Goal: Information Seeking & Learning: Learn about a topic

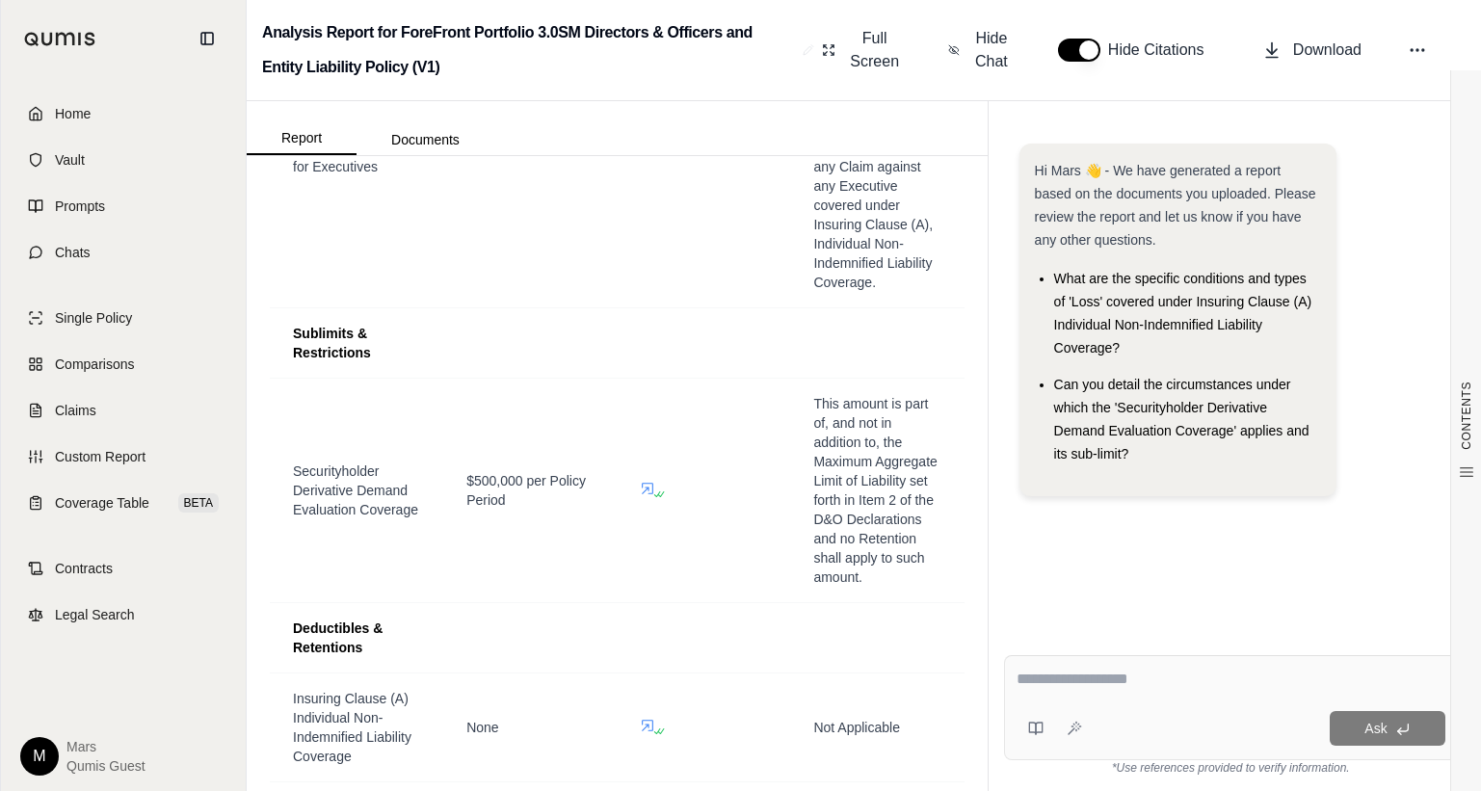
scroll to position [1835, 0]
click at [72, 235] on link "Chats" at bounding box center [124, 252] width 222 height 42
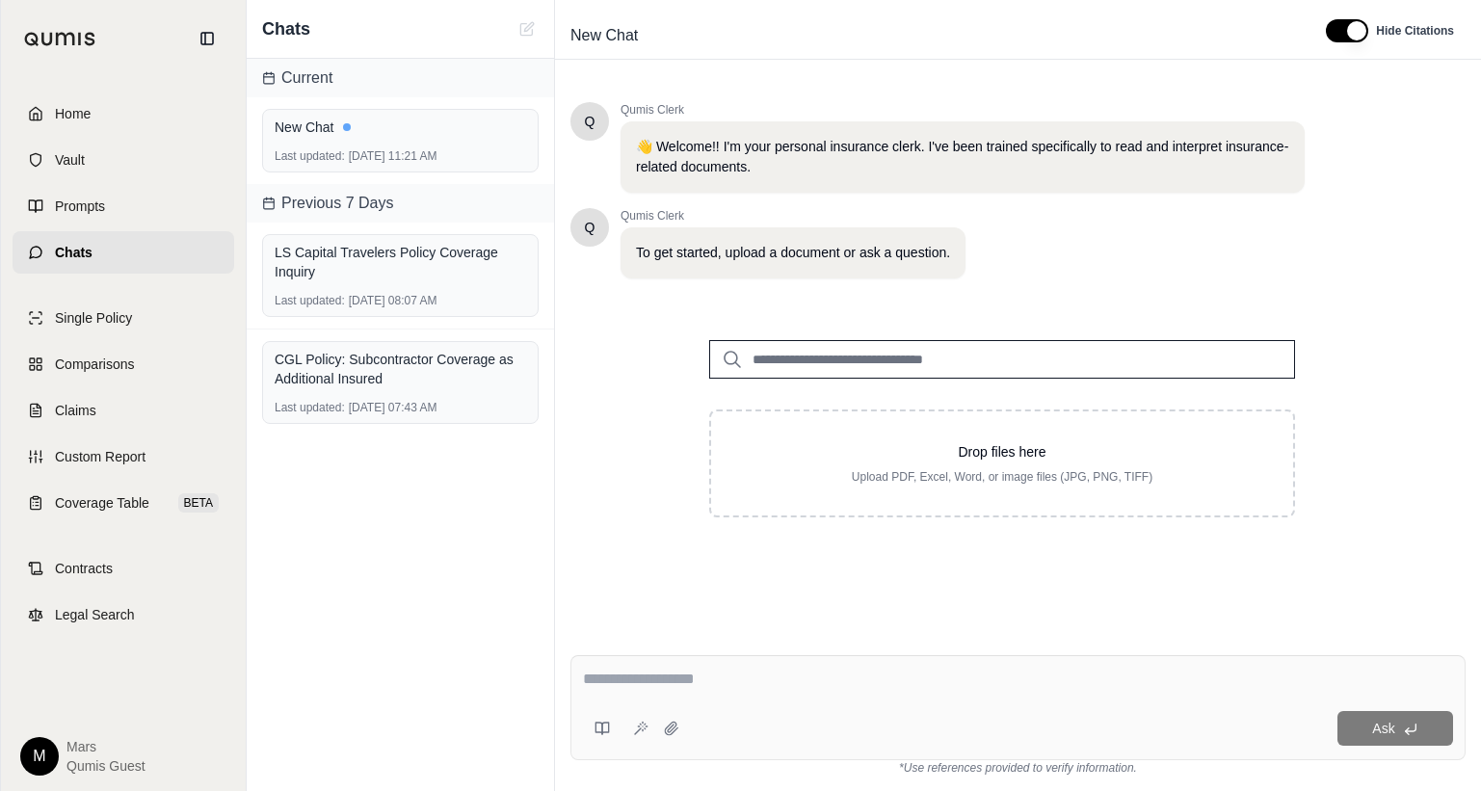
click at [828, 357] on input "search" at bounding box center [1002, 359] width 586 height 39
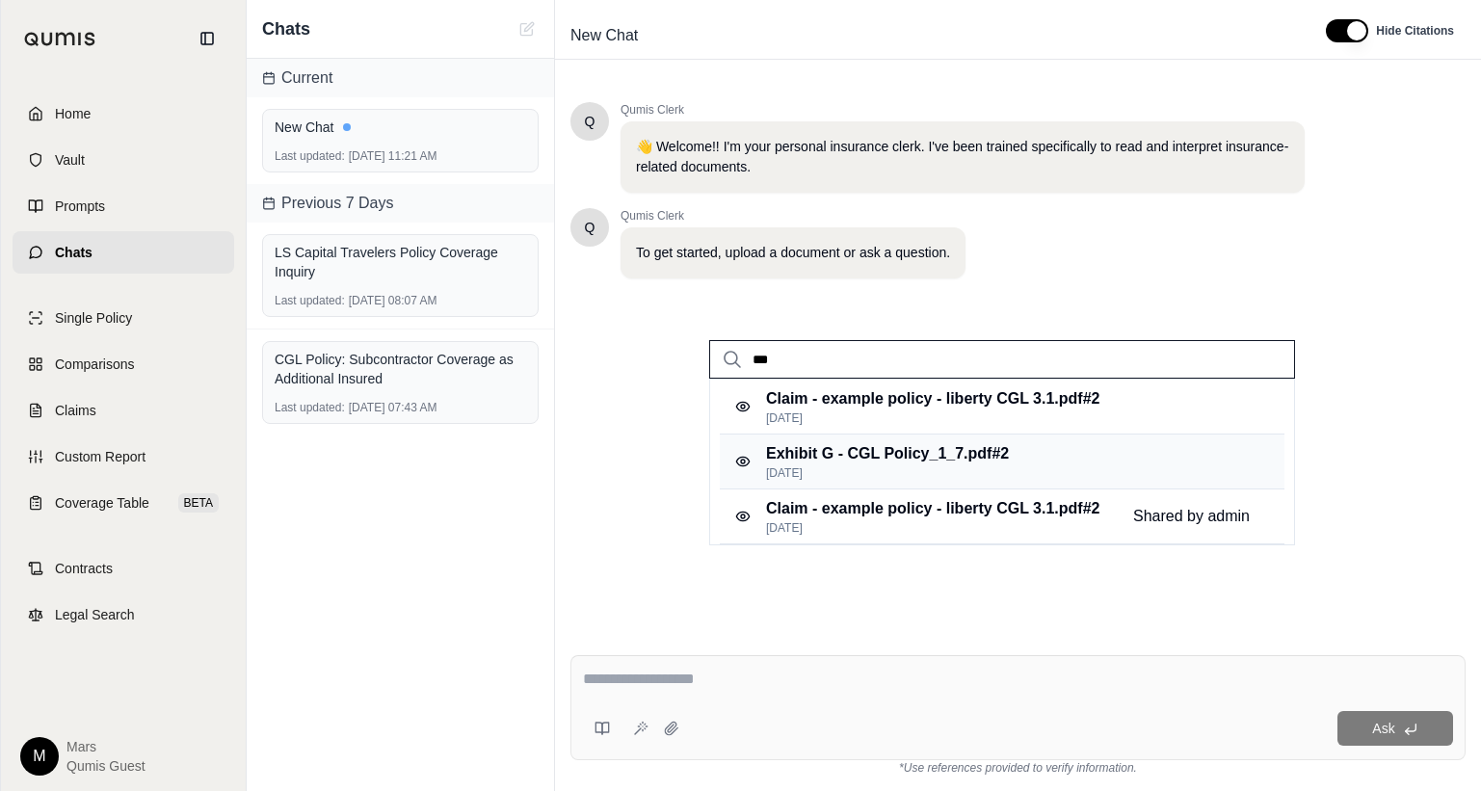
type input "***"
click at [847, 460] on p "Exhibit G - CGL Policy_1_7.pdf #2" at bounding box center [887, 453] width 243 height 23
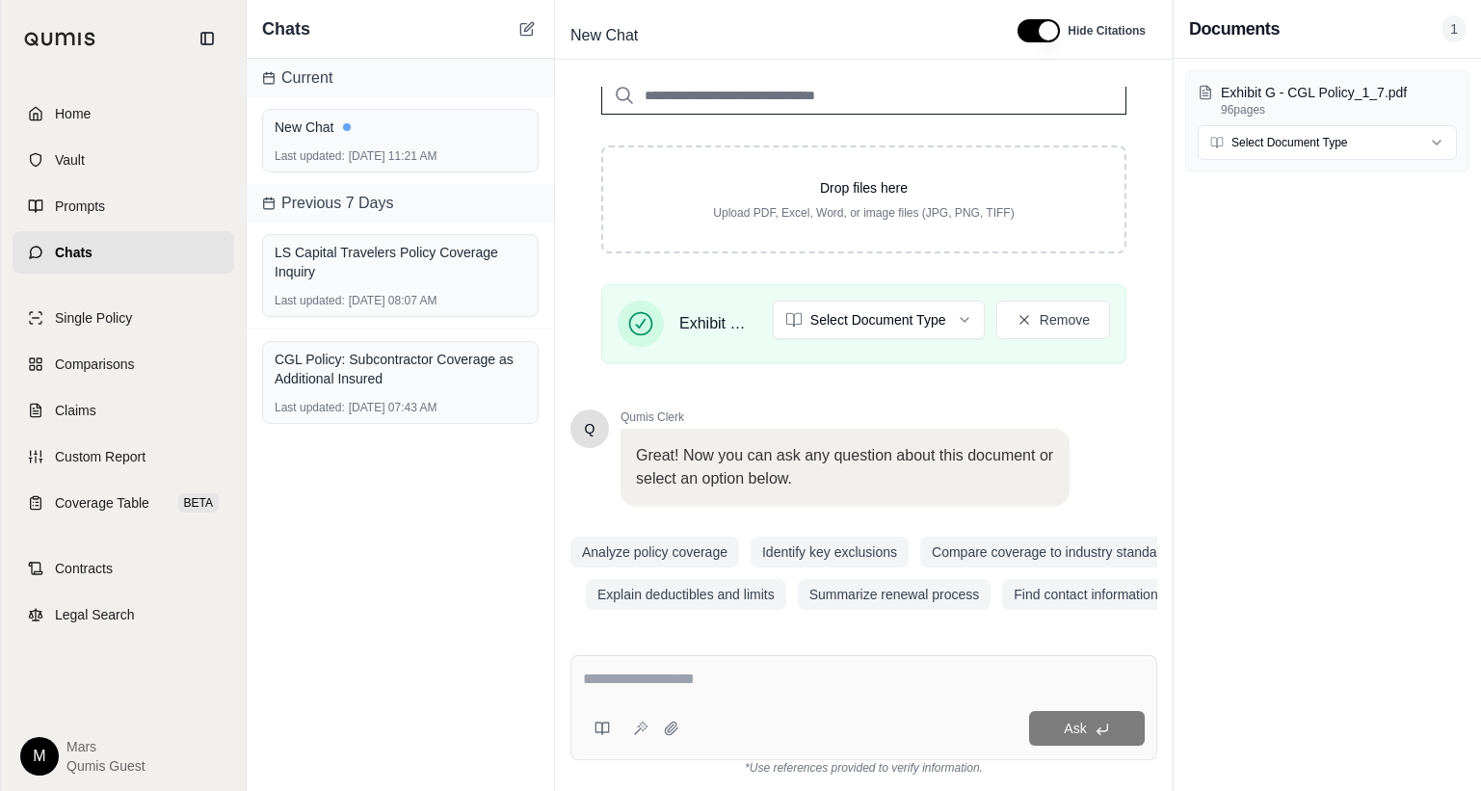
scroll to position [272, 0]
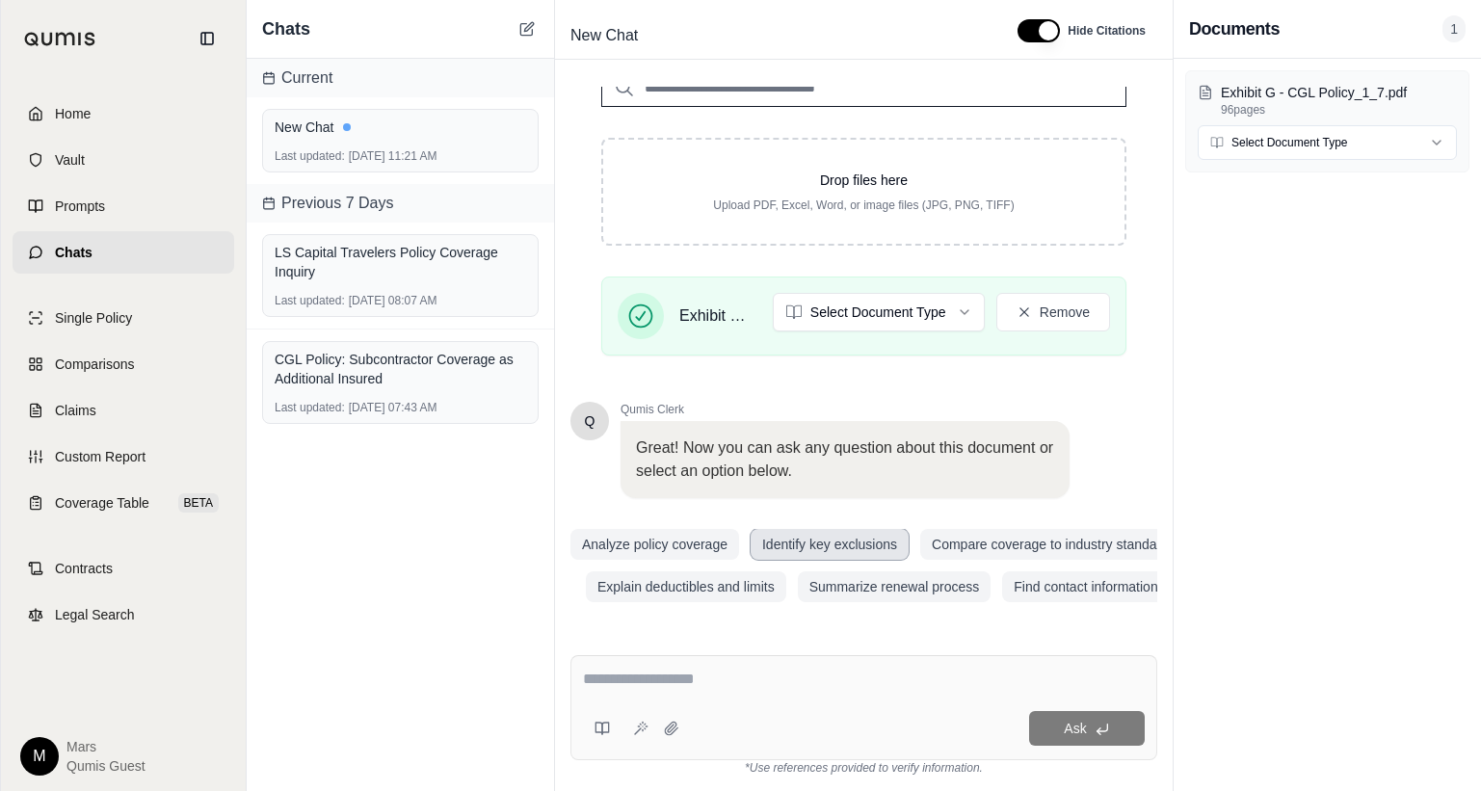
click at [830, 547] on button "Identify key exclusions" at bounding box center [830, 544] width 158 height 31
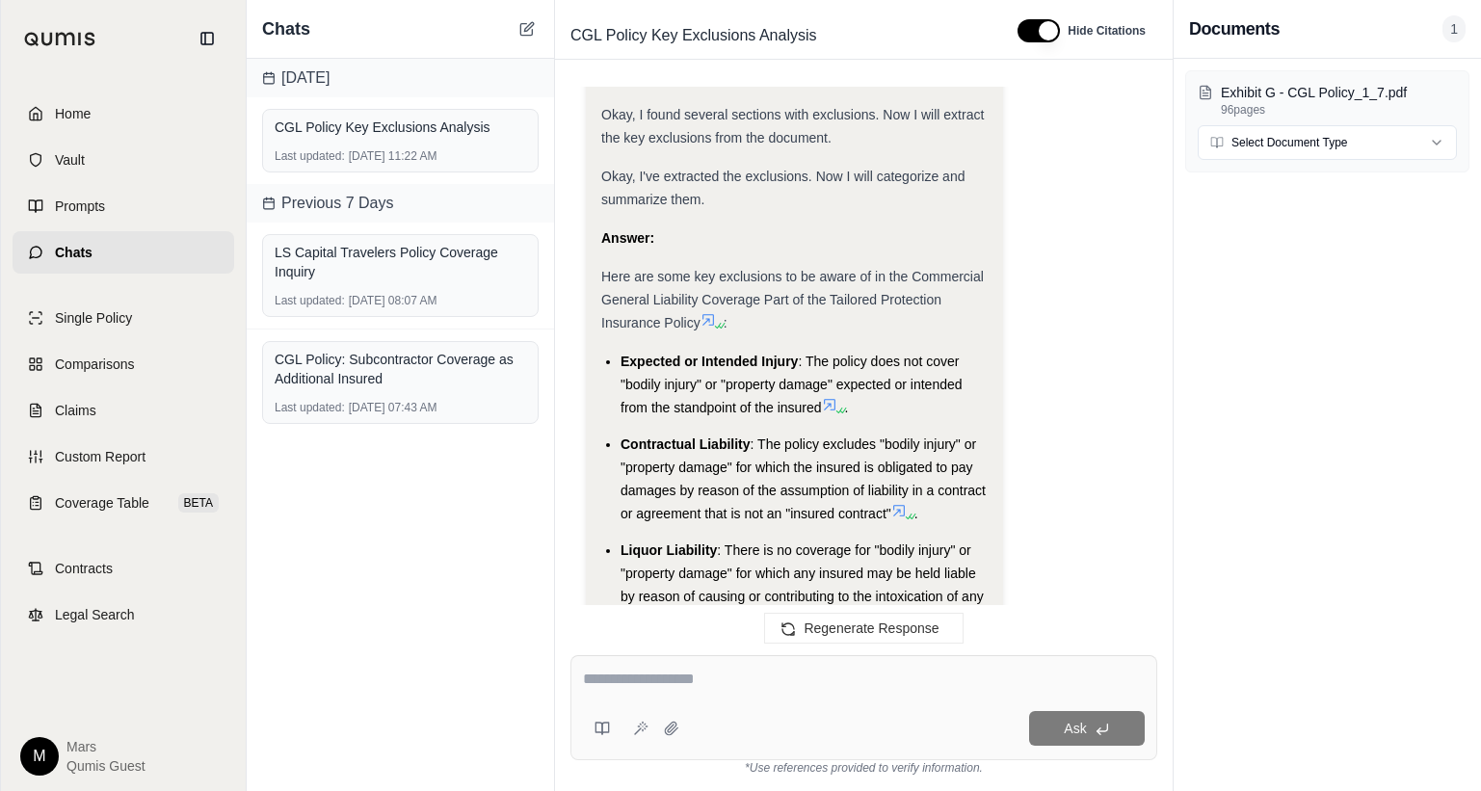
scroll to position [2714, 0]
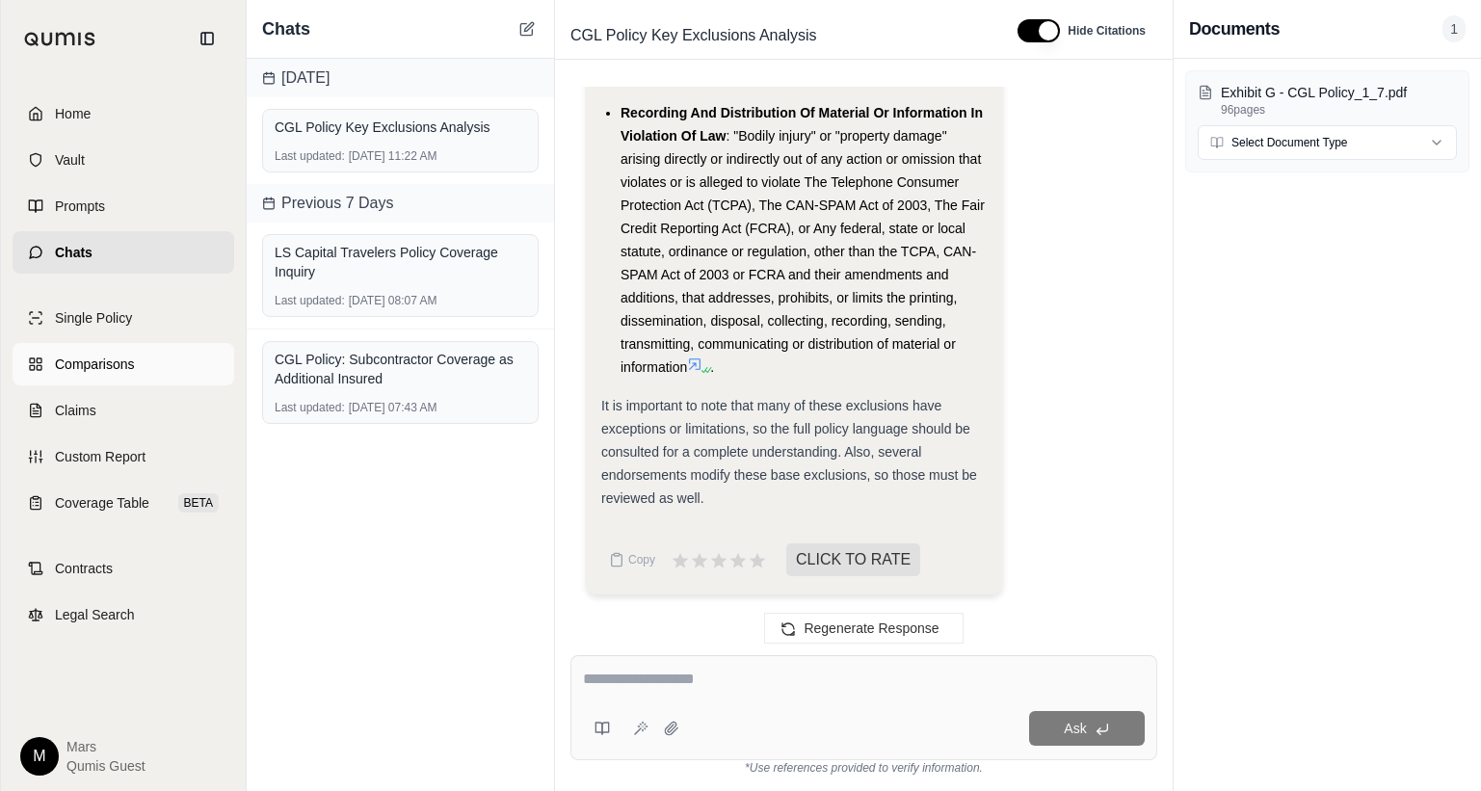
click at [124, 353] on link "Comparisons" at bounding box center [124, 364] width 222 height 42
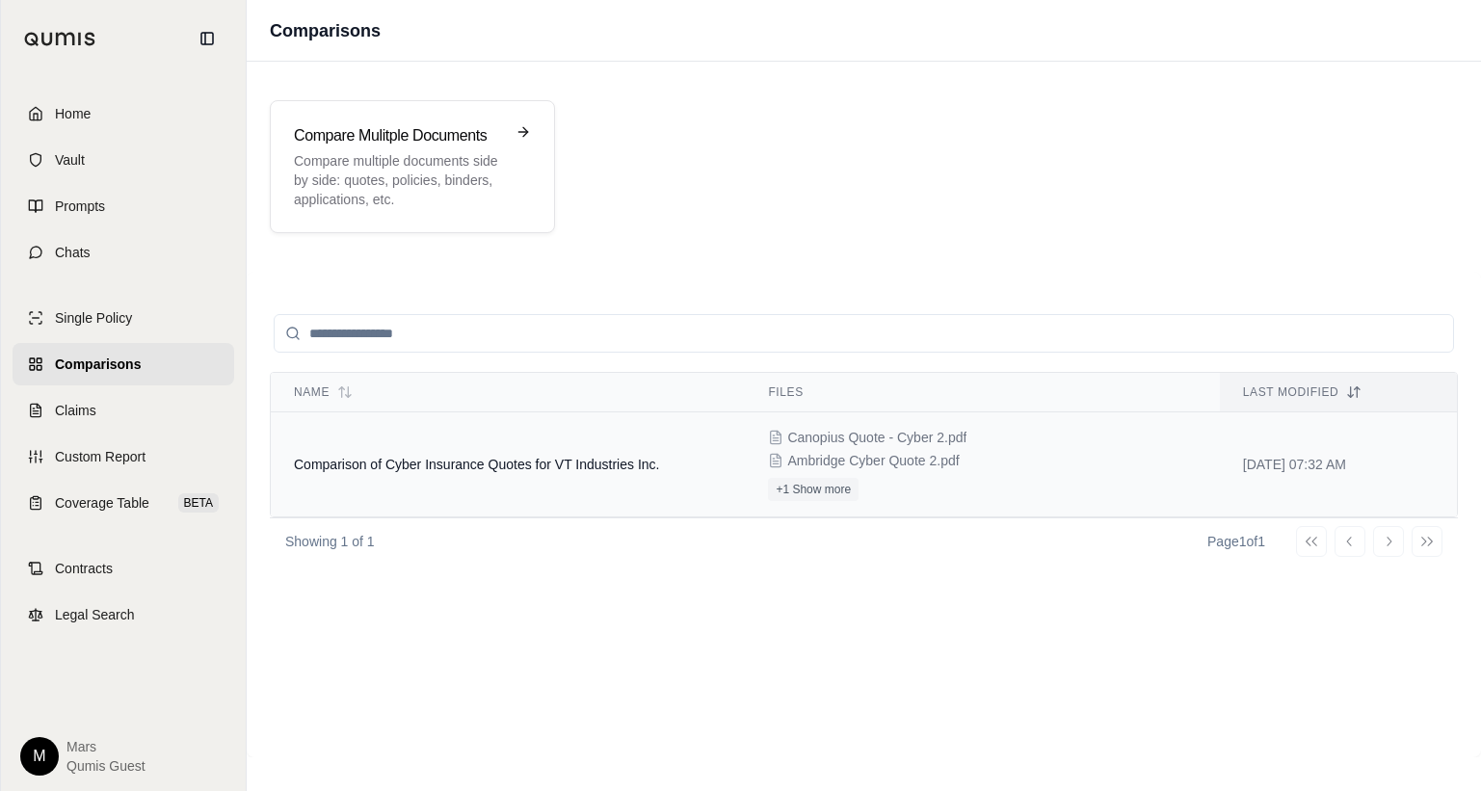
click at [551, 475] on td "Comparison of Cyber Insurance Quotes for VT Industries Inc." at bounding box center [508, 464] width 474 height 105
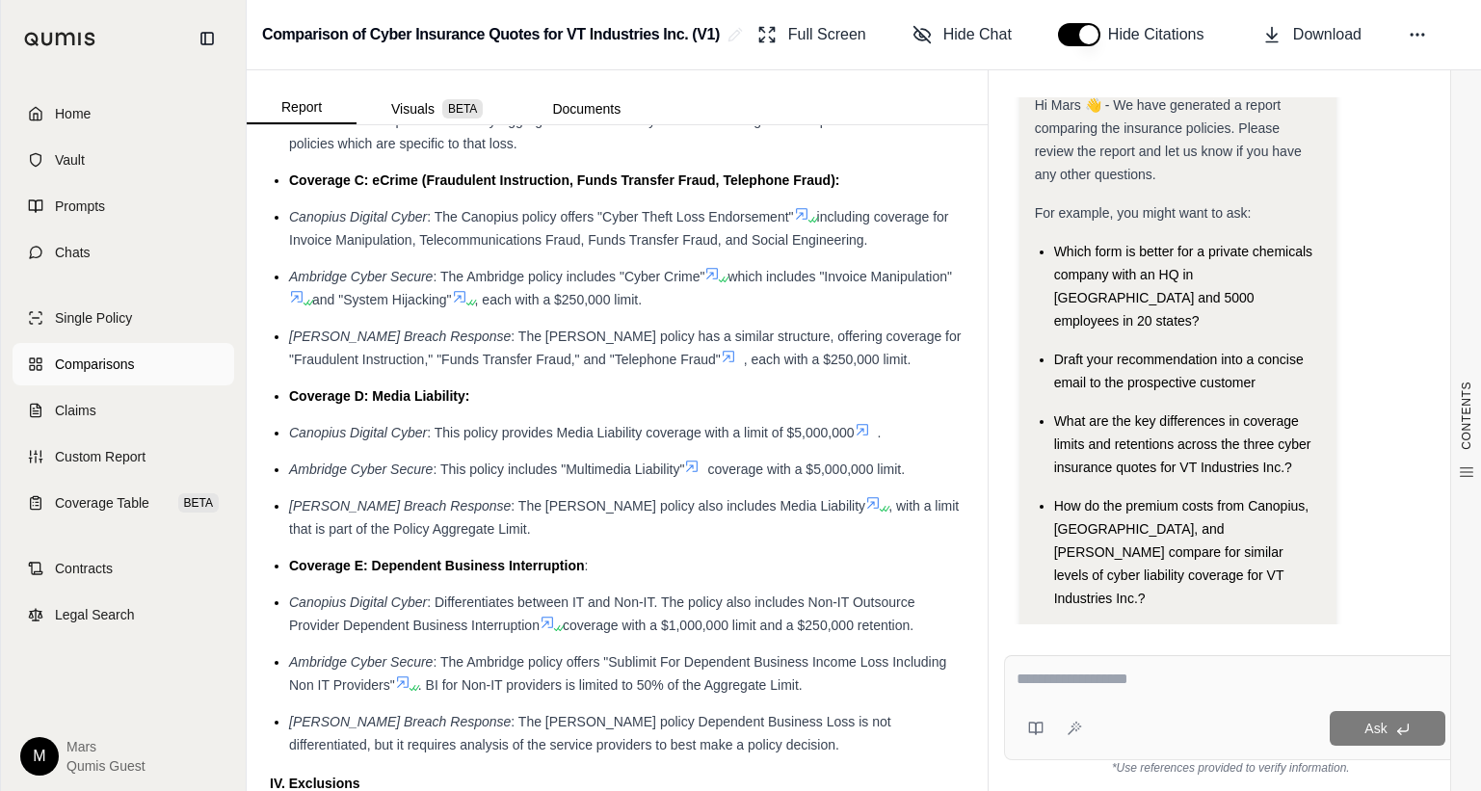
scroll to position [3591, 0]
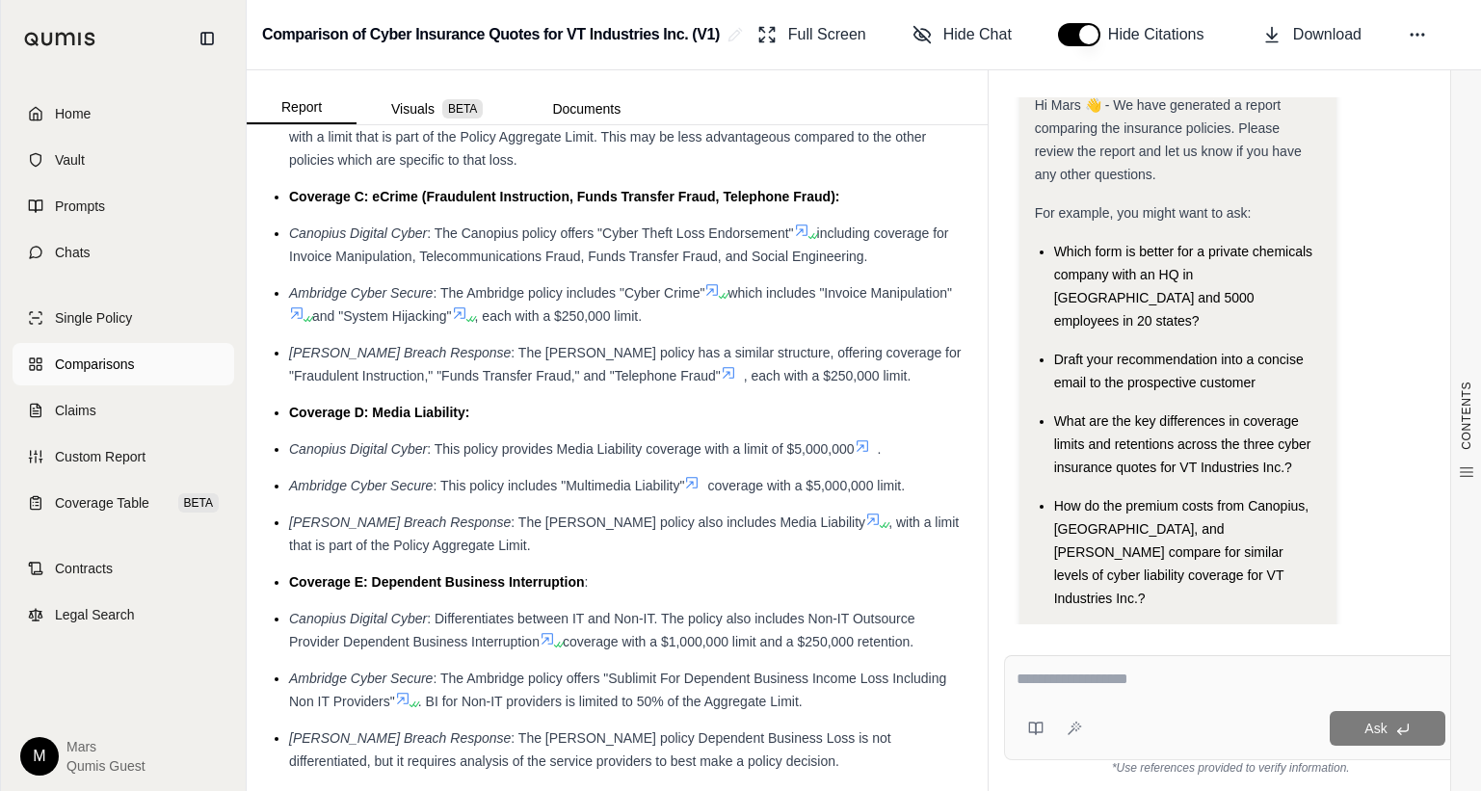
click at [93, 367] on span "Comparisons" at bounding box center [94, 364] width 79 height 19
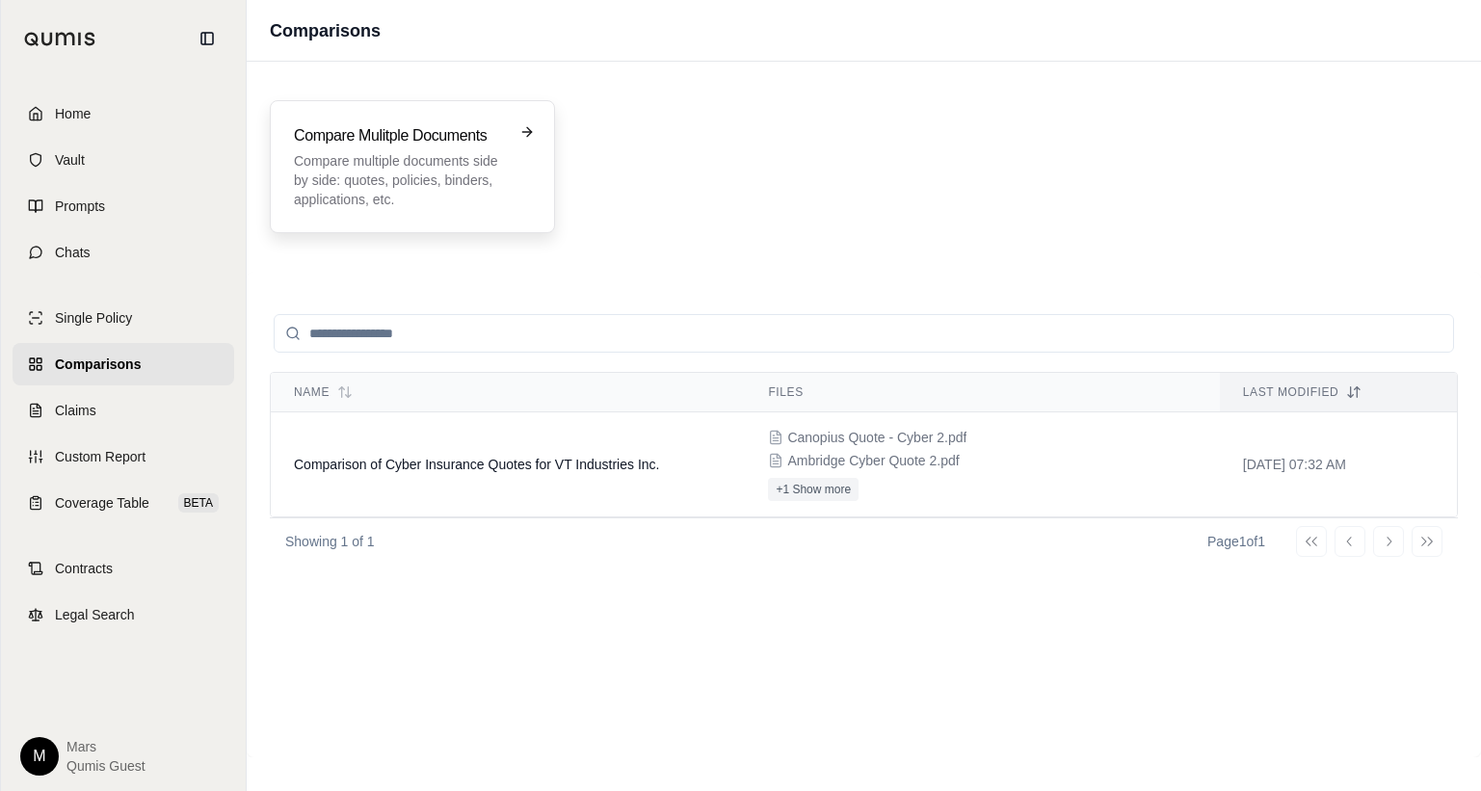
click at [360, 171] on p "Compare multiple documents side by side: quotes, policies, binders, application…" at bounding box center [399, 180] width 210 height 58
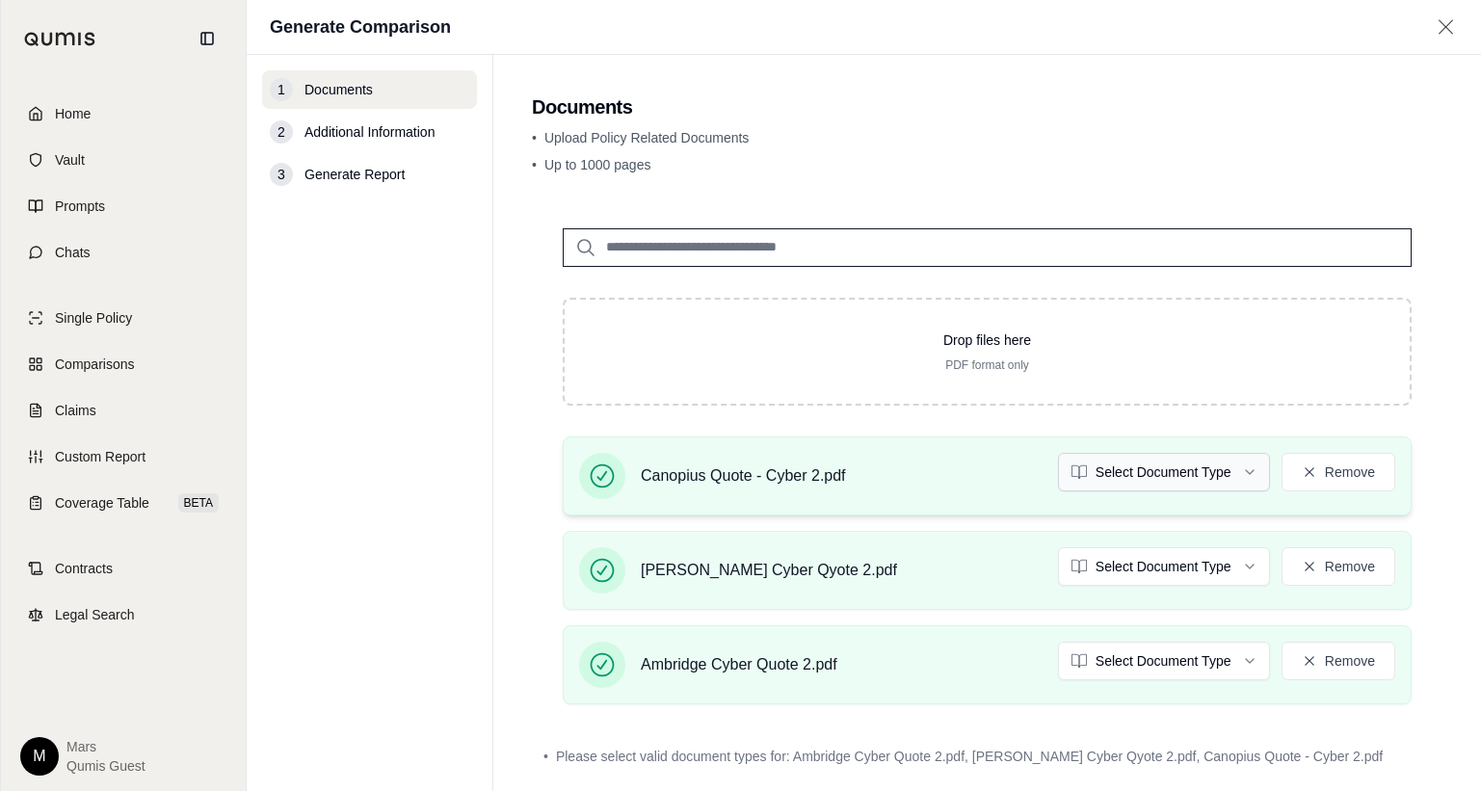
click at [1257, 472] on html "Home Vault Prompts Chats Single Policy Comparisons Claims Custom Report Coverag…" at bounding box center [740, 395] width 1481 height 791
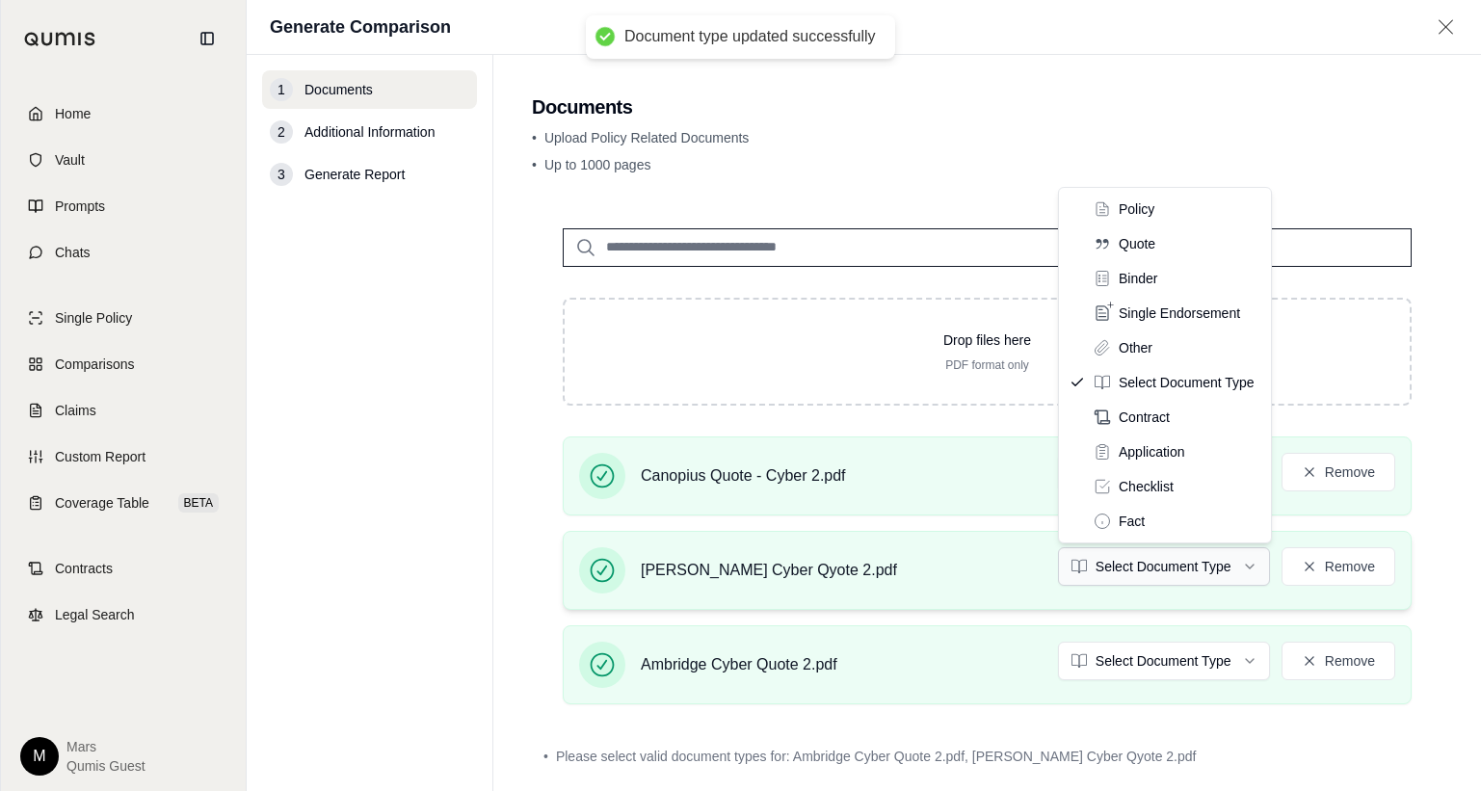
click at [1204, 577] on html "Document type updated successfully Home Vault Prompts Chats Single Policy Compa…" at bounding box center [740, 395] width 1481 height 791
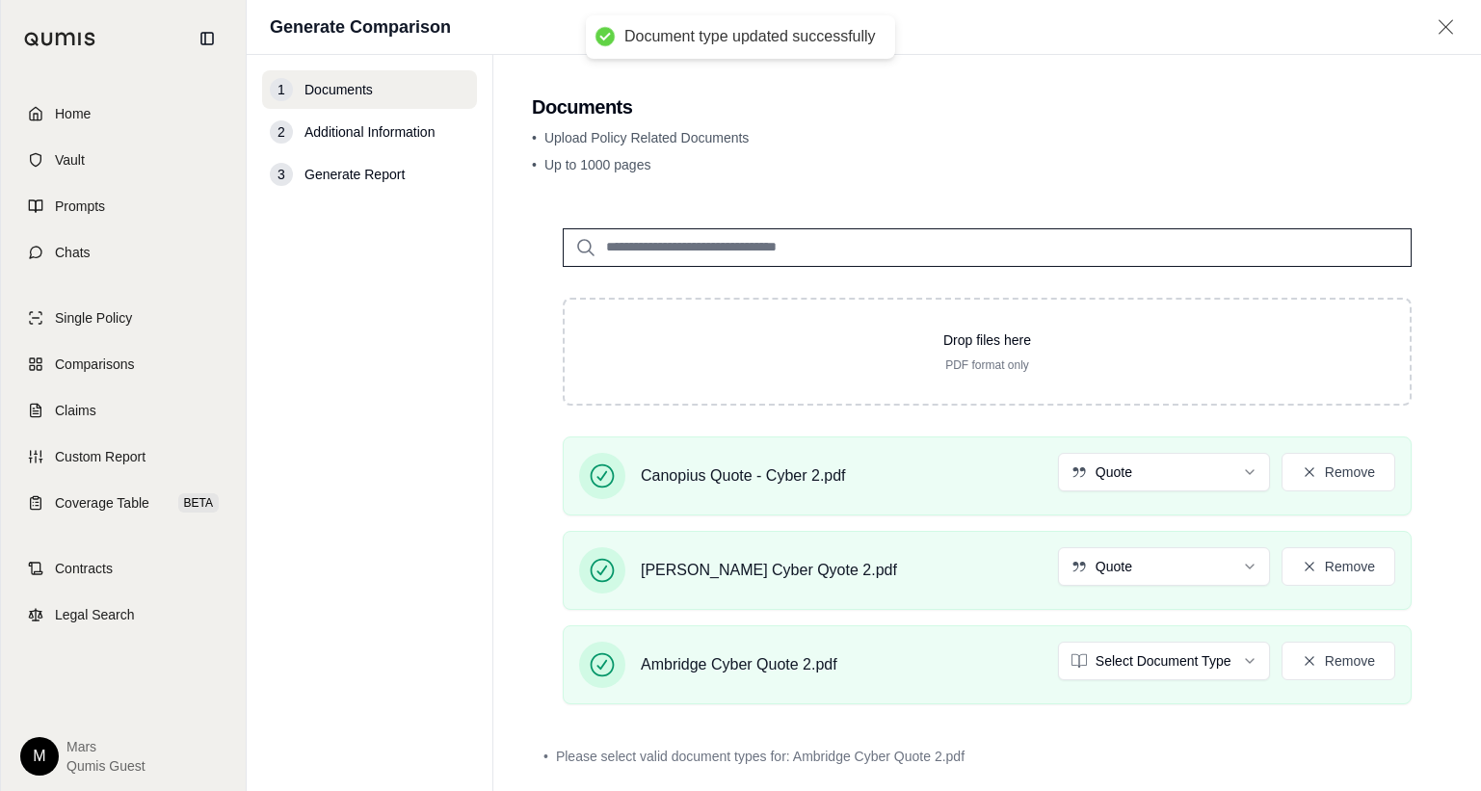
click at [1183, 666] on html "Document type updated successfully Home Vault Prompts Chats Single Policy Compa…" at bounding box center [740, 395] width 1481 height 791
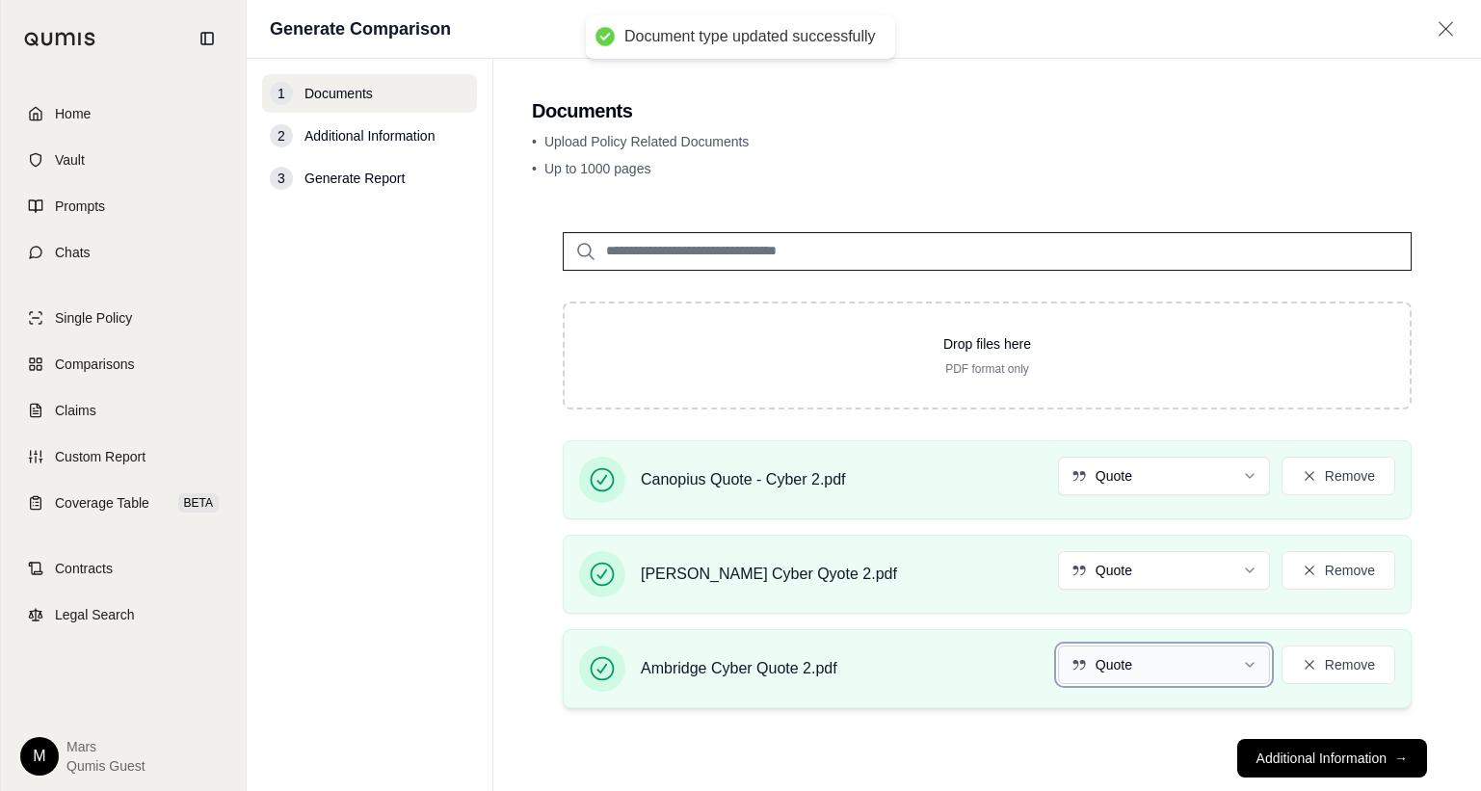
scroll to position [40, 0]
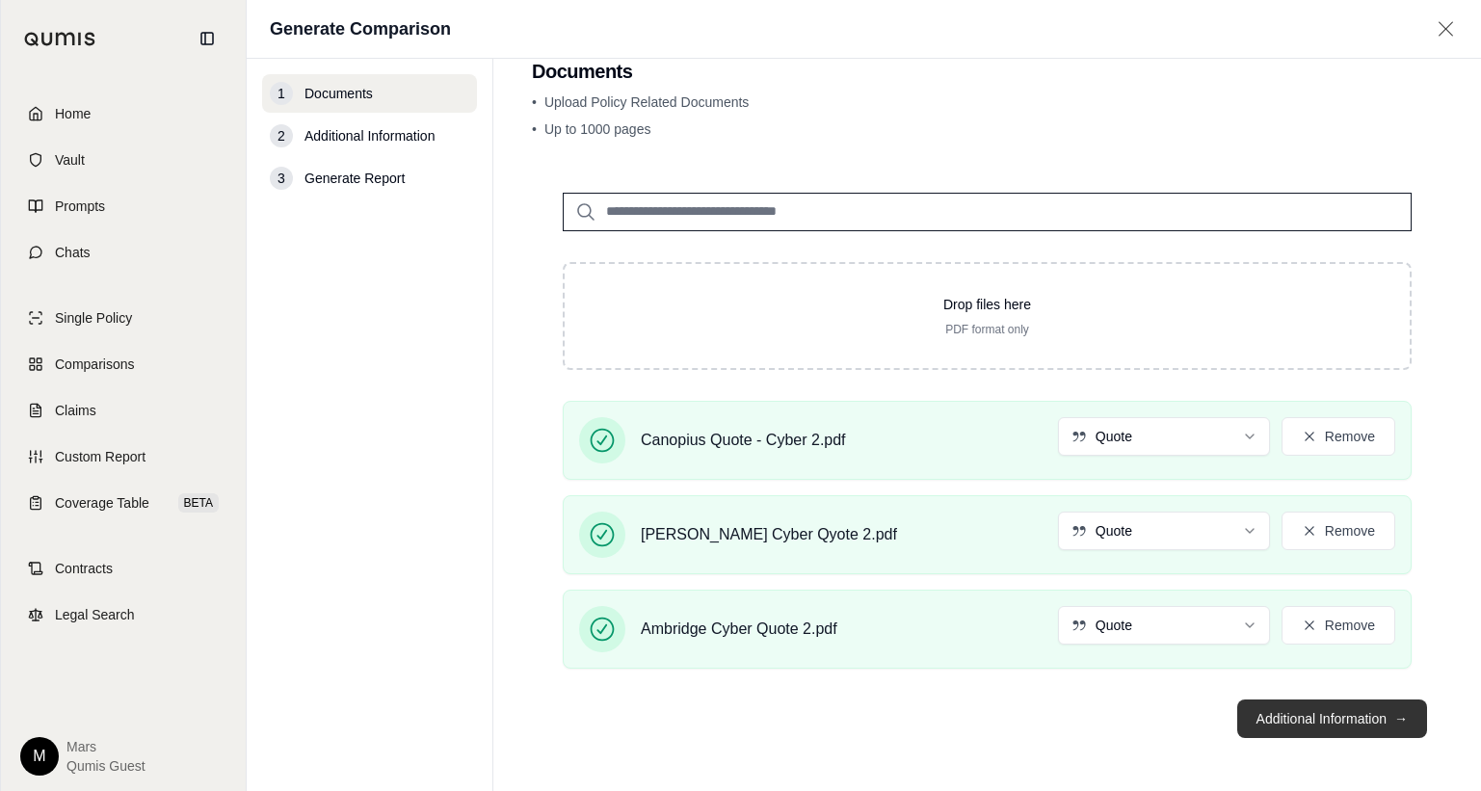
click at [1327, 722] on button "Additional Information →" at bounding box center [1332, 719] width 190 height 39
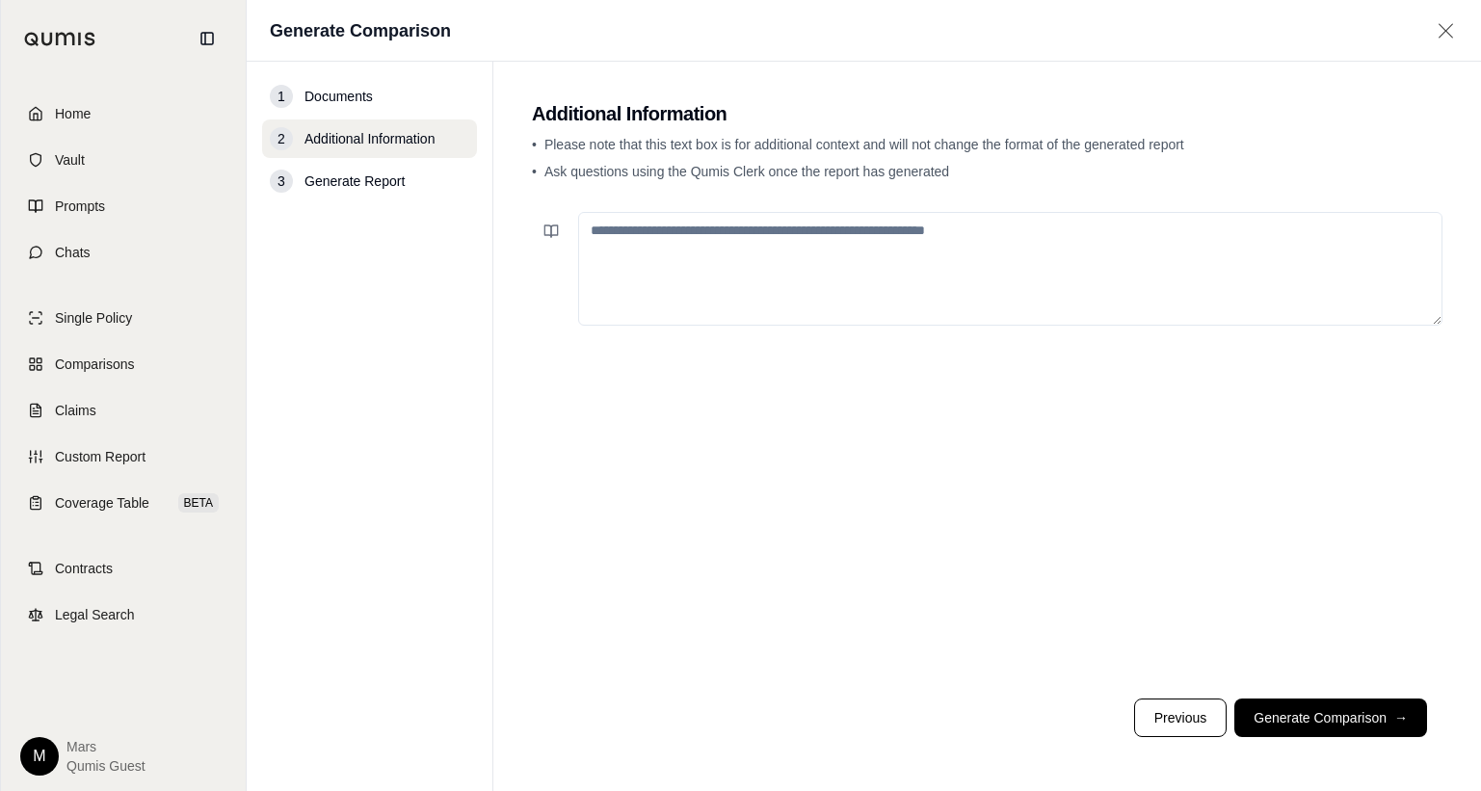
drag, startPoint x: 1302, startPoint y: 728, endPoint x: 1300, endPoint y: 718, distance: 10.8
click at [1301, 728] on button "Generate Comparison →" at bounding box center [1330, 718] width 193 height 39
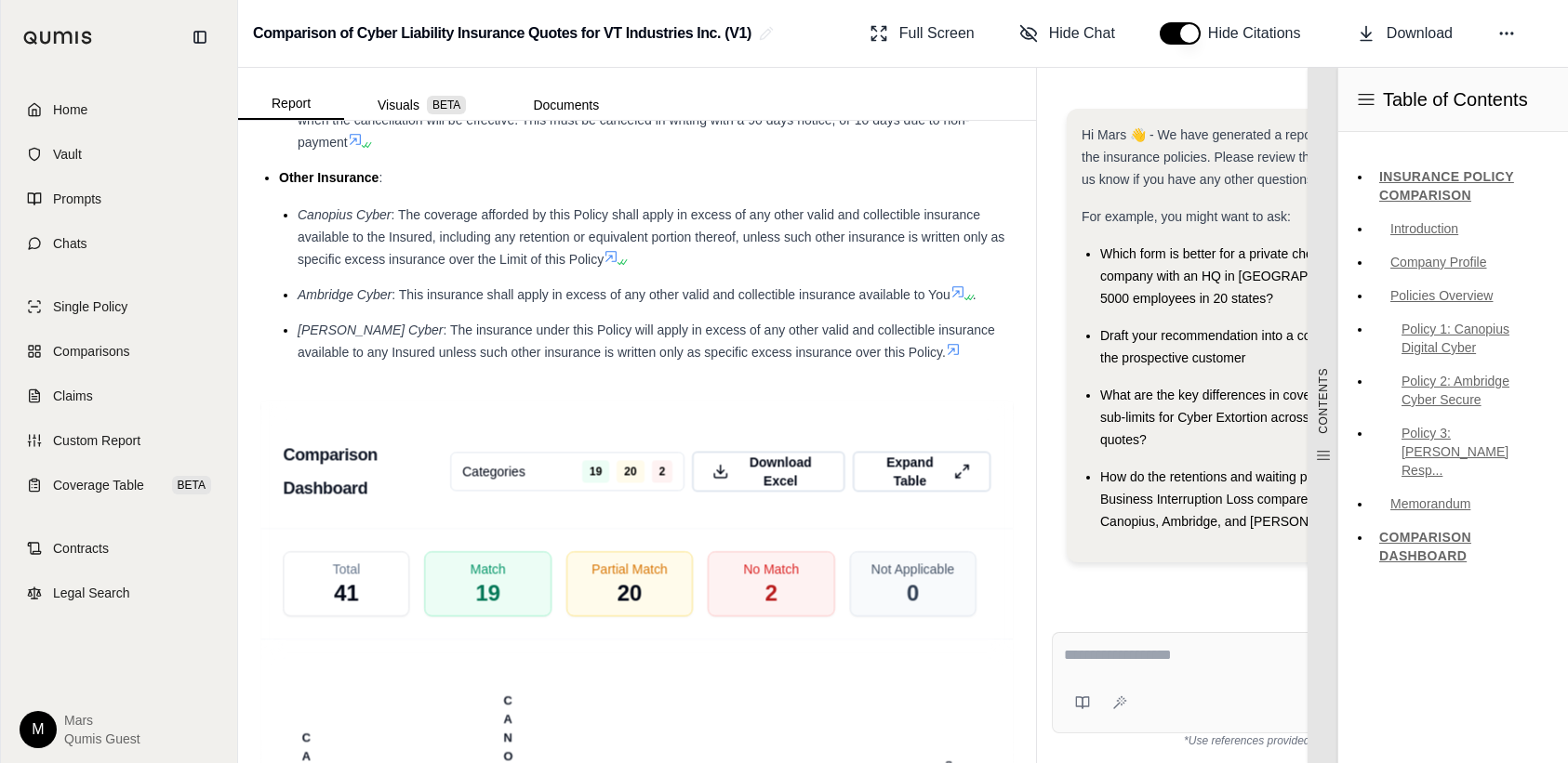
click at [1325, 451] on icon at bounding box center [1322, 456] width 13 height 10
click at [1329, 407] on span "CONTENTS" at bounding box center [1322, 401] width 14 height 66
click at [1320, 406] on span "CONTENTS" at bounding box center [1322, 401] width 14 height 66
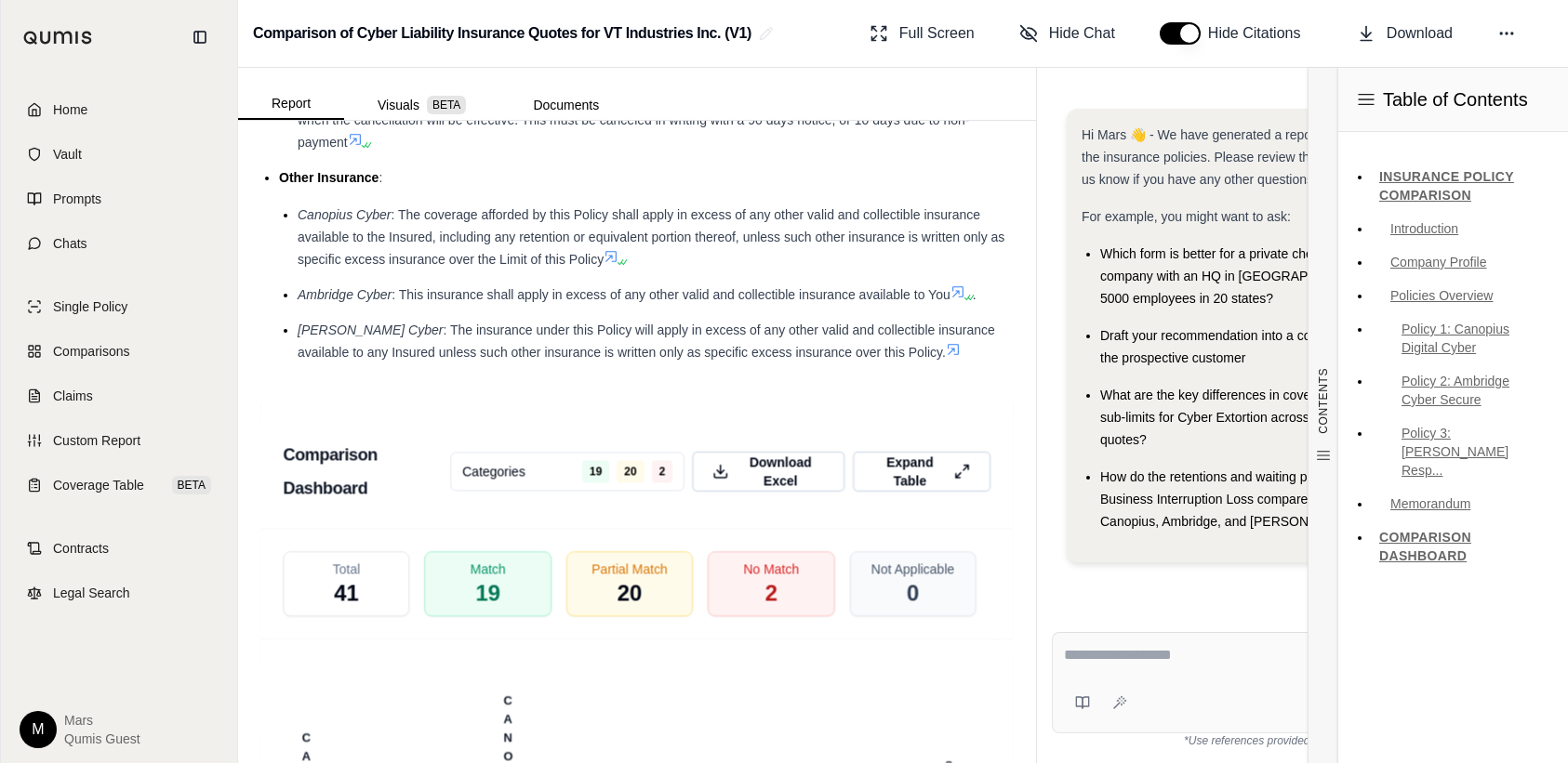
click at [1364, 95] on icon at bounding box center [1365, 98] width 18 height 18
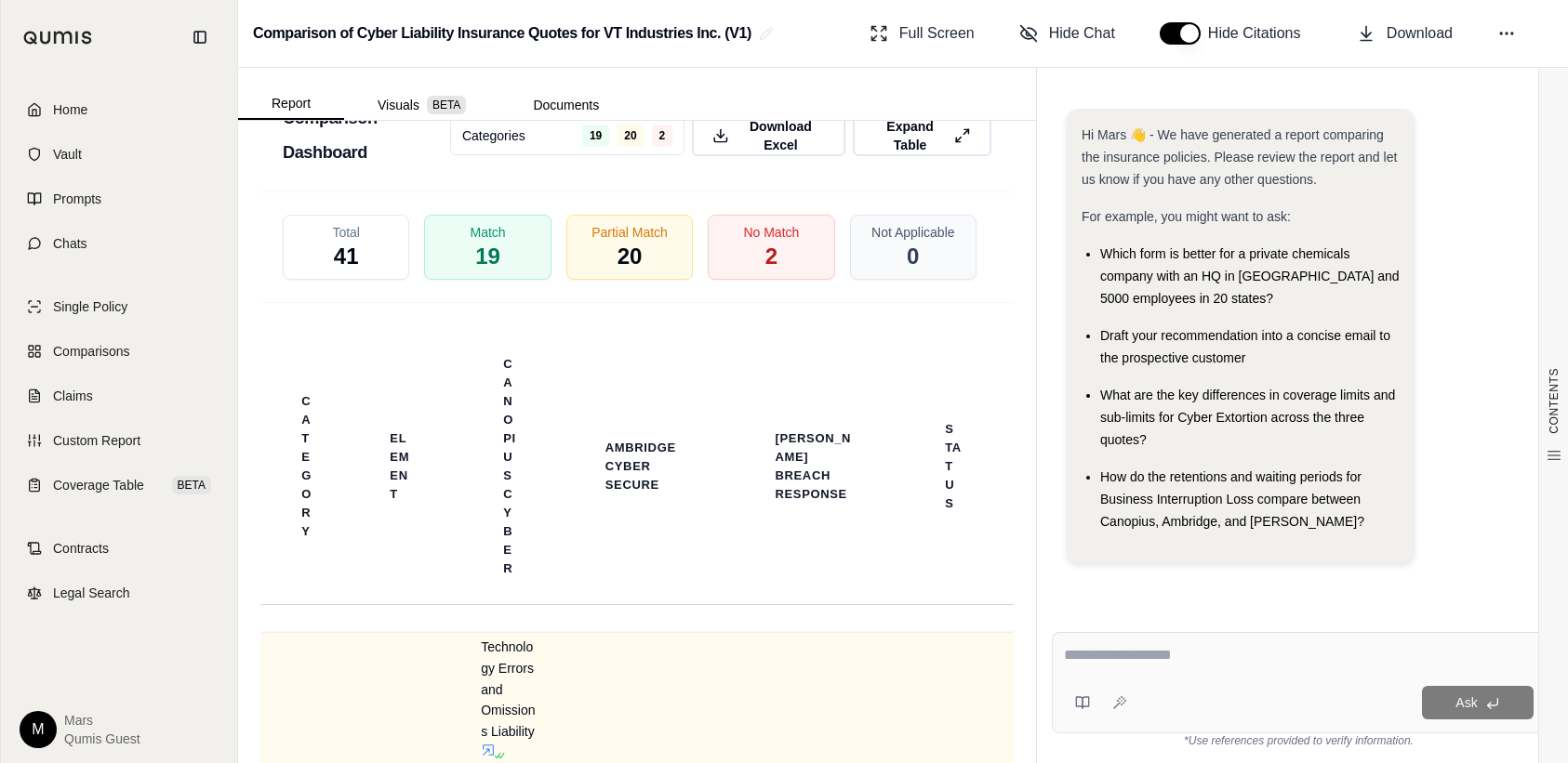
scroll to position [779, 0]
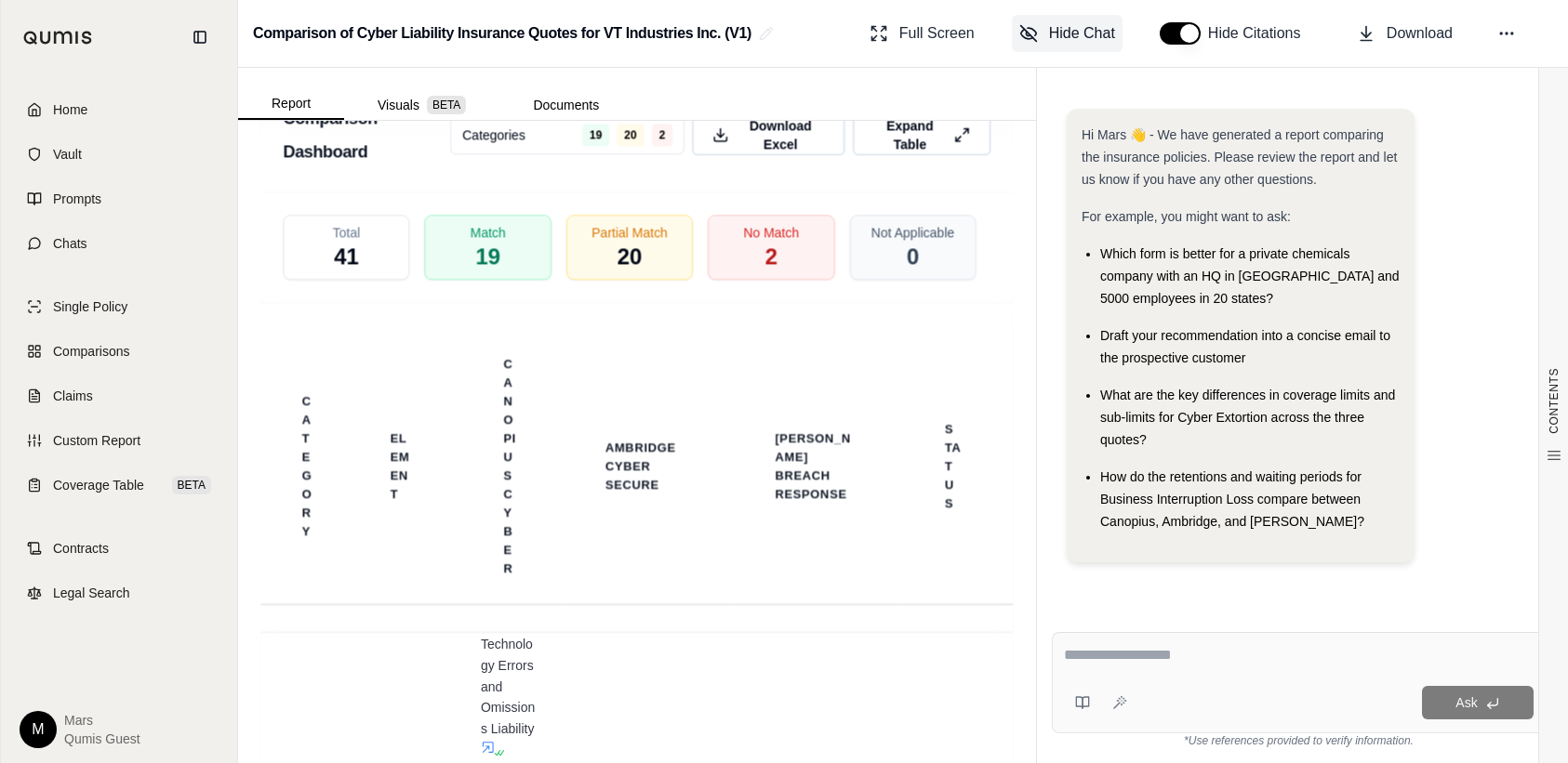
click at [1095, 26] on span "Hide Chat" at bounding box center [1082, 33] width 66 height 22
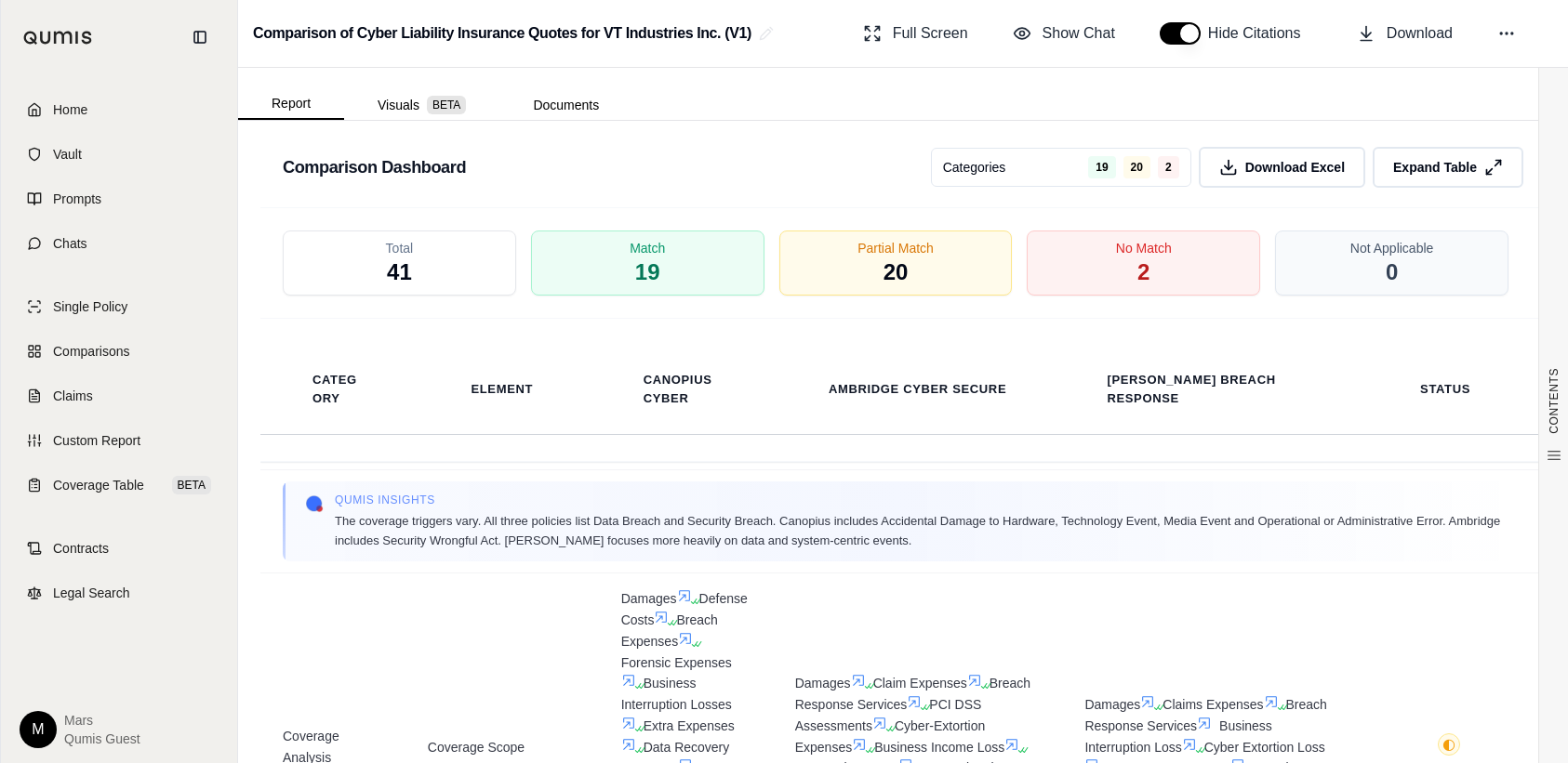
scroll to position [0, 0]
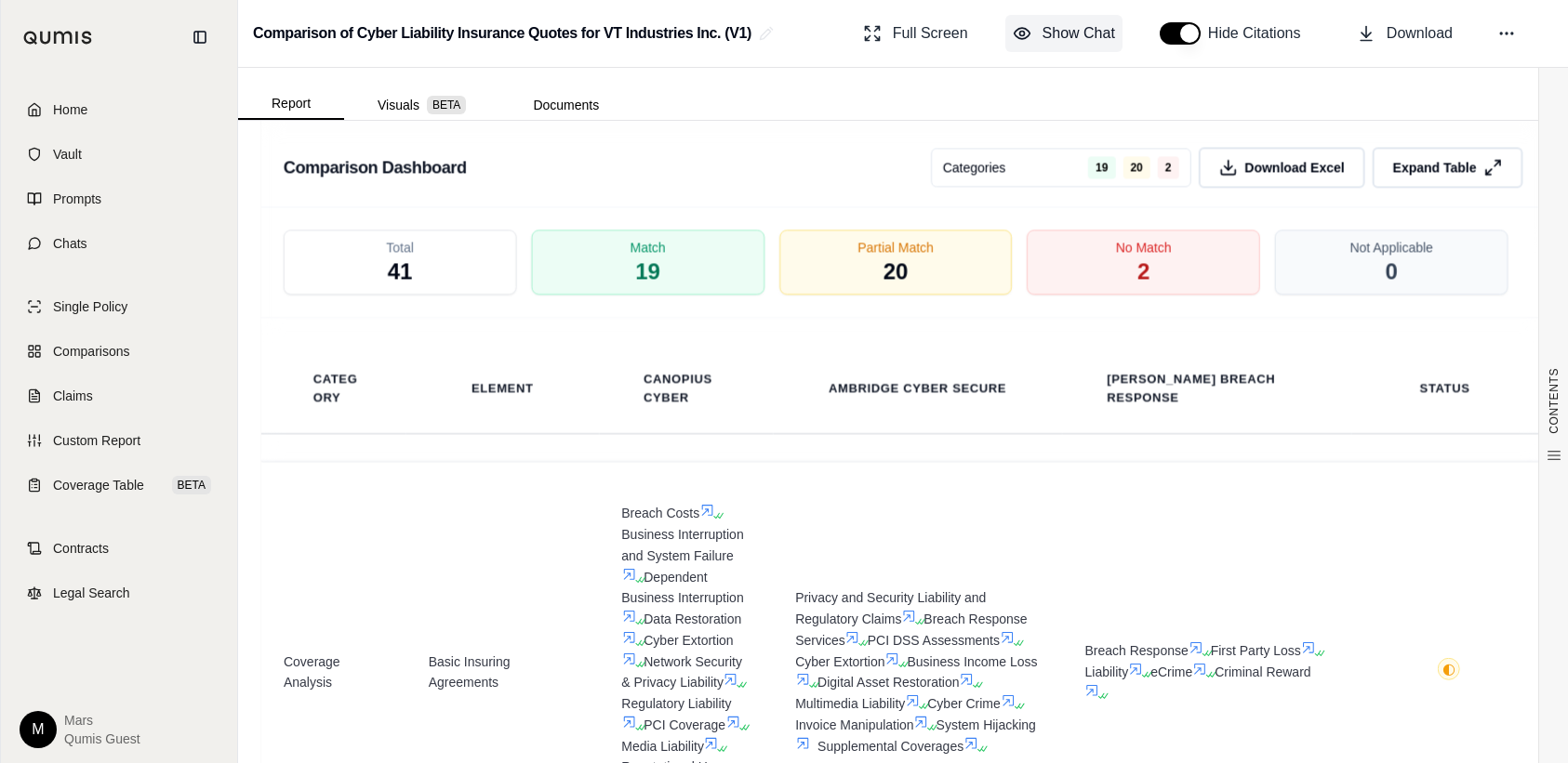
click at [1101, 33] on span "Show Chat" at bounding box center [1078, 33] width 72 height 22
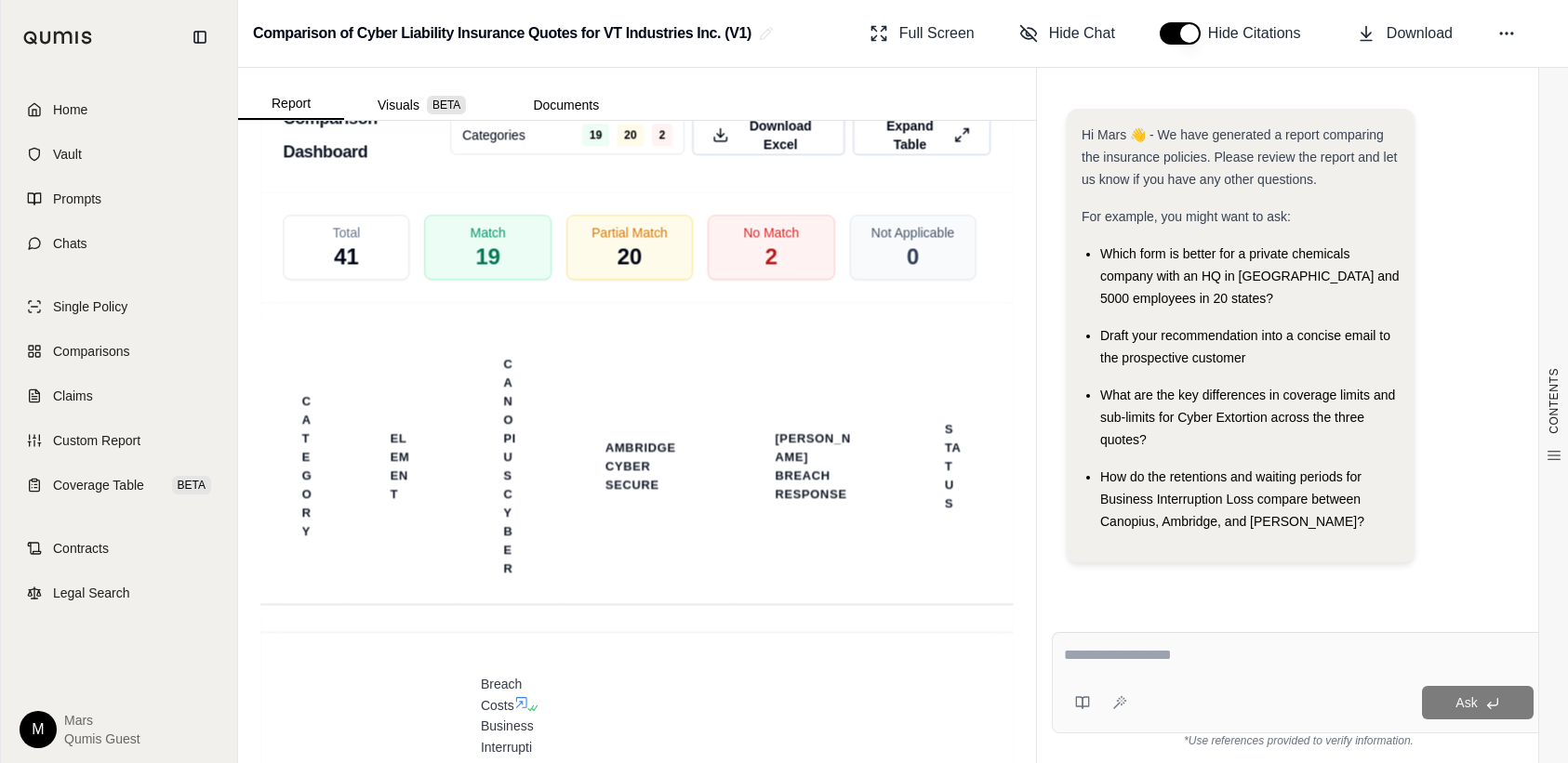
click at [48, 729] on html "Home Vault Prompts Chats Single Policy Comparisons Claims Custom Report Coverag…" at bounding box center [784, 381] width 1568 height 763
click at [56, 688] on div "Log Out" at bounding box center [81, 688] width 153 height 30
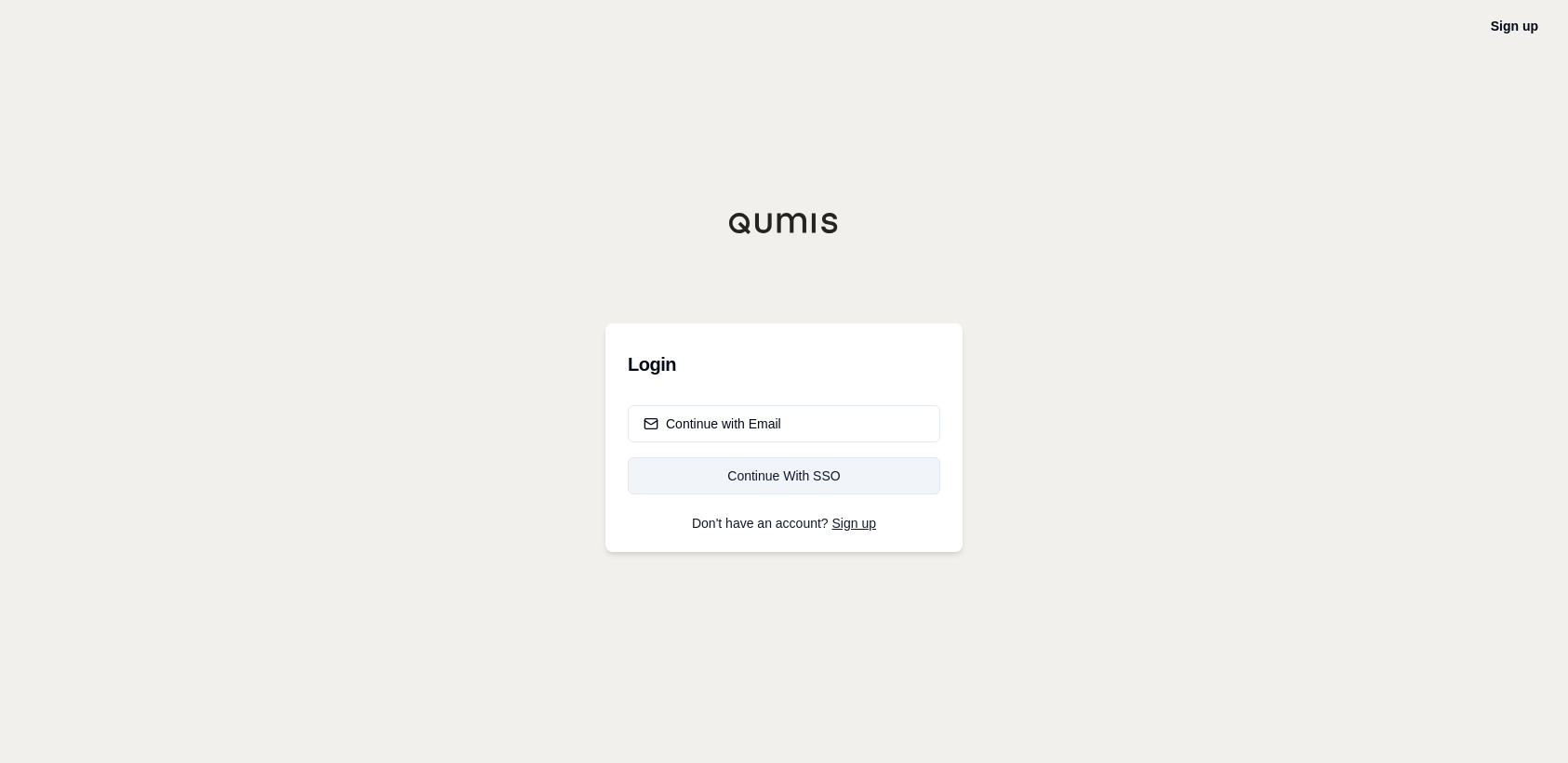
click at [773, 472] on div "Continue With SSO" at bounding box center [784, 476] width 281 height 18
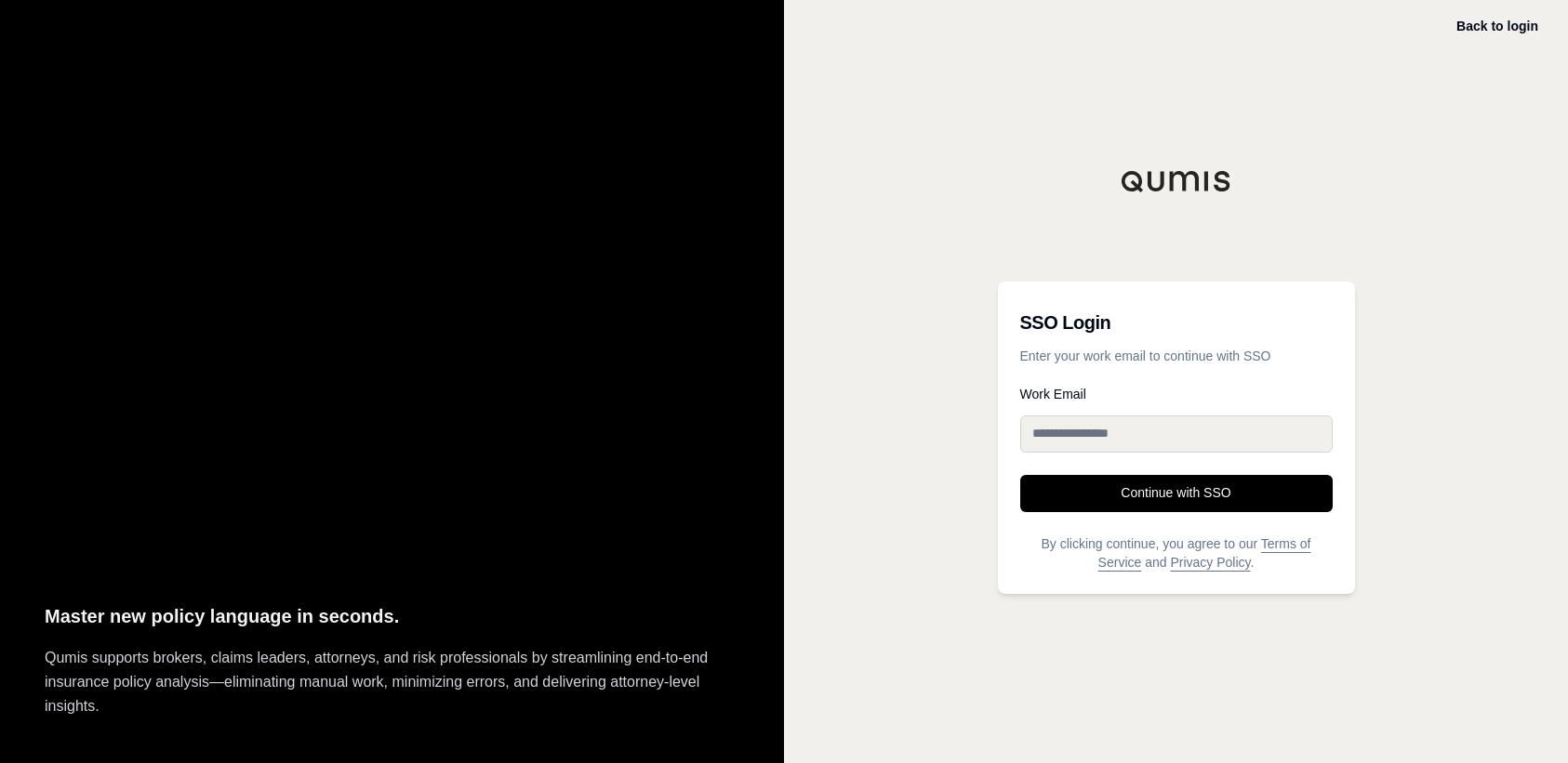
click at [1096, 429] on input "Work Email" at bounding box center [1176, 434] width 313 height 38
type input "**********"
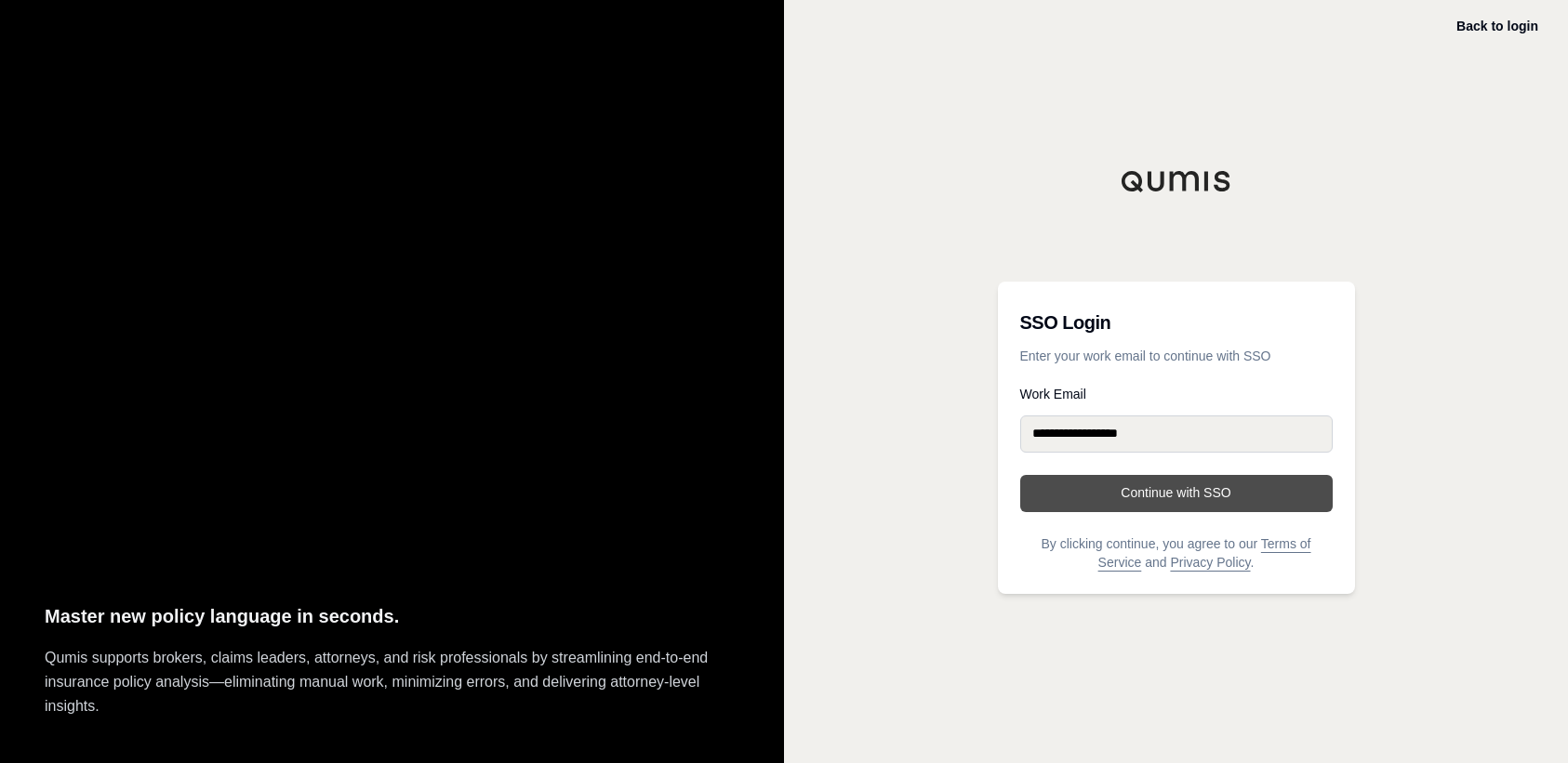
click at [1164, 492] on button "Continue with SSO" at bounding box center [1176, 493] width 313 height 38
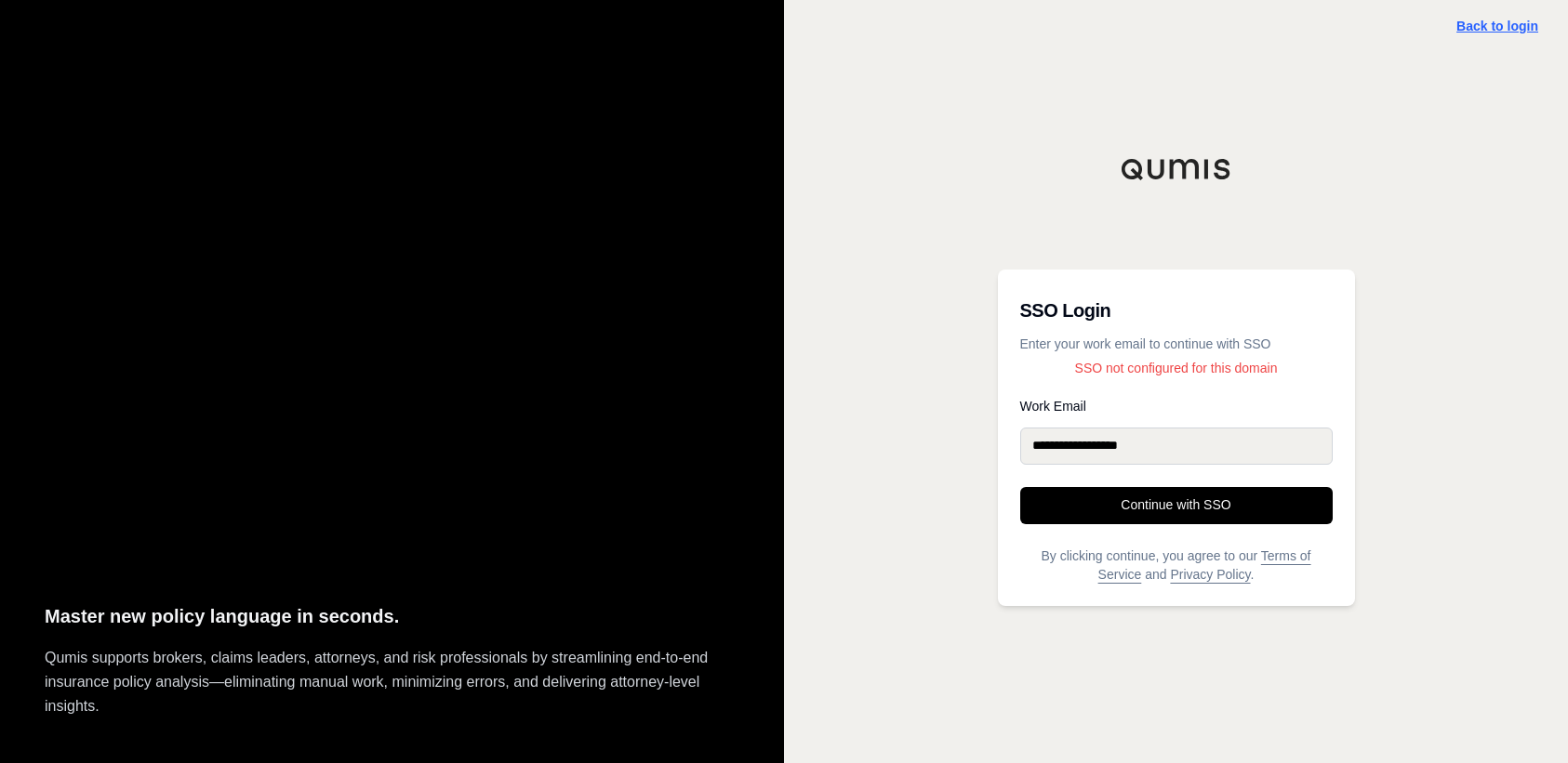
click at [1428, 32] on link "Back to login" at bounding box center [1497, 25] width 82 height 14
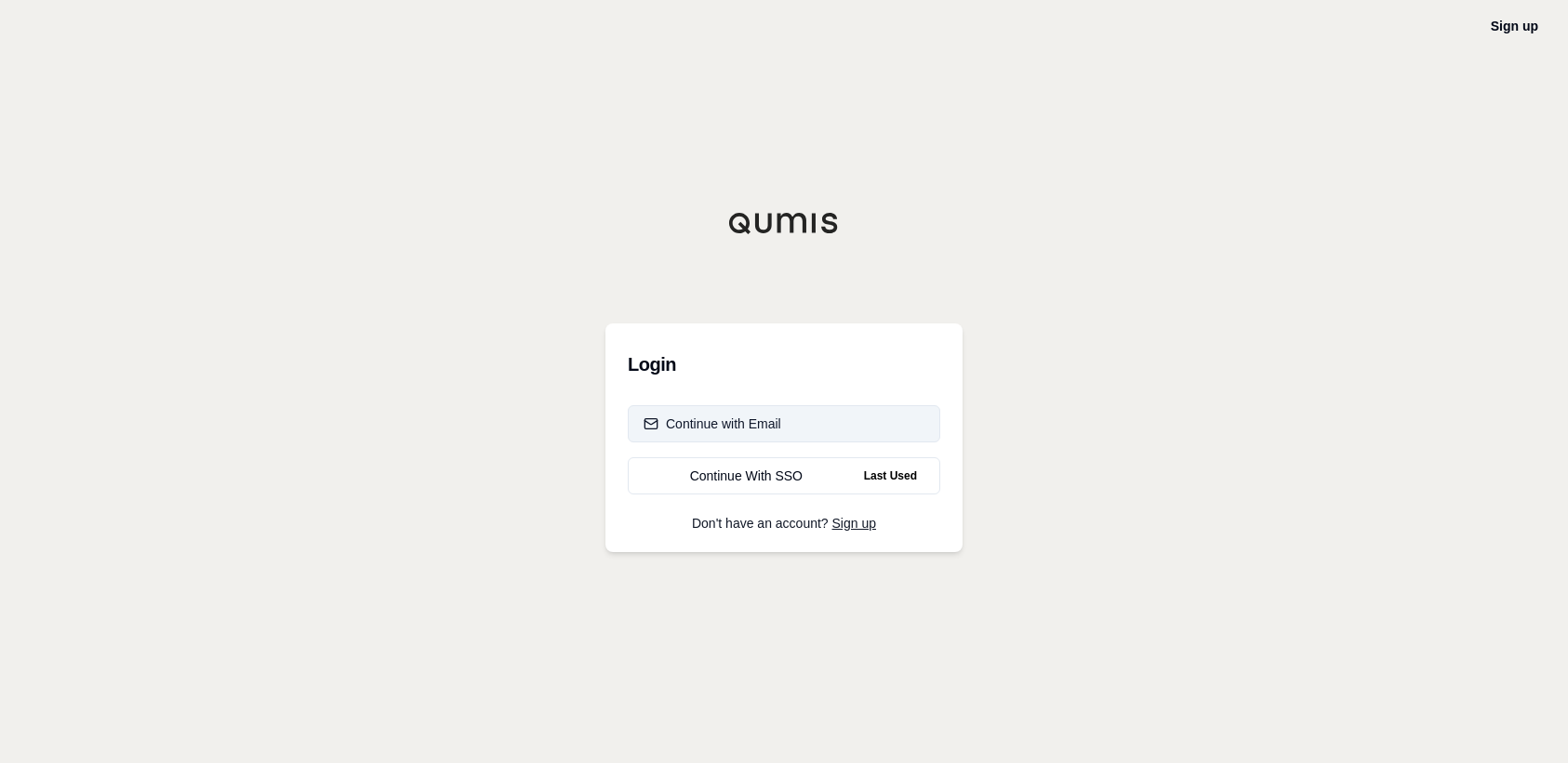
click at [748, 426] on div "Continue with Email" at bounding box center [712, 423] width 138 height 18
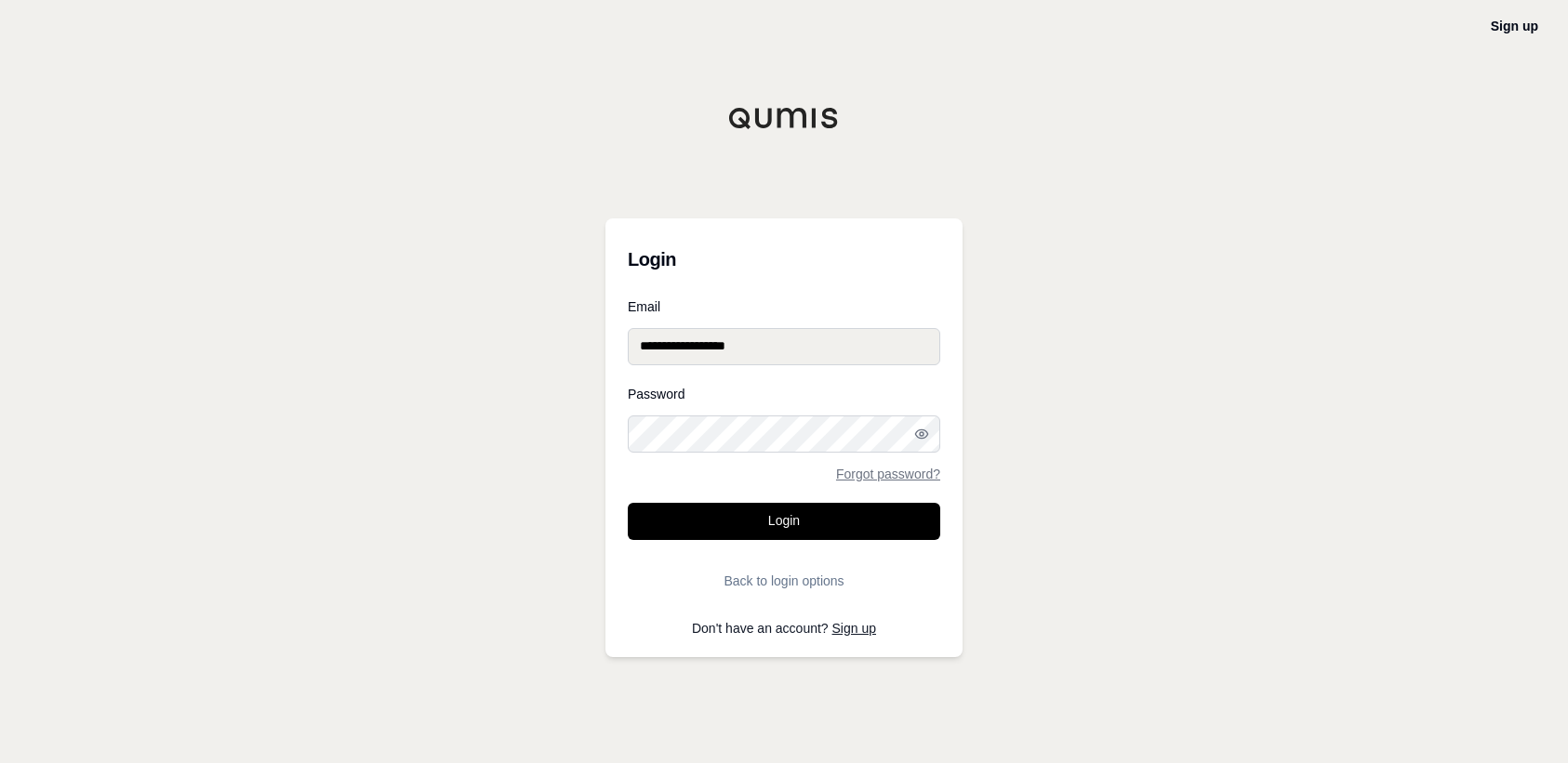
click at [700, 344] on input "**********" at bounding box center [784, 346] width 313 height 38
type input "**********"
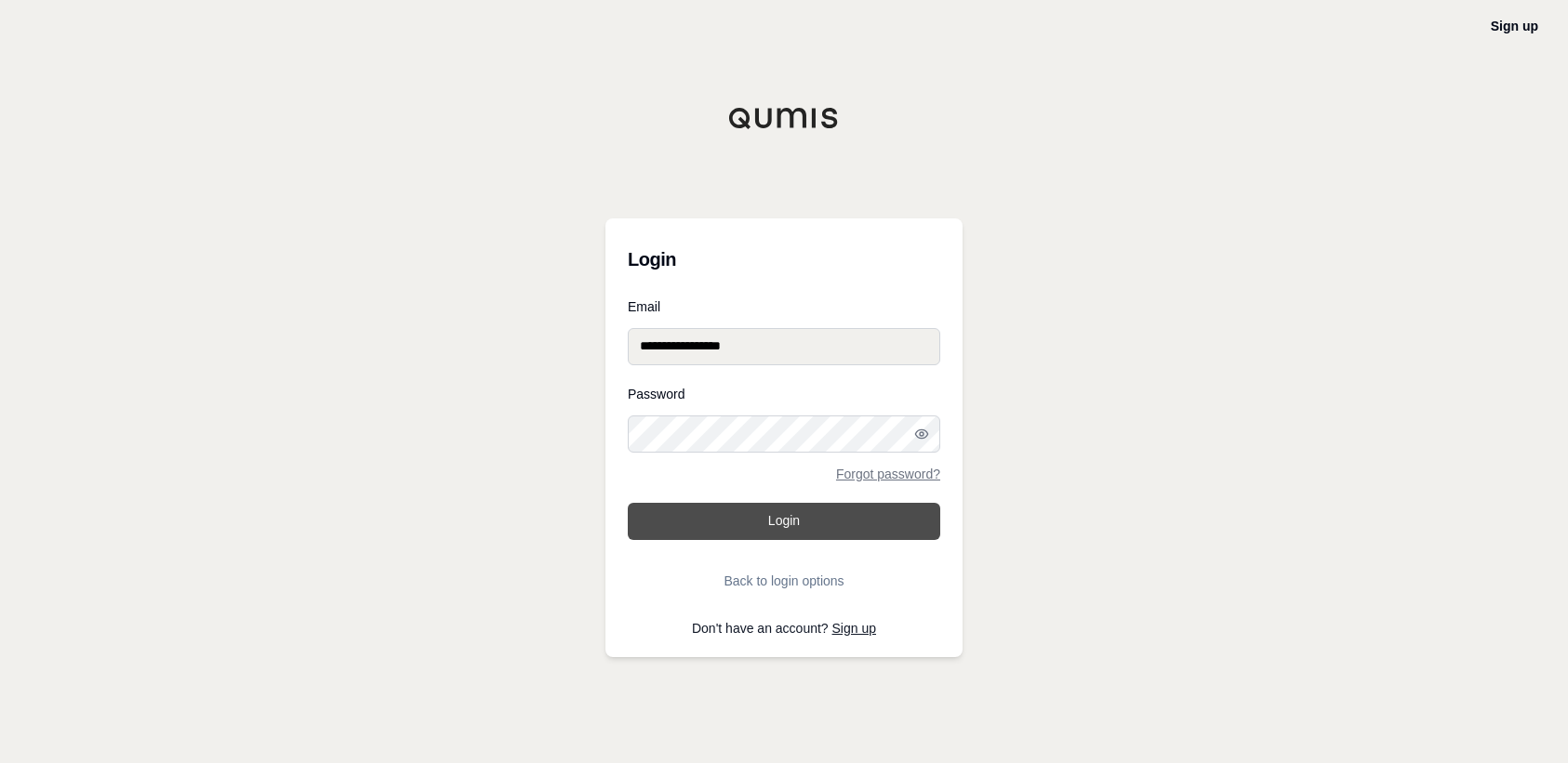
click at [926, 521] on button "Login" at bounding box center [784, 521] width 313 height 38
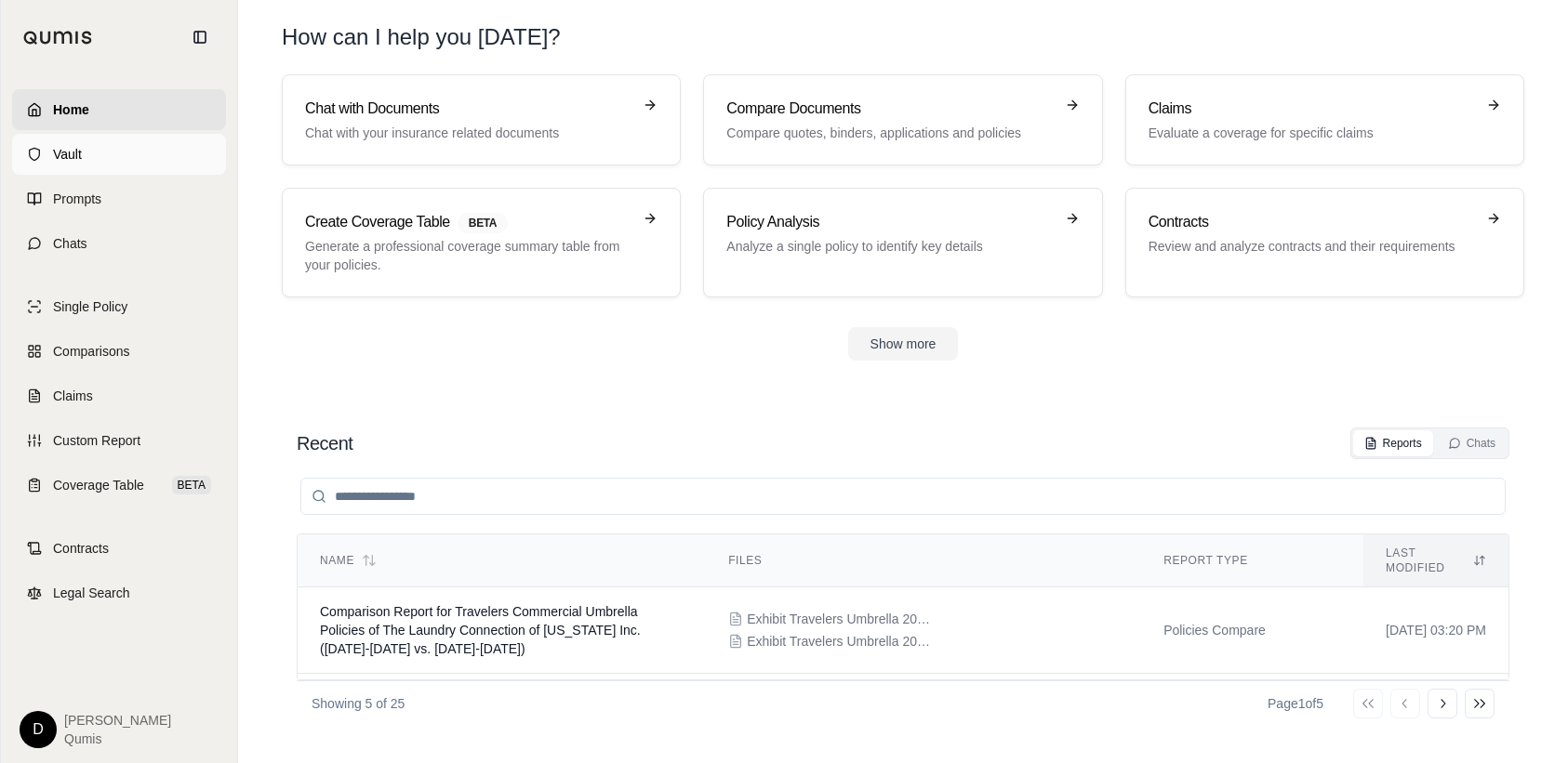
click at [83, 157] on link "Vault" at bounding box center [120, 154] width 214 height 41
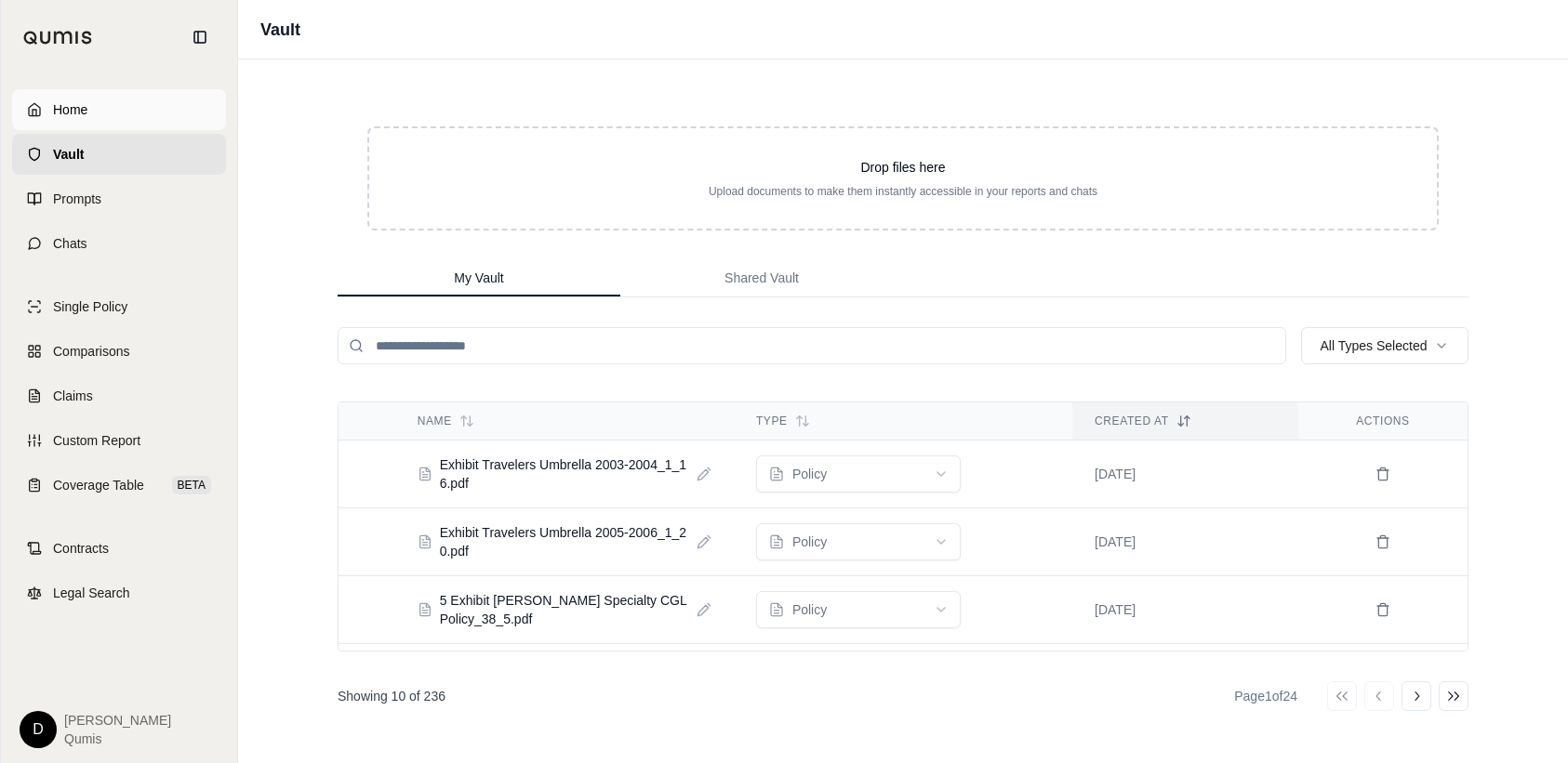
click at [65, 110] on span "Home" at bounding box center [70, 109] width 35 height 18
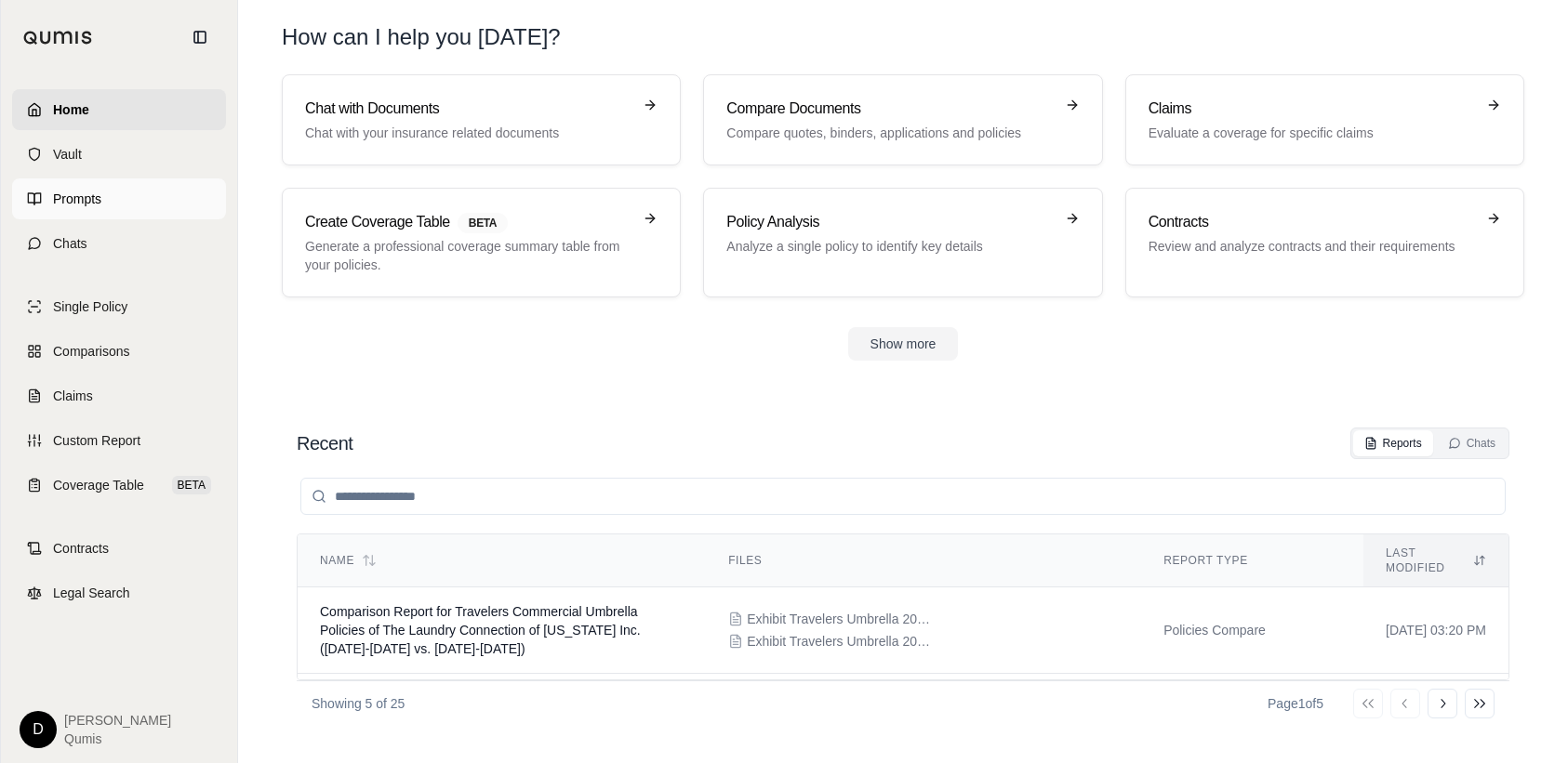
click at [71, 186] on link "Prompts" at bounding box center [120, 199] width 214 height 41
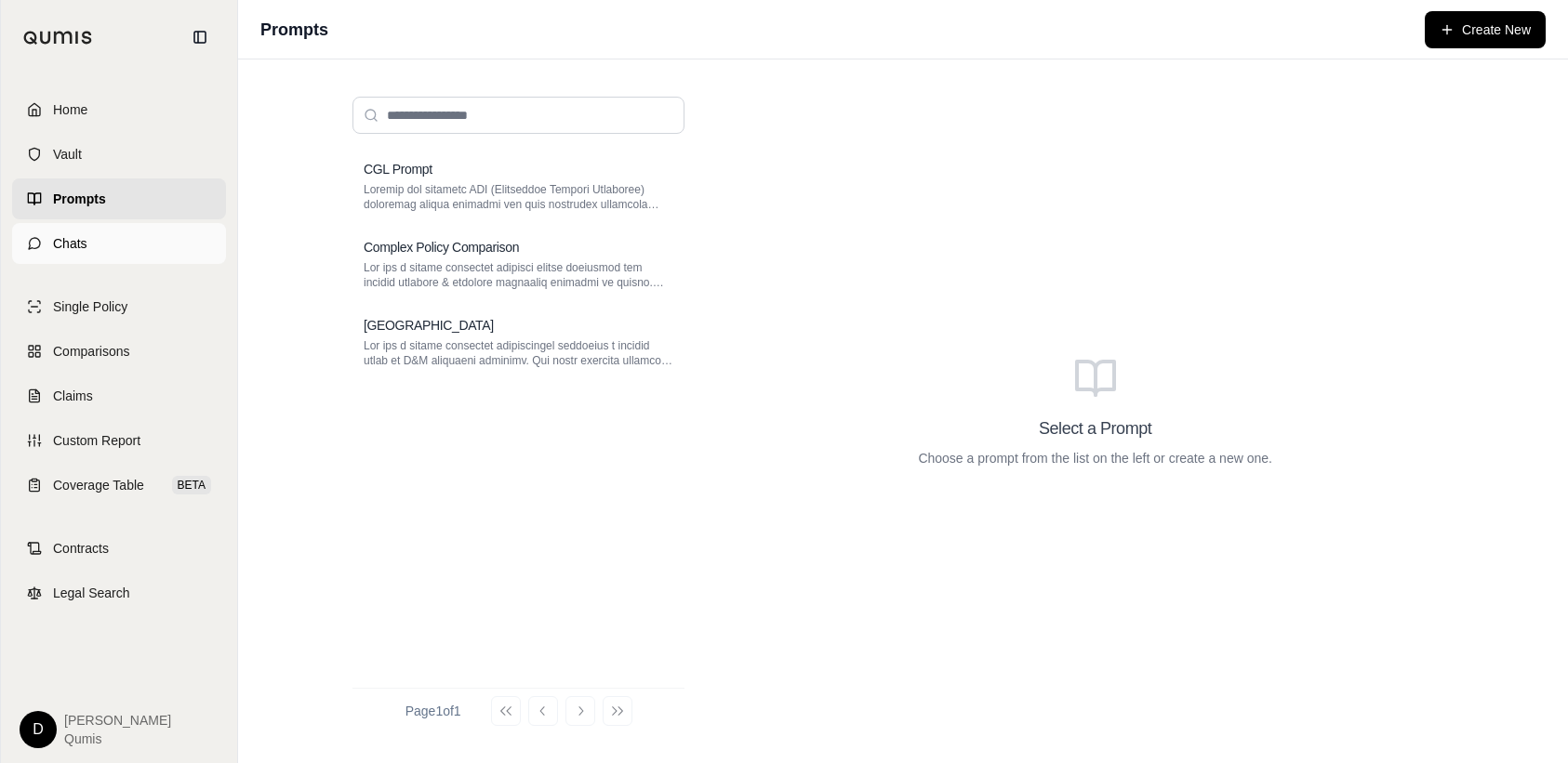
click at [73, 240] on span "Chats" at bounding box center [70, 243] width 35 height 18
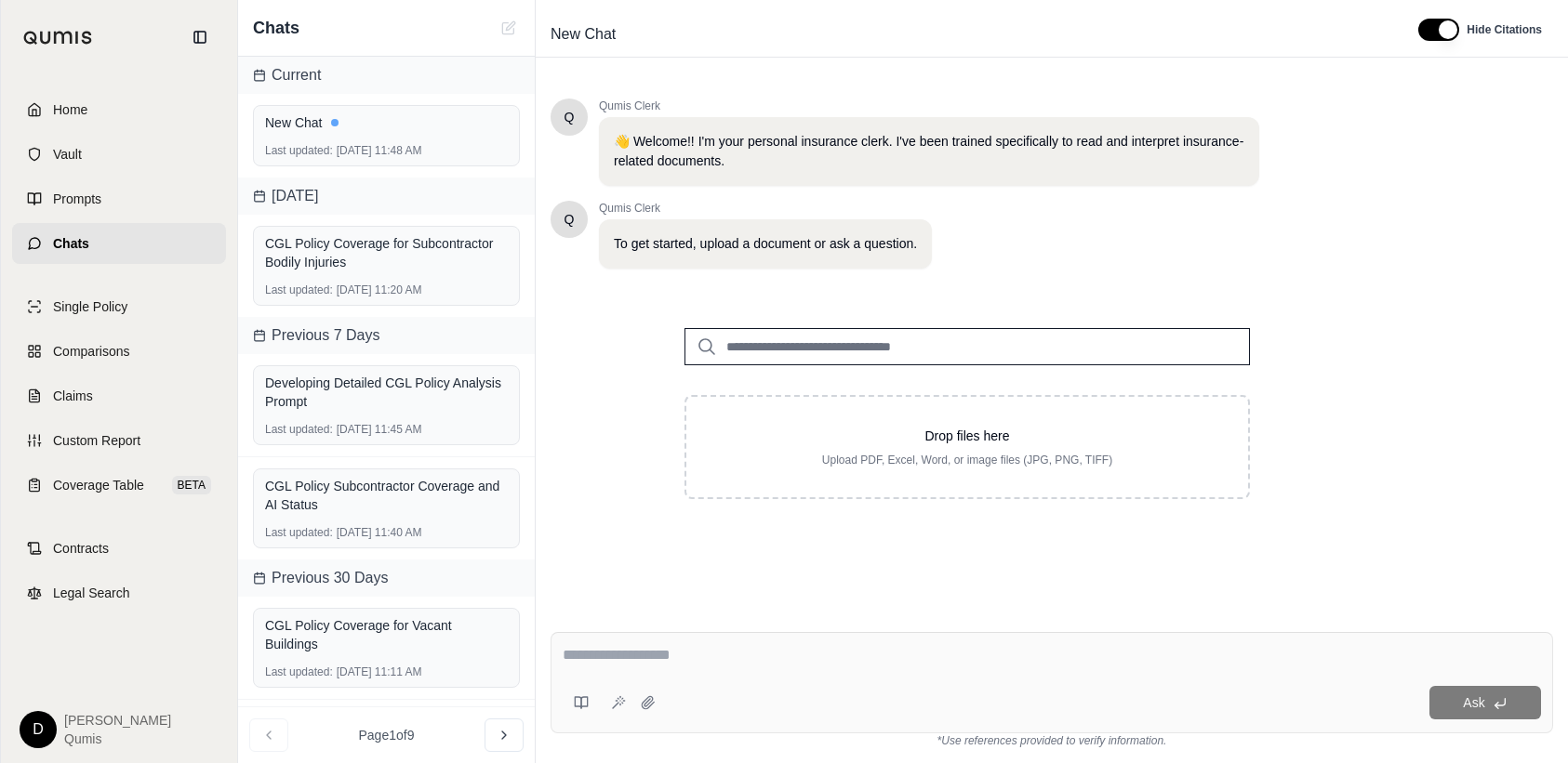
click at [780, 350] on input "search" at bounding box center [967, 346] width 565 height 38
click at [376, 236] on div "CGL Policy Coverage for Subcontractor Bodily Injuries" at bounding box center [386, 253] width 242 height 38
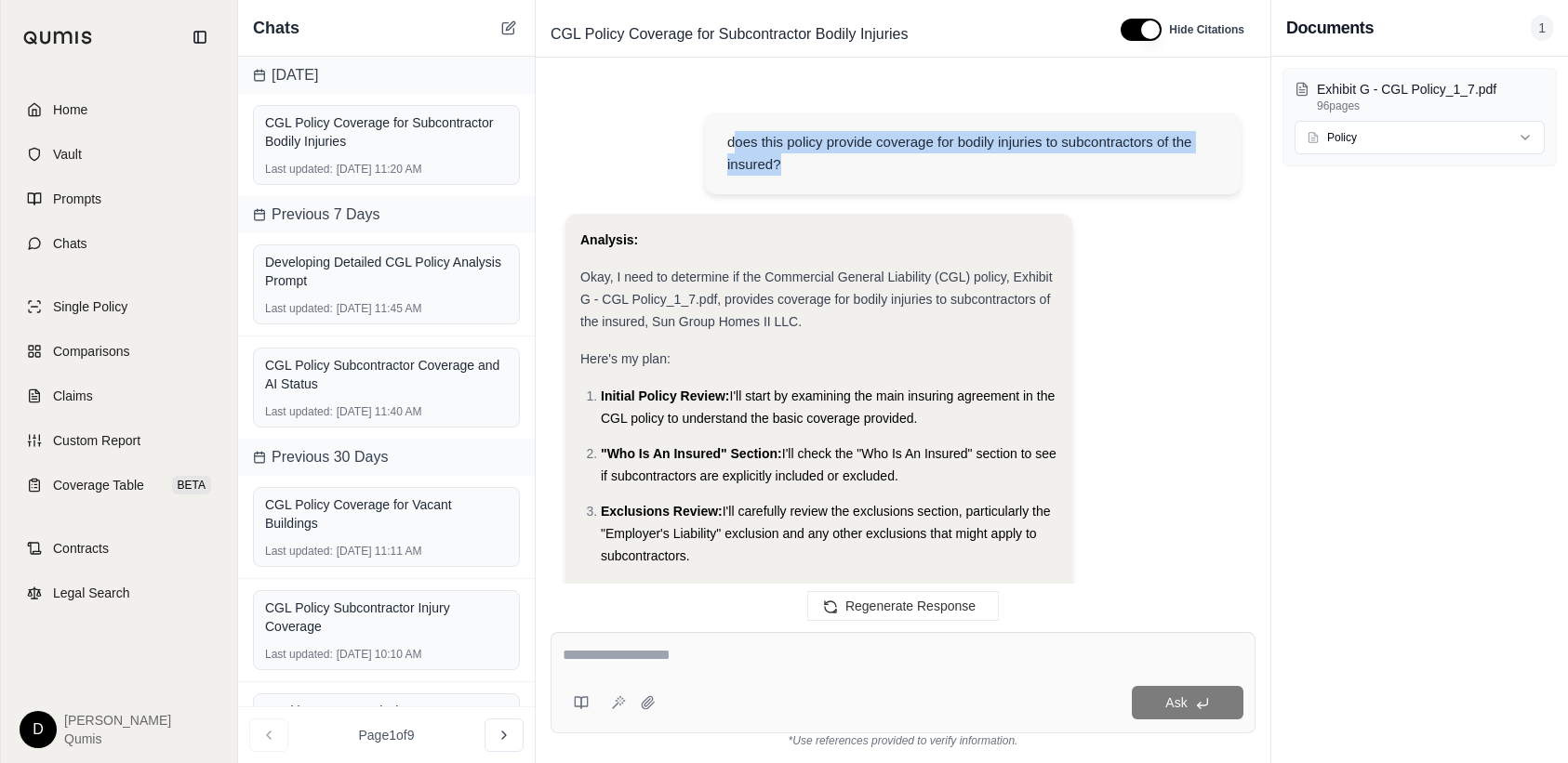
drag, startPoint x: 749, startPoint y: 143, endPoint x: 729, endPoint y: 131, distance: 23.3
click at [729, 131] on div "does this policy provide coverage for bodily injuries to subcontractors of the …" at bounding box center [973, 153] width 491 height 44
click at [650, 160] on div "does this policy provide coverage for bodily injuries to subcontractors of the …" at bounding box center [903, 155] width 675 height 115
click at [503, 30] on icon at bounding box center [508, 27] width 14 height 14
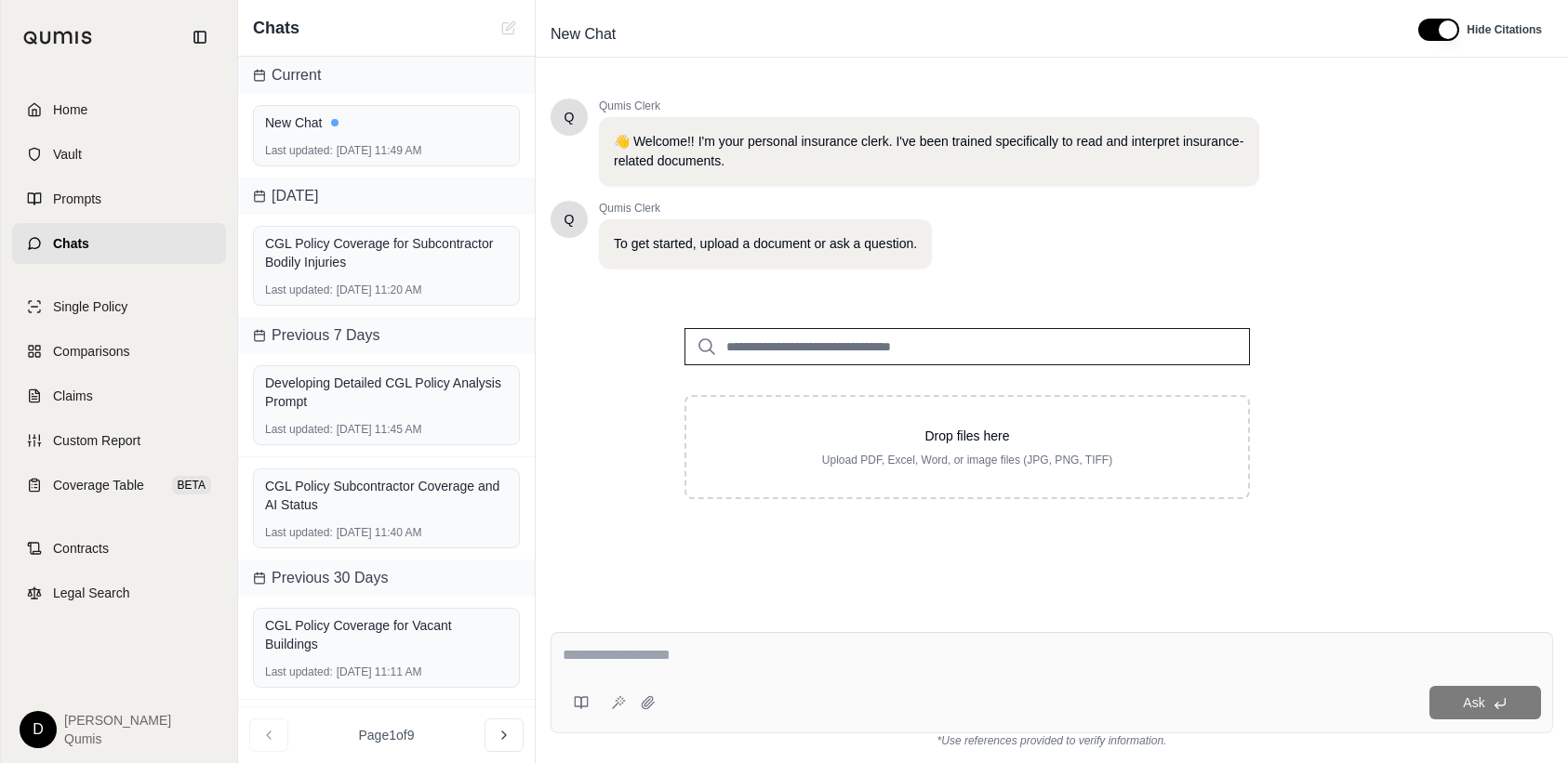
click at [760, 343] on input "search" at bounding box center [967, 346] width 565 height 38
type input "***"
click at [87, 294] on link "Single Policy" at bounding box center [120, 307] width 214 height 41
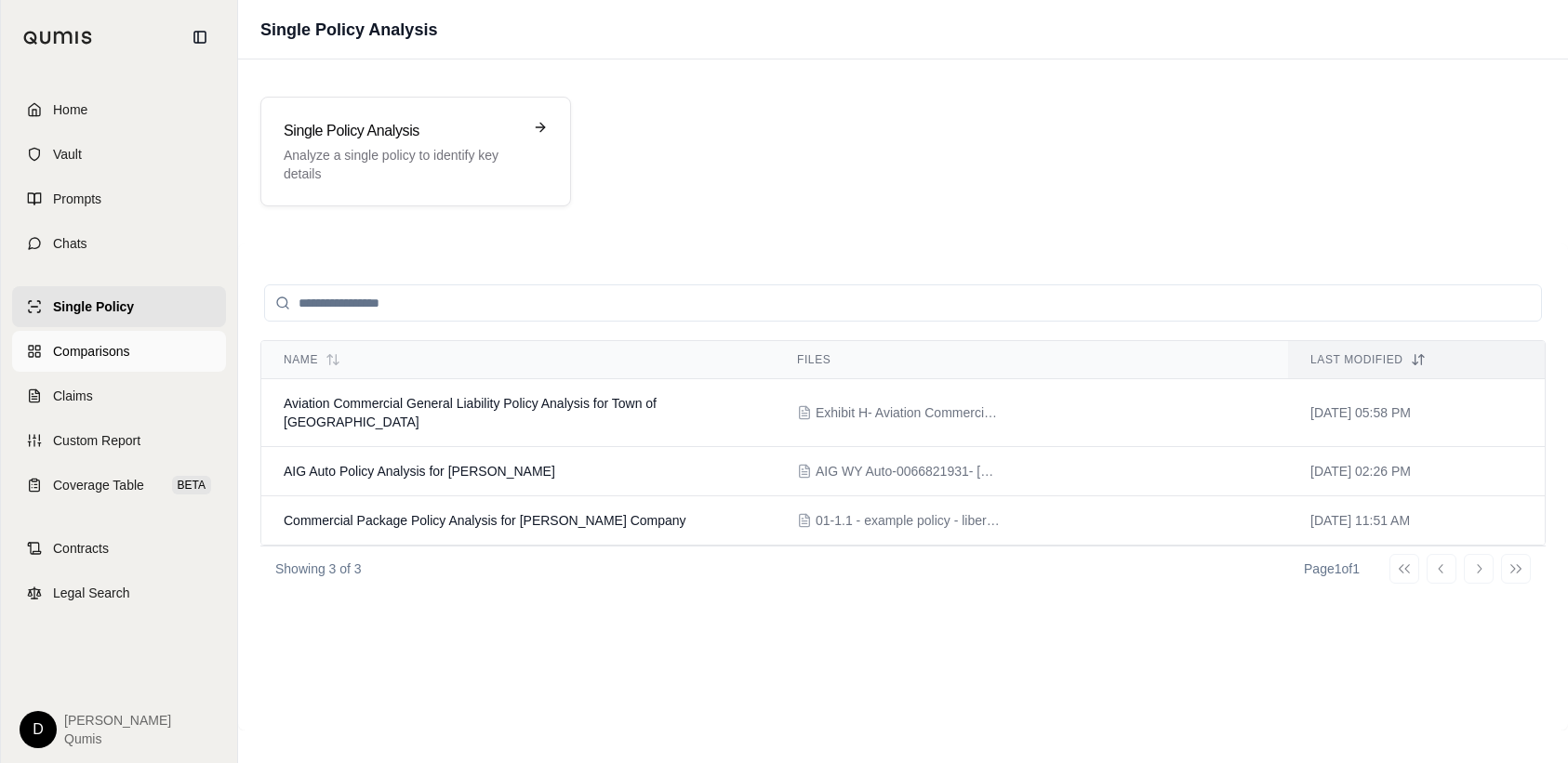
click at [104, 357] on span "Comparisons" at bounding box center [91, 351] width 76 height 18
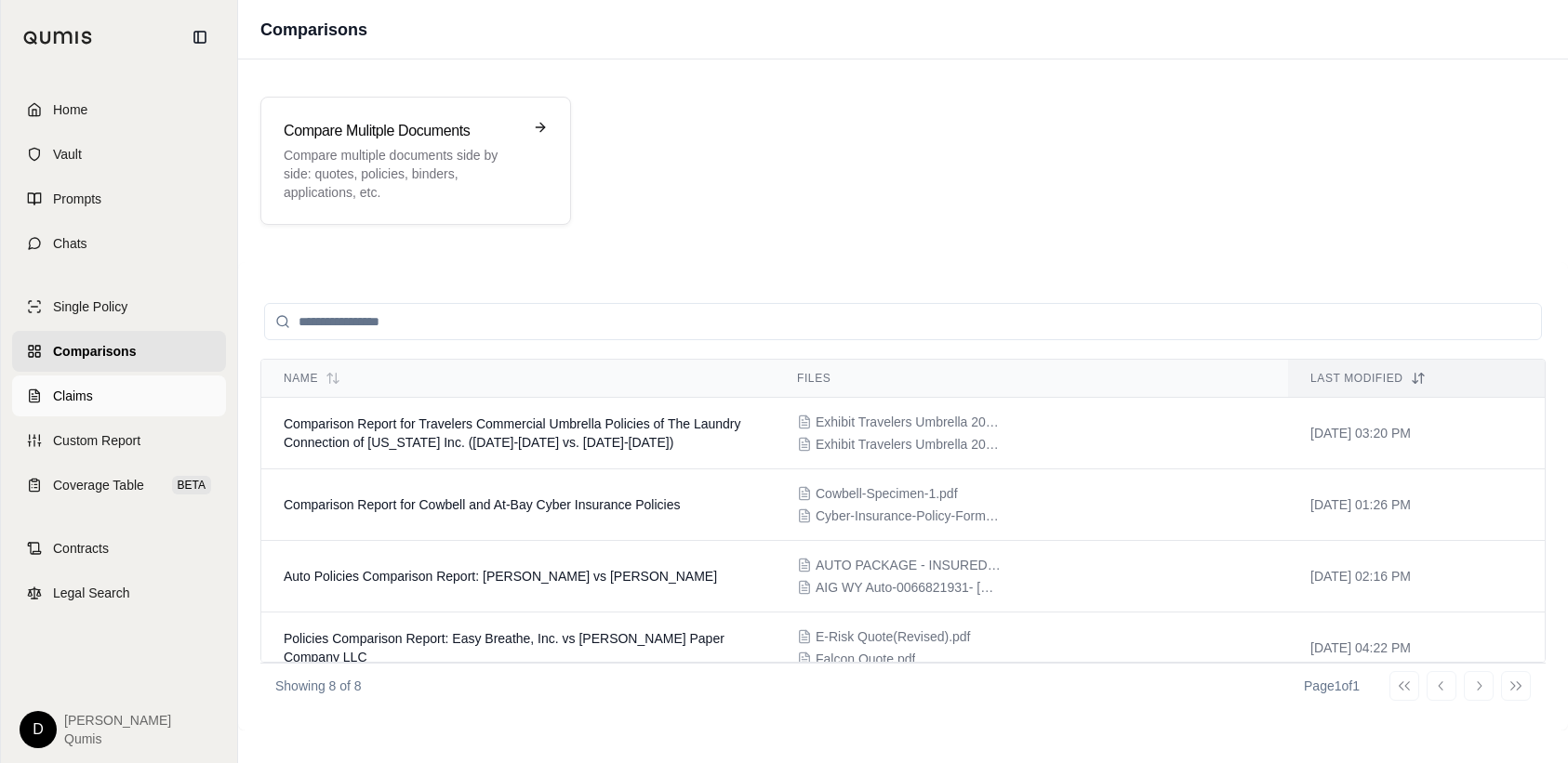
click at [78, 396] on span "Claims" at bounding box center [72, 395] width 40 height 18
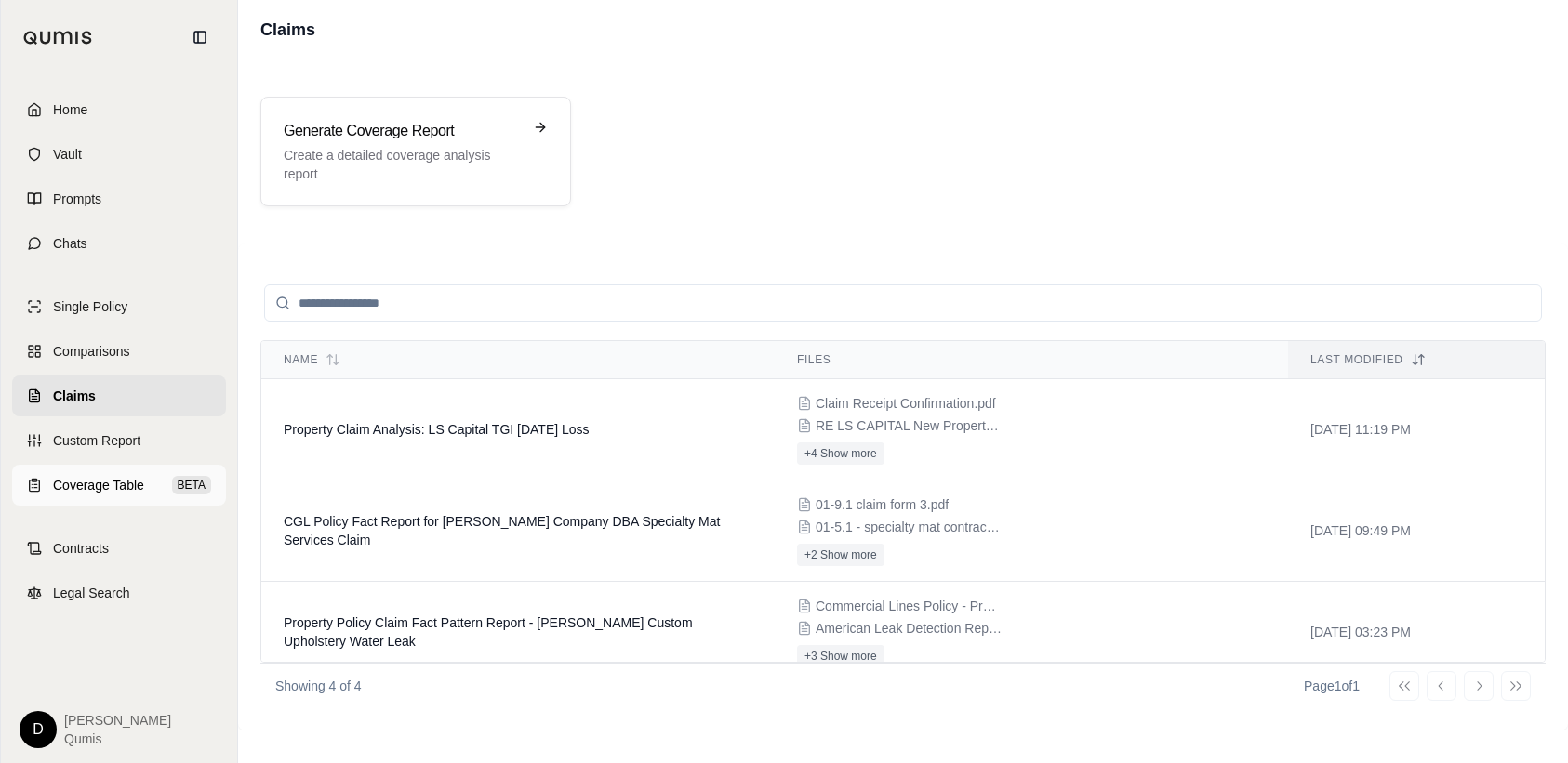
click at [110, 484] on span "Coverage Table" at bounding box center [98, 484] width 91 height 18
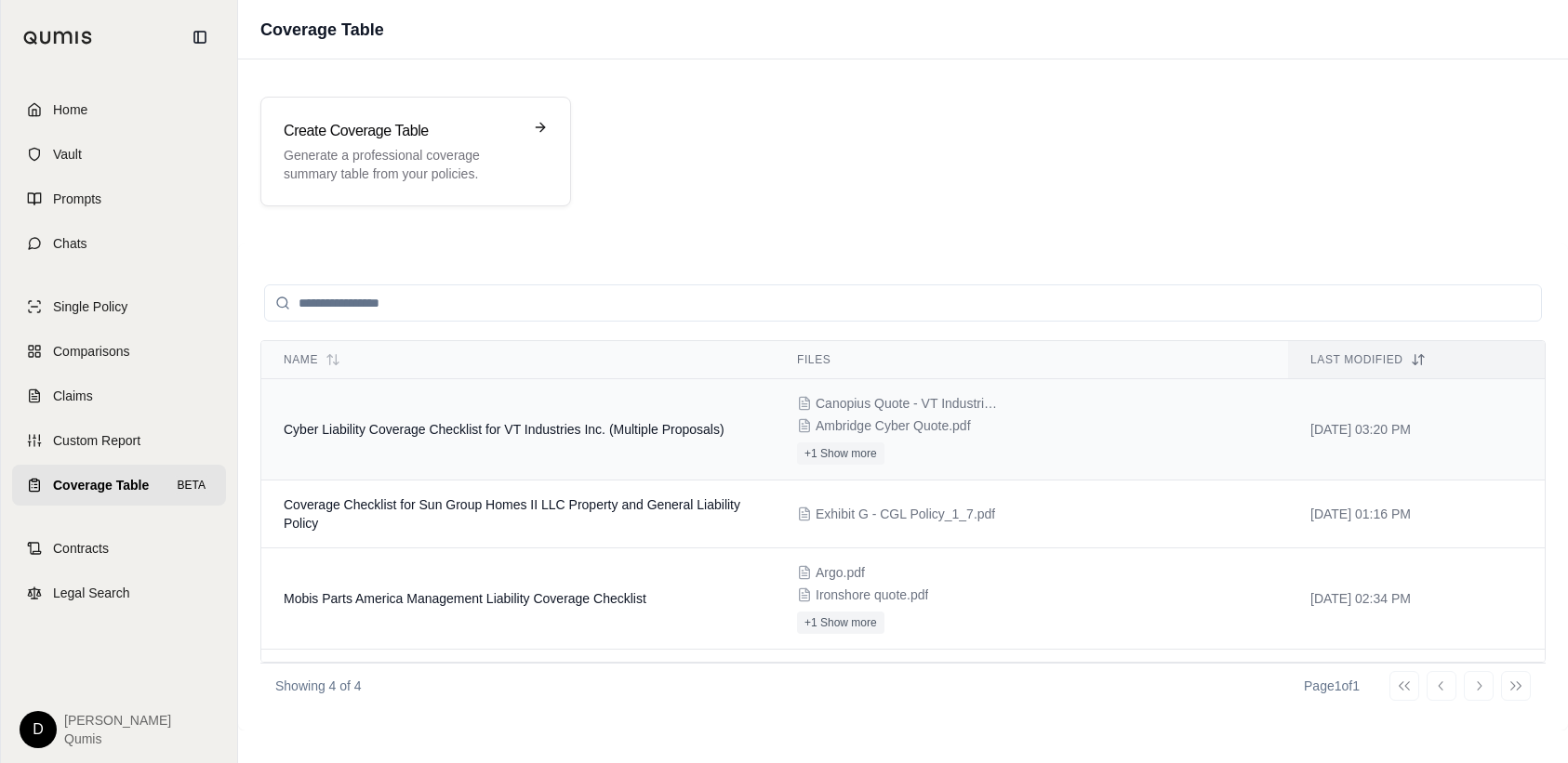
click at [506, 446] on td "Cyber Liability Coverage Checklist for VT Industries Inc. (Multiple Proposals)" at bounding box center [518, 429] width 513 height 101
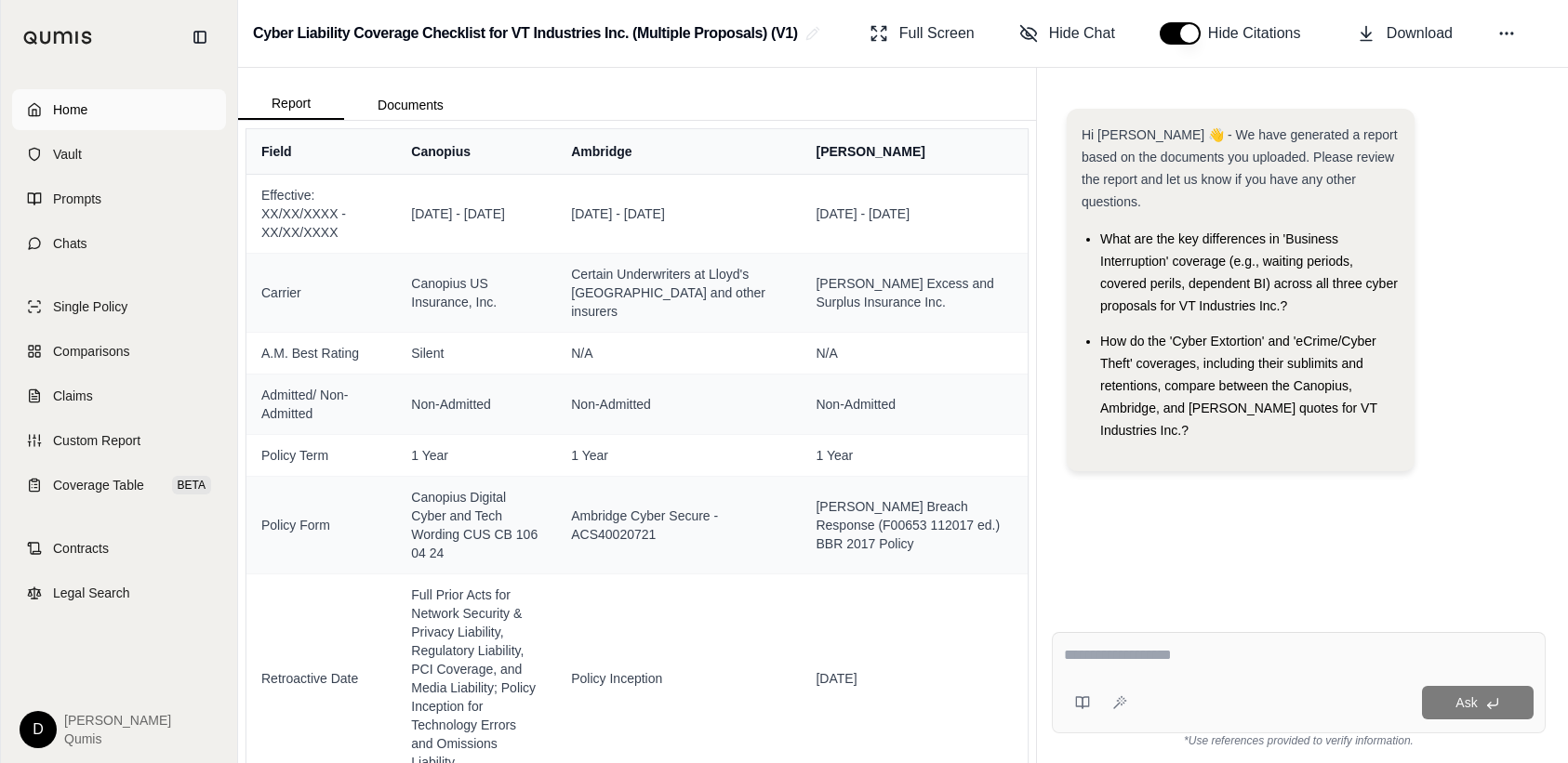
click at [65, 92] on link "Home" at bounding box center [120, 110] width 214 height 41
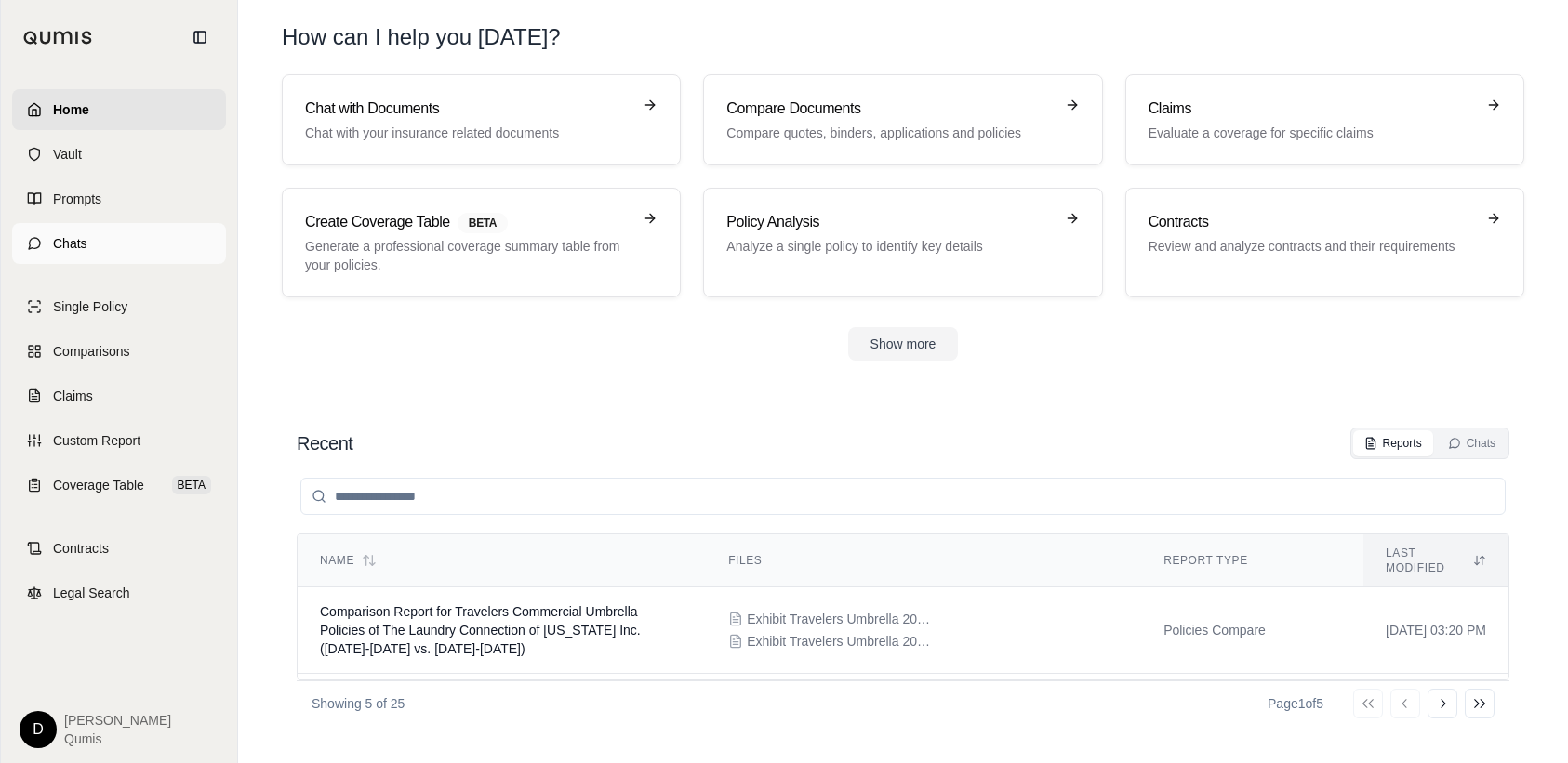
click at [86, 239] on span "Chats" at bounding box center [70, 243] width 35 height 18
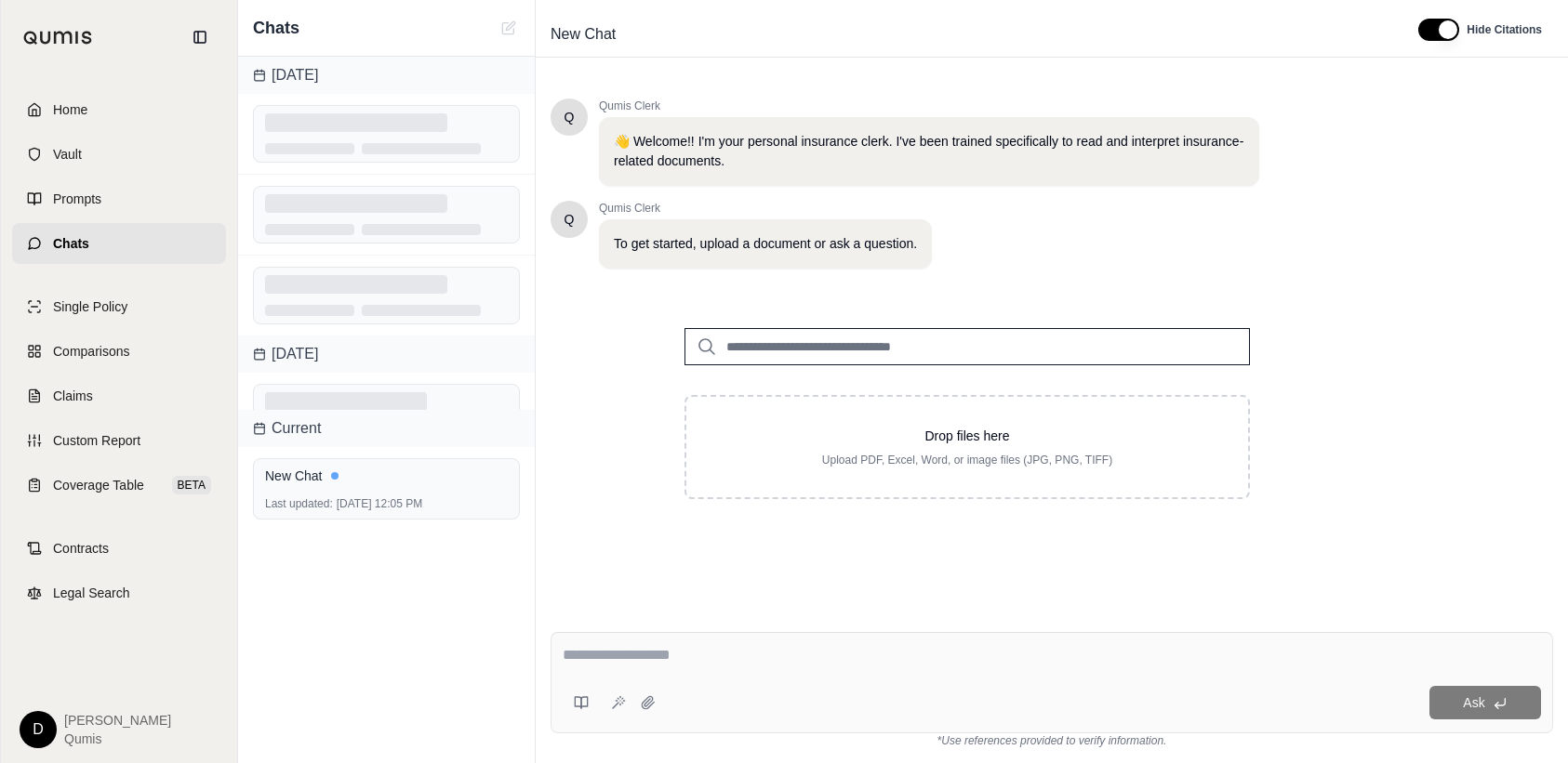
click at [772, 344] on input "search" at bounding box center [967, 346] width 565 height 38
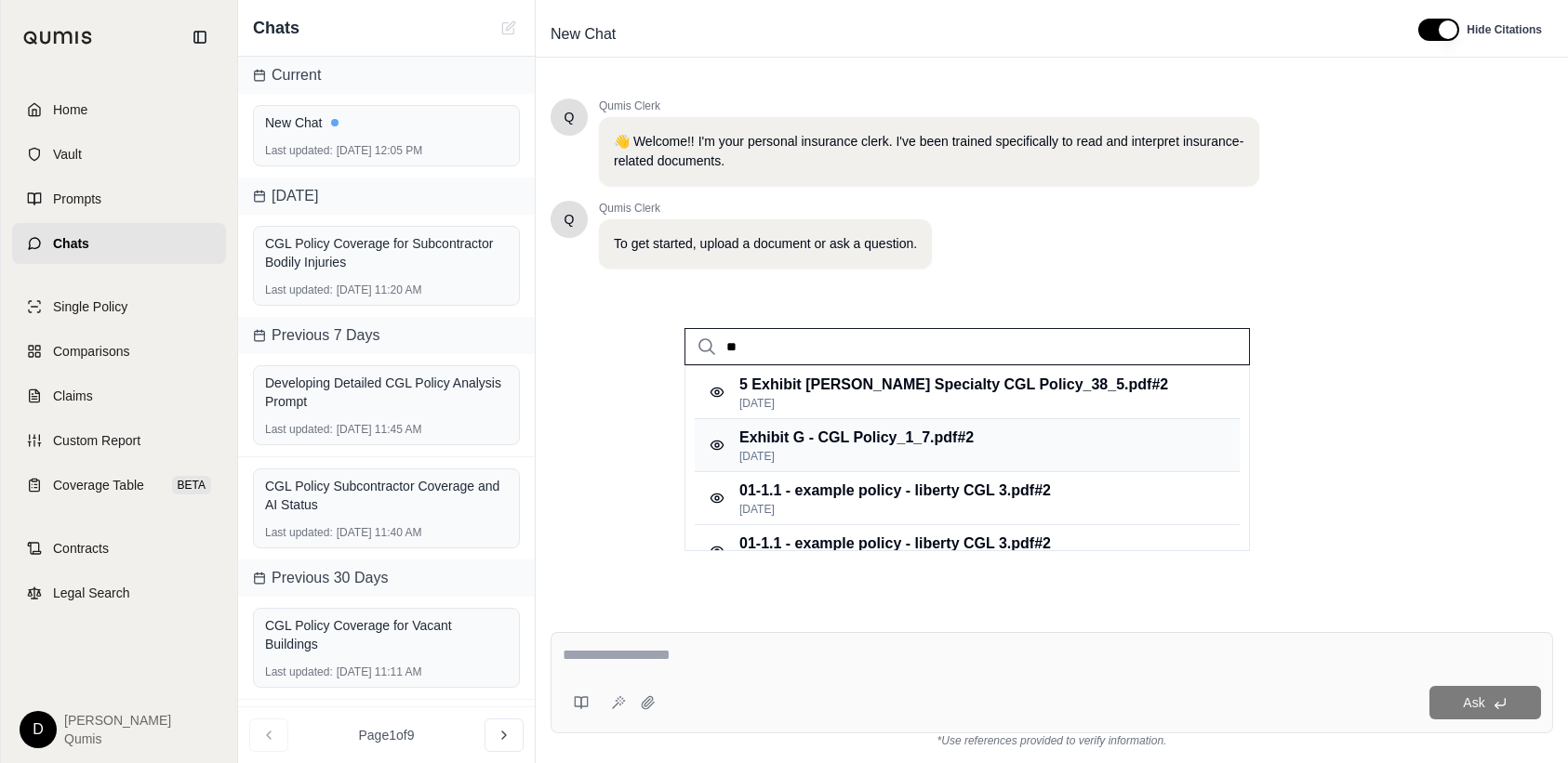
type input "**"
click at [851, 449] on p "[DATE]" at bounding box center [856, 455] width 234 height 14
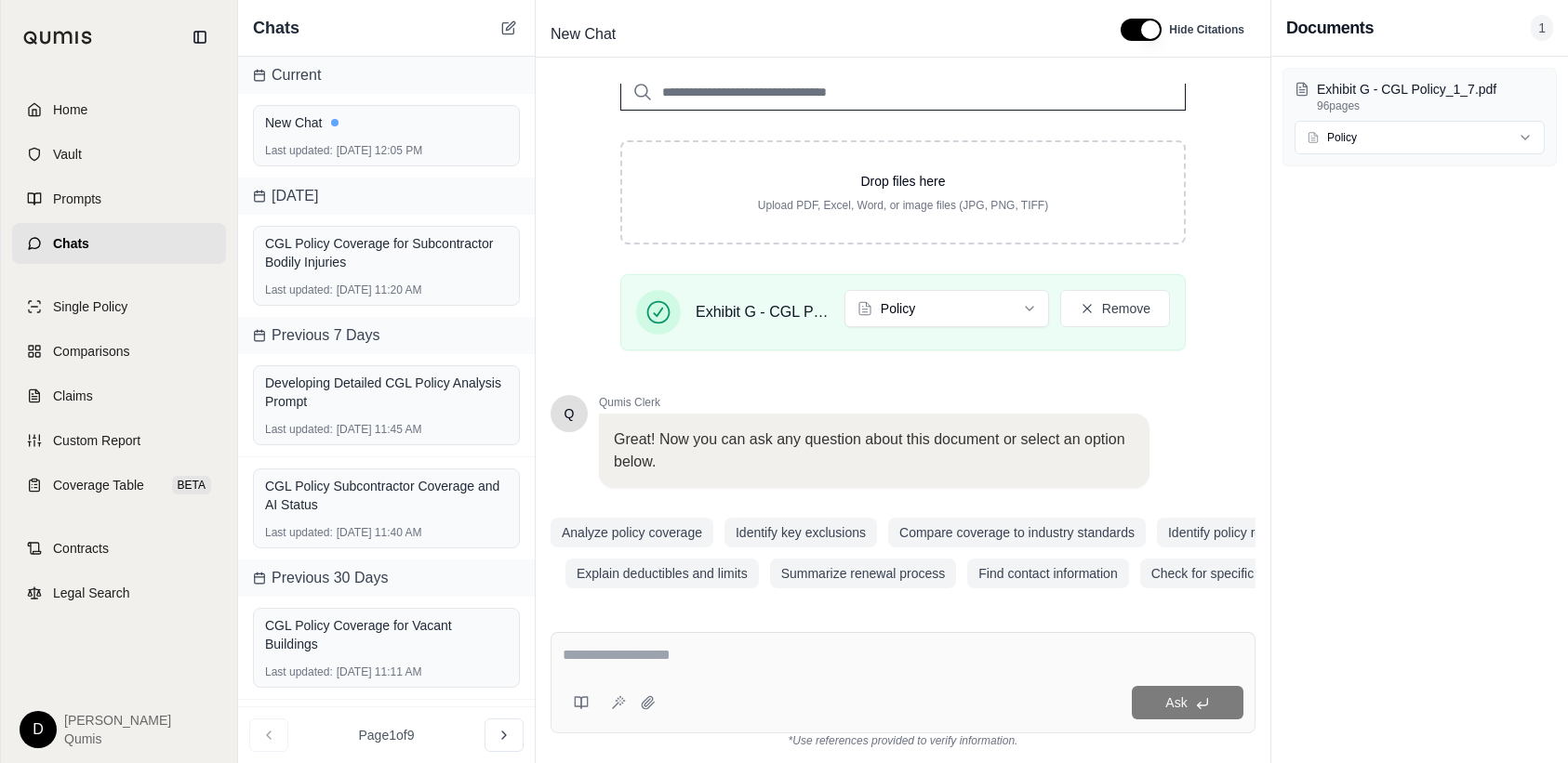
scroll to position [262, 0]
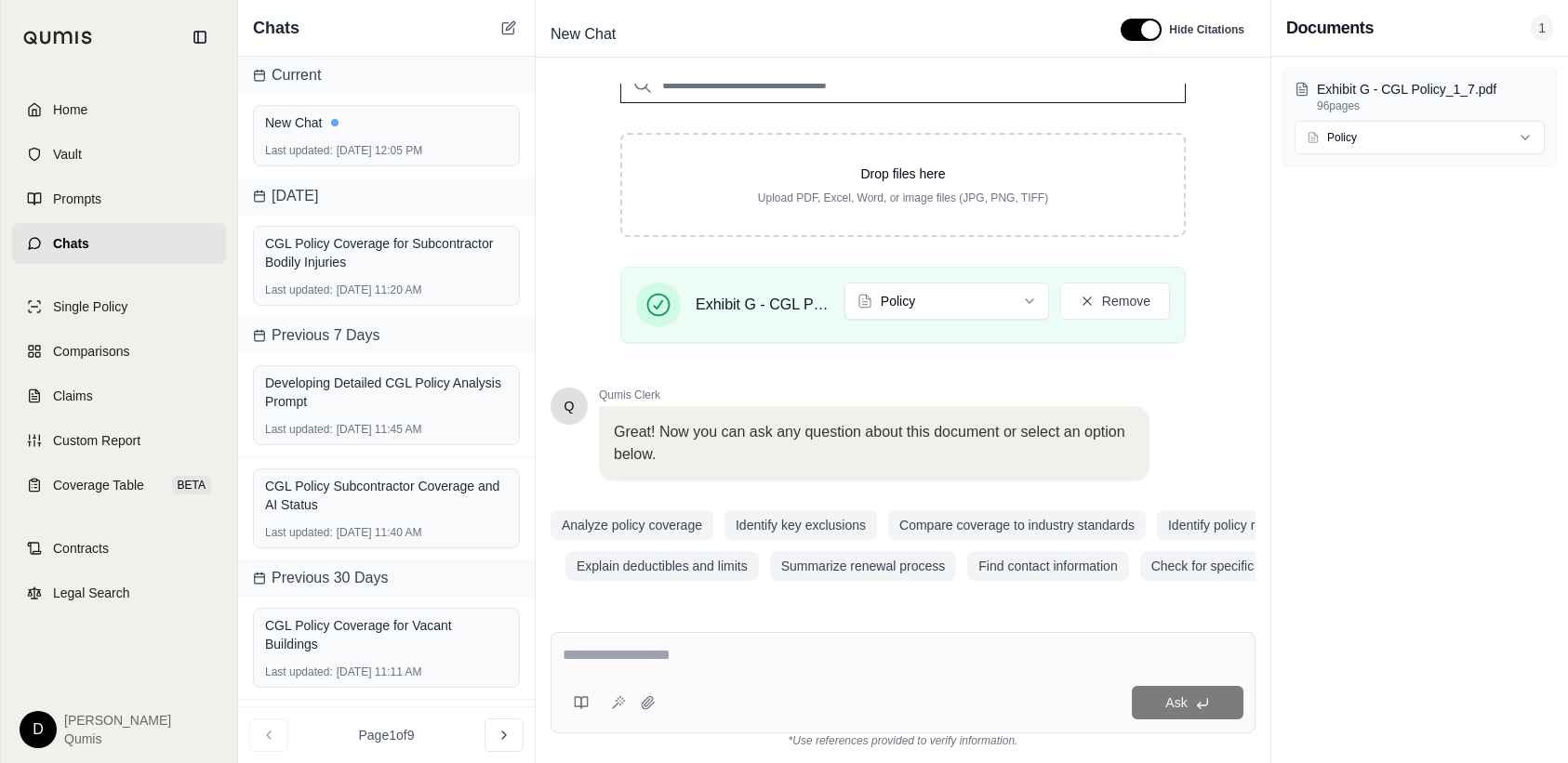
click at [704, 666] on textarea at bounding box center [902, 655] width 680 height 22
type textarea "**********"
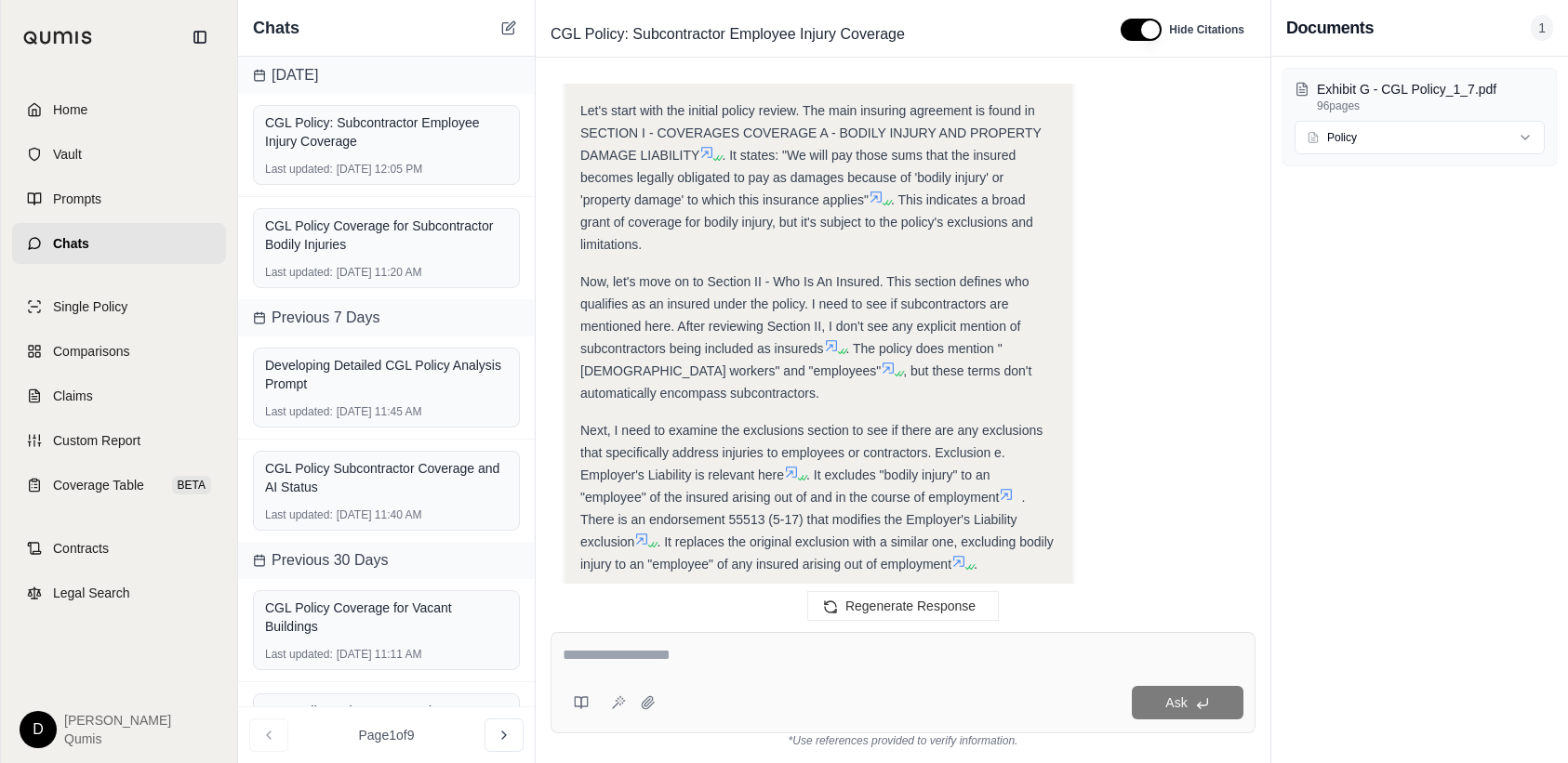
scroll to position [728, 0]
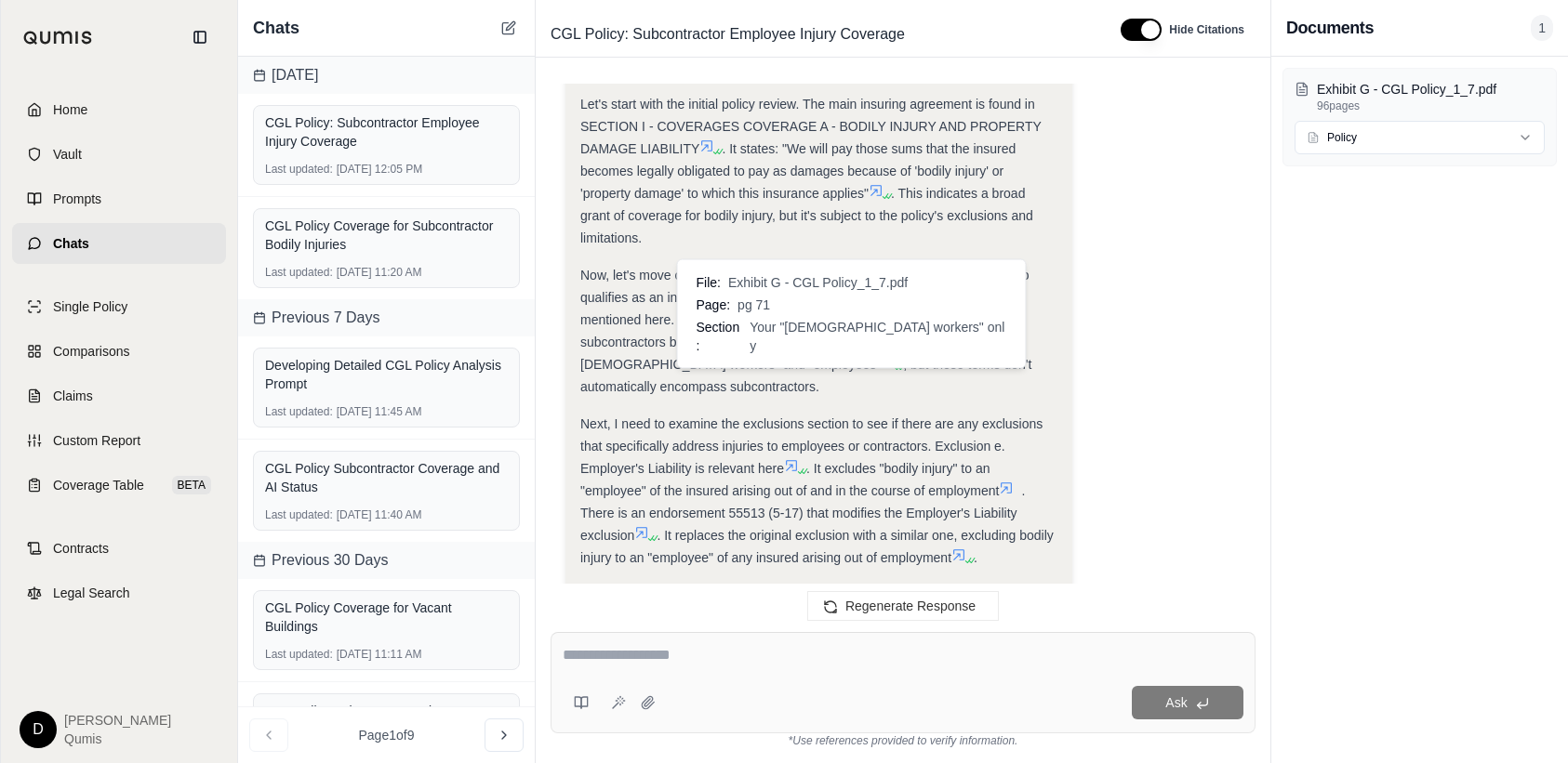
click at [882, 364] on icon at bounding box center [888, 362] width 12 height 12
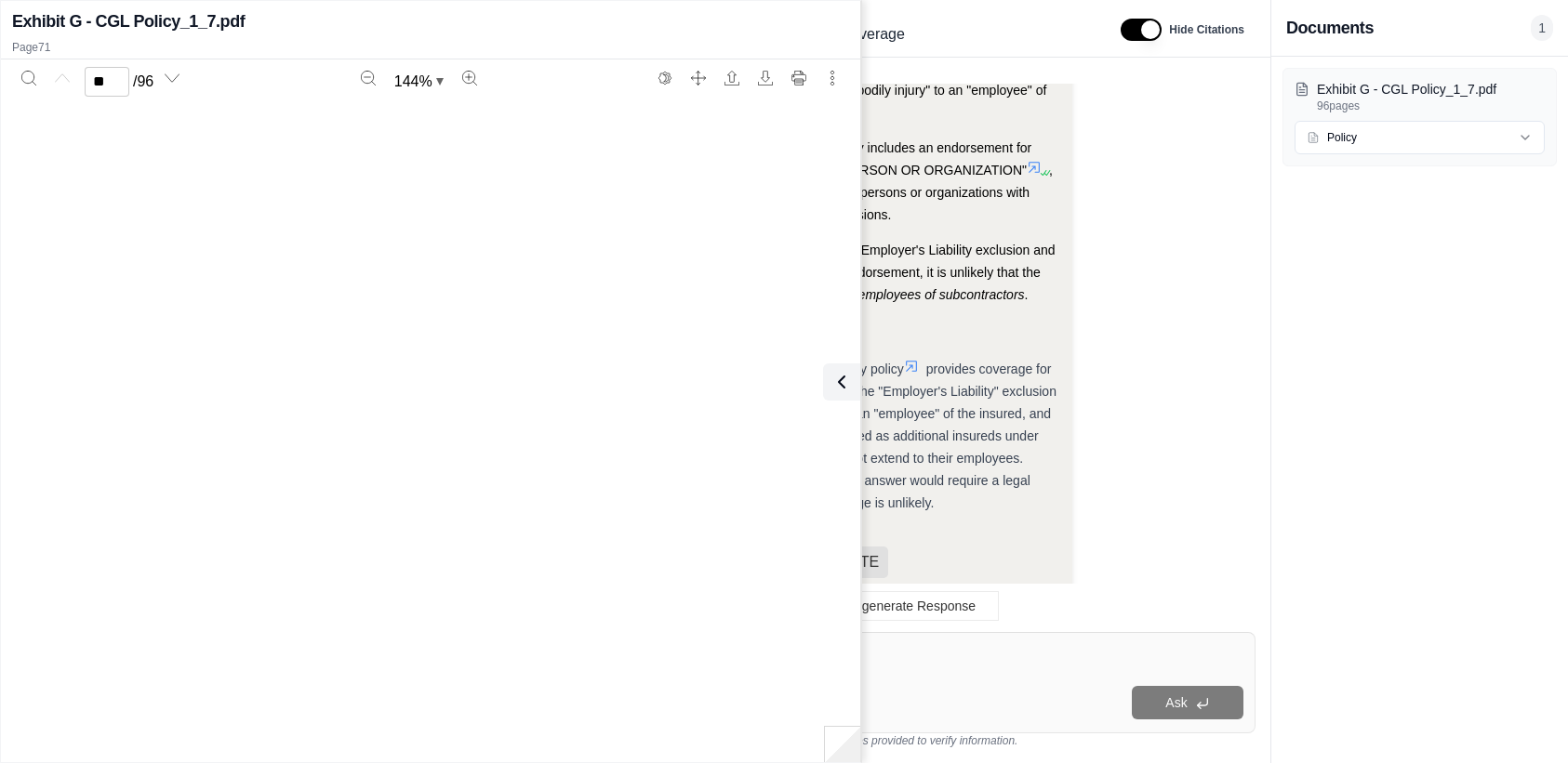
type input "**"
click at [839, 379] on icon at bounding box center [838, 381] width 22 height 22
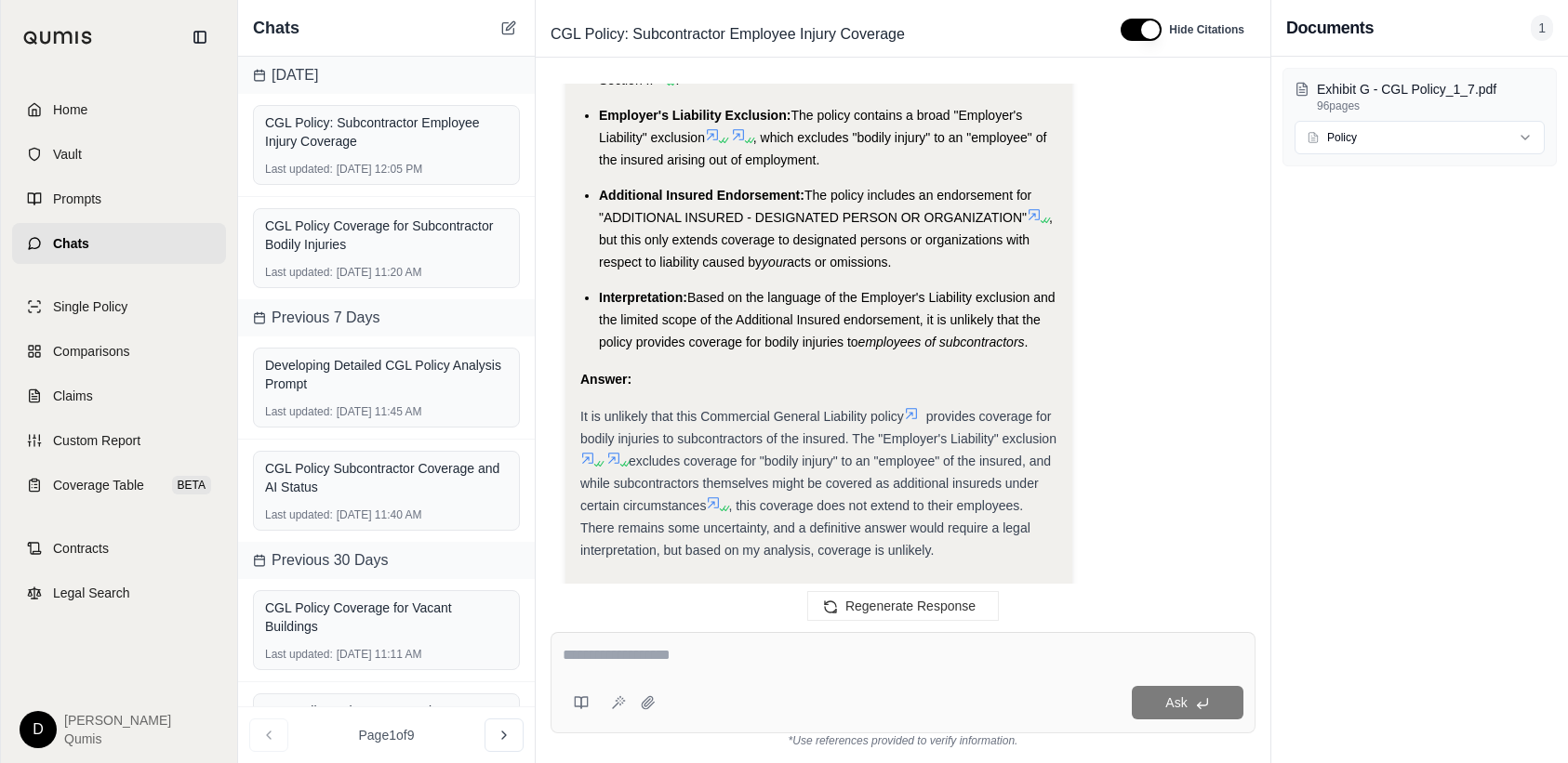
scroll to position [2419, 0]
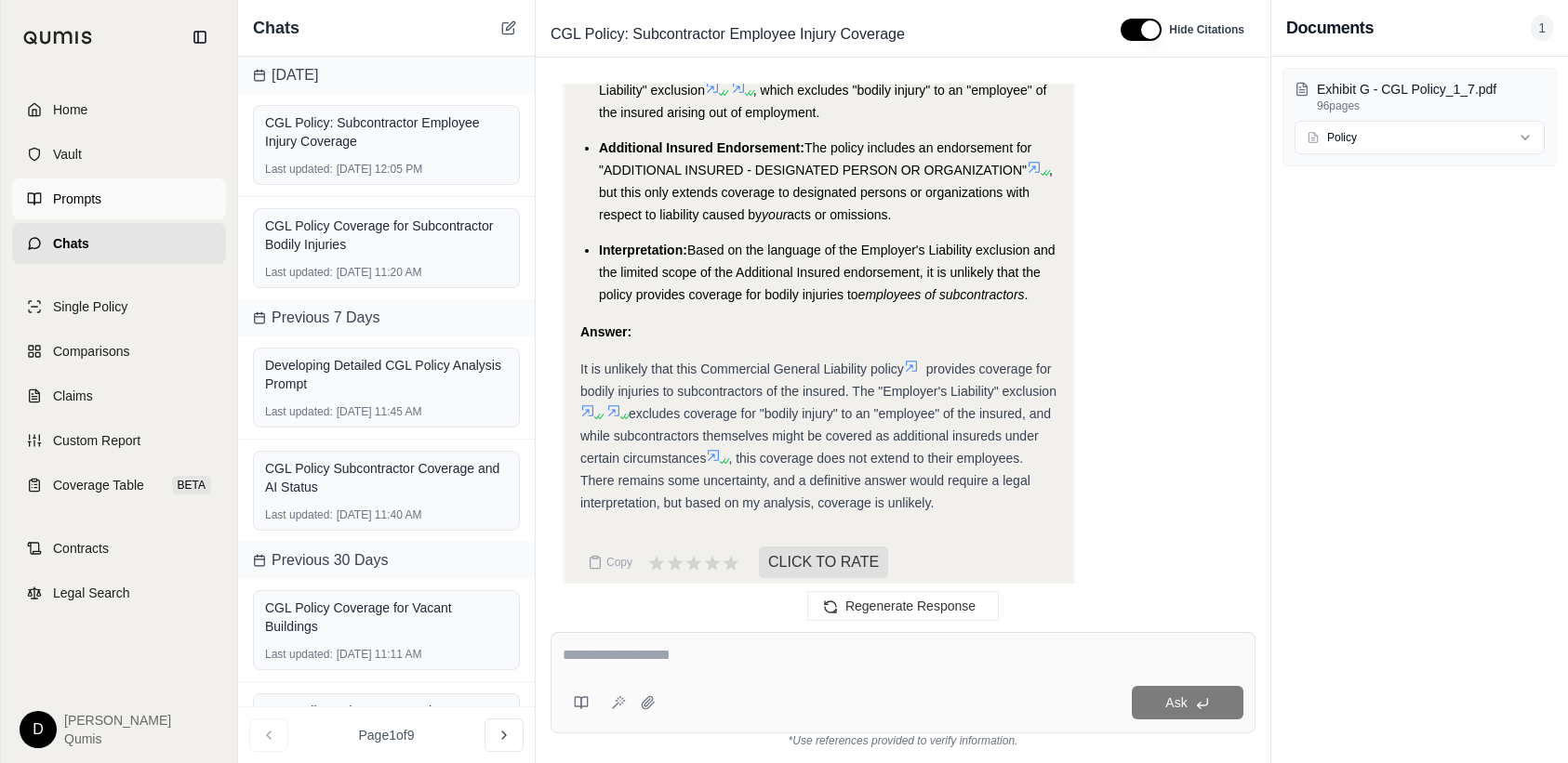
click at [81, 195] on span "Prompts" at bounding box center [77, 199] width 48 height 18
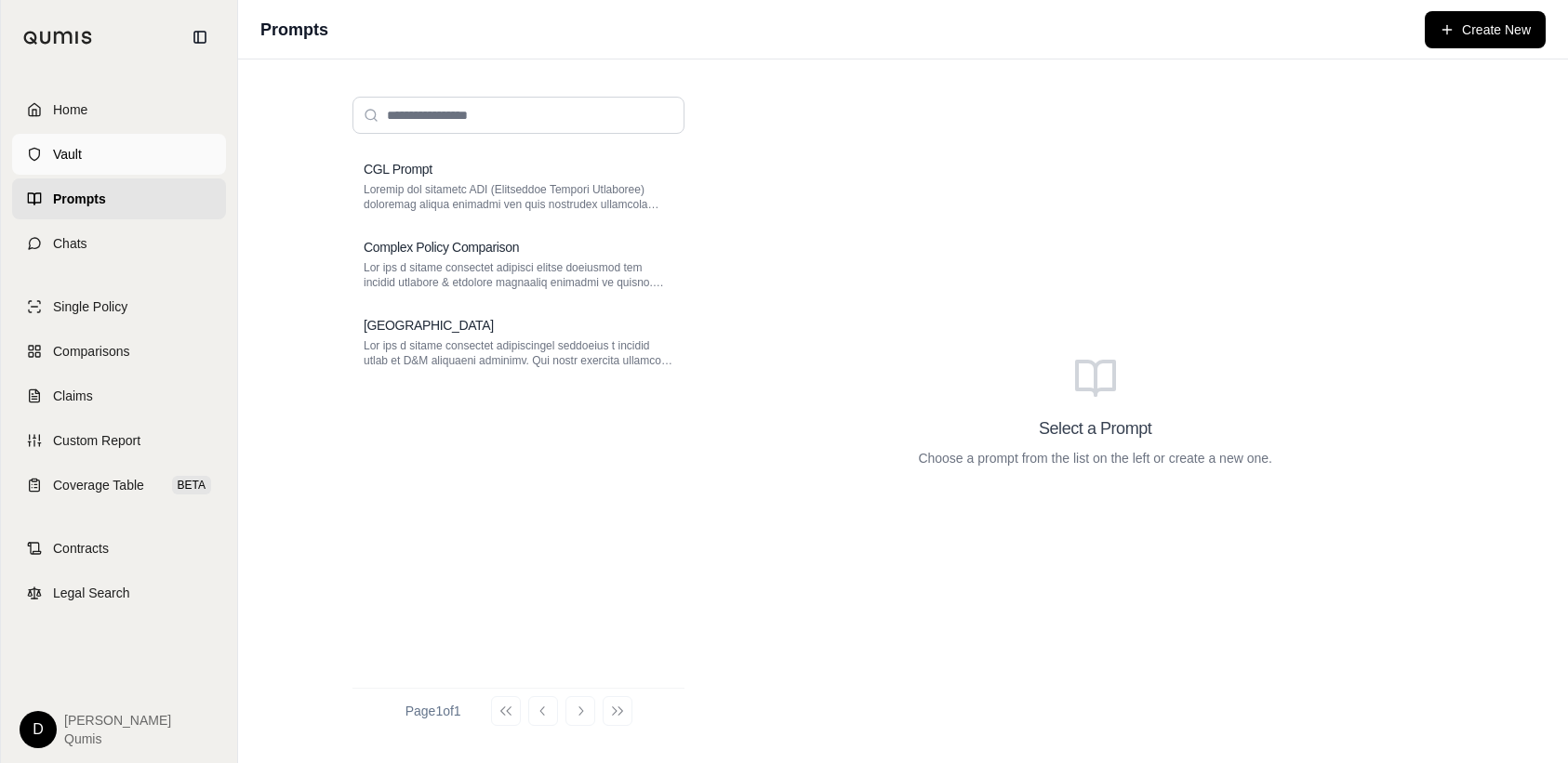
click at [80, 155] on span "Vault" at bounding box center [68, 153] width 29 height 18
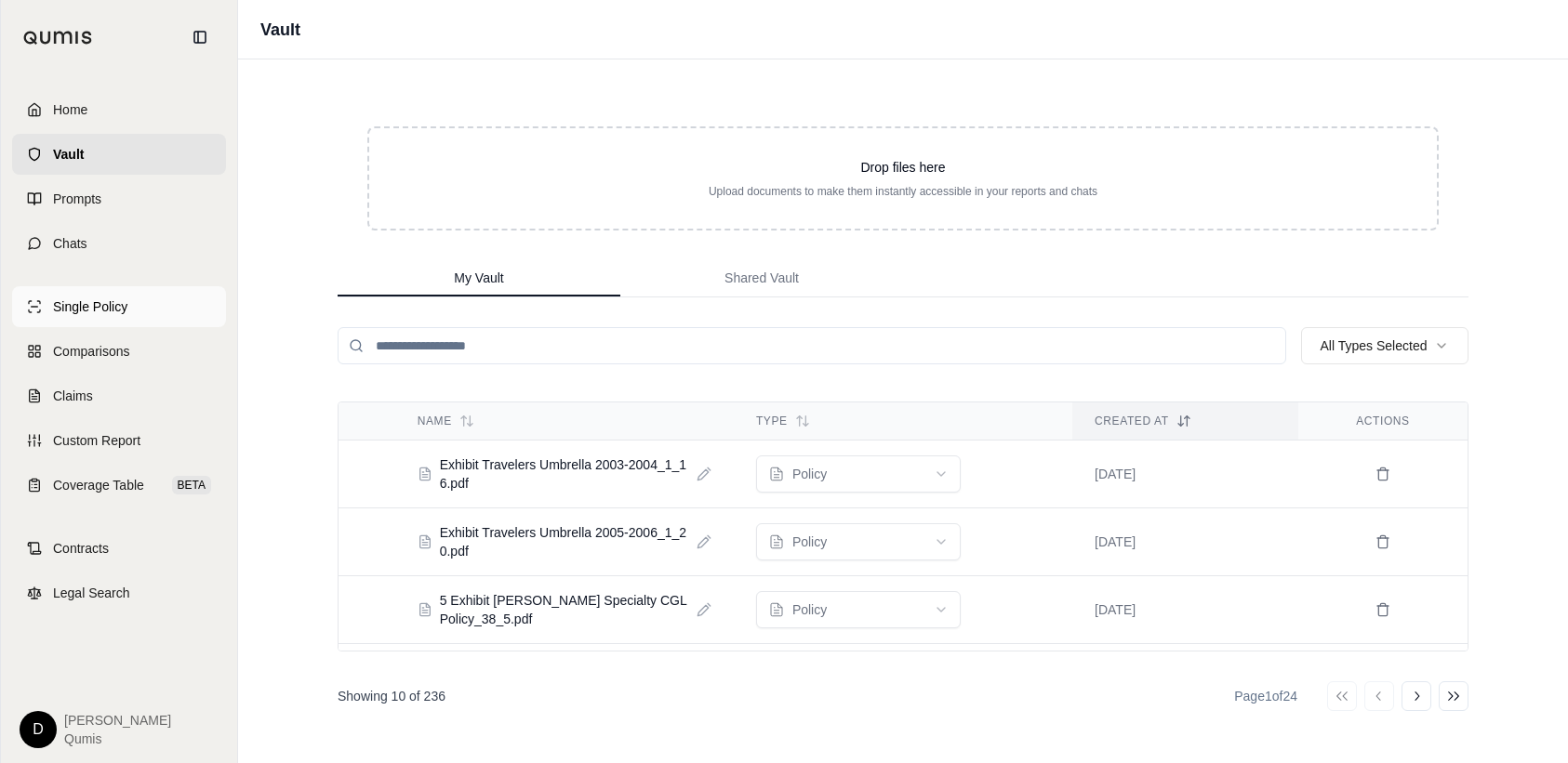
click at [75, 308] on span "Single Policy" at bounding box center [90, 306] width 74 height 18
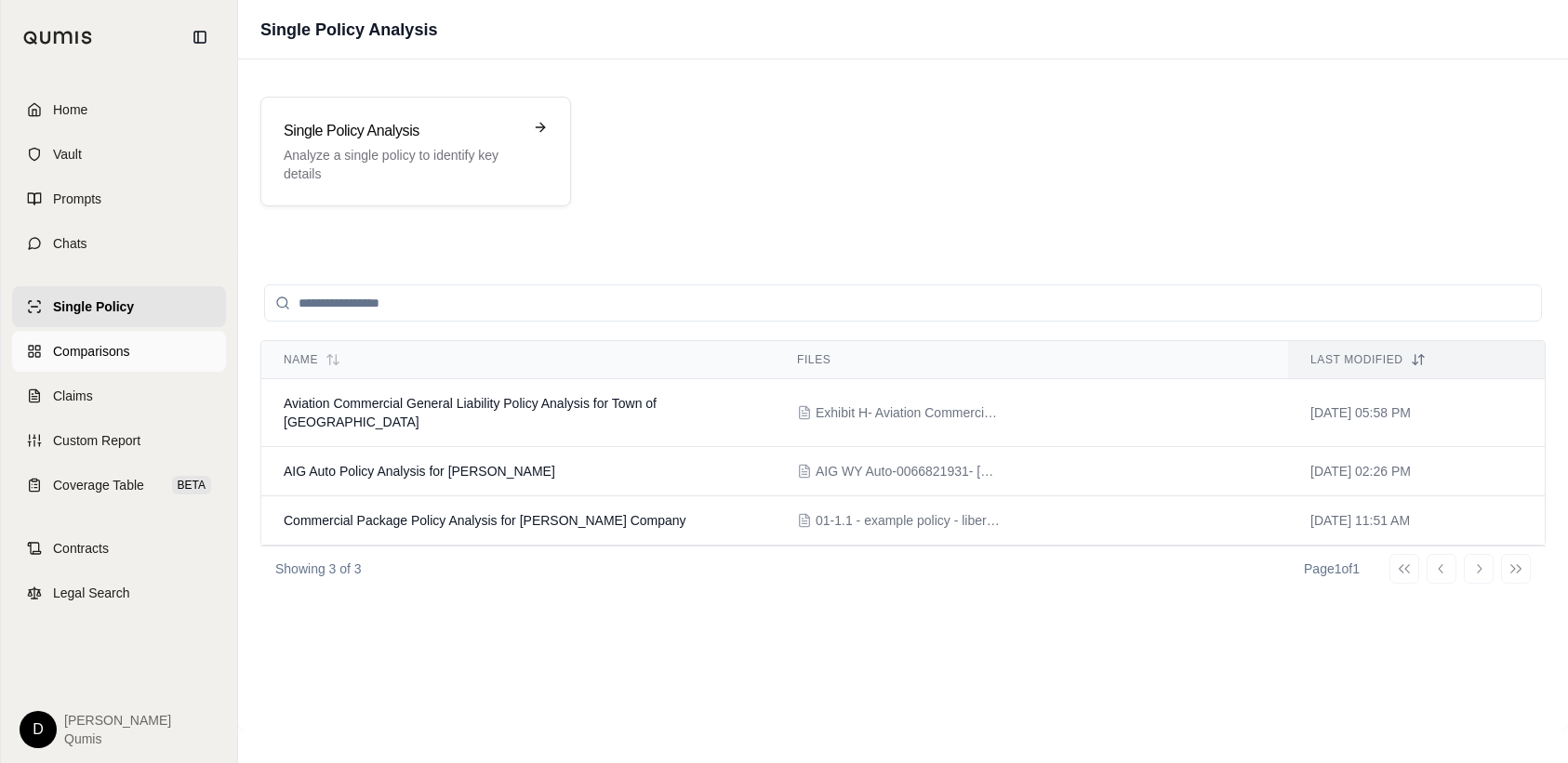
click at [105, 350] on span "Comparisons" at bounding box center [91, 351] width 76 height 18
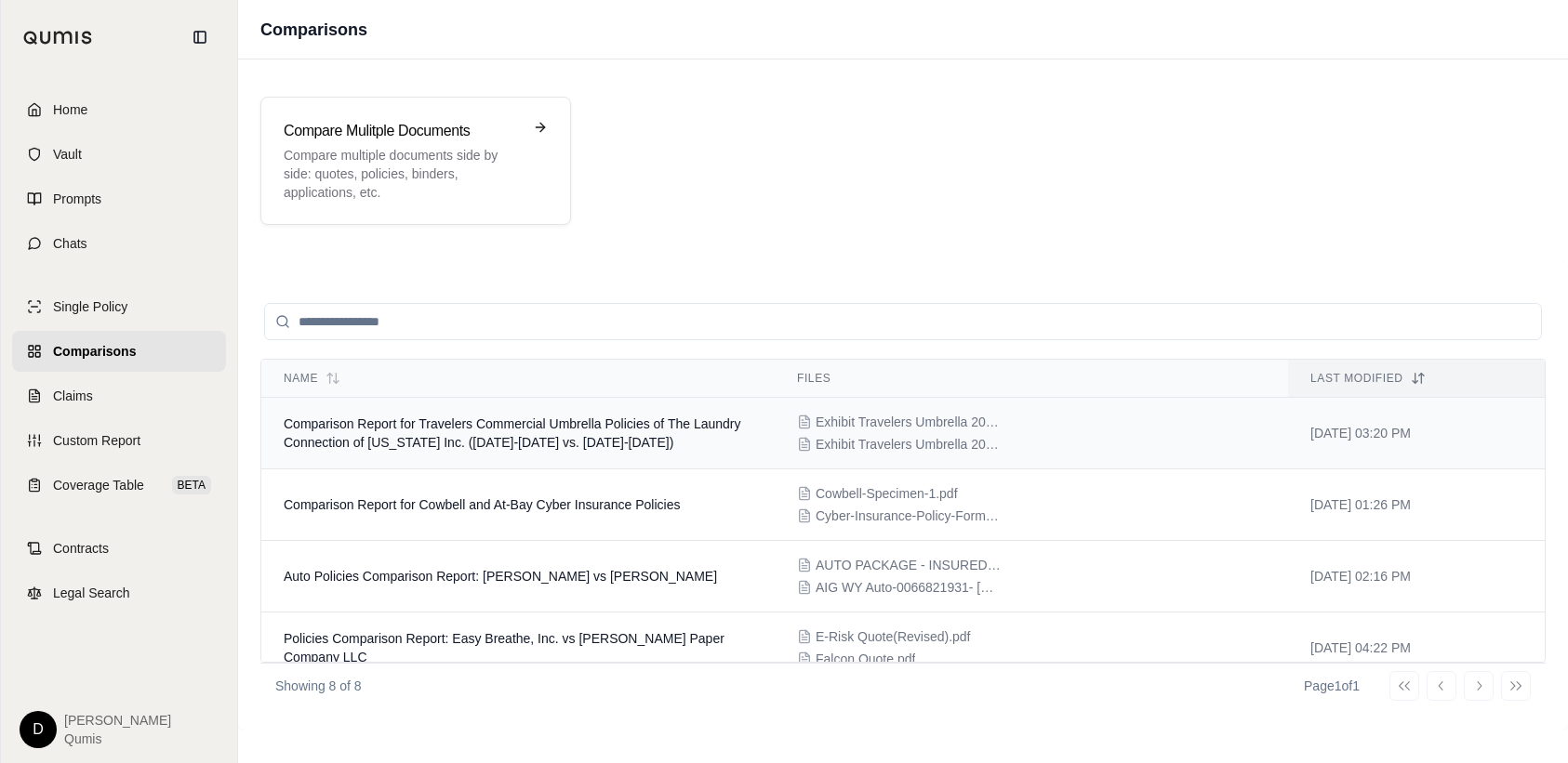
click at [455, 437] on span "Comparison Report for Travelers Commercial Umbrella Policies of The Laundry Con…" at bounding box center [511, 433] width 456 height 34
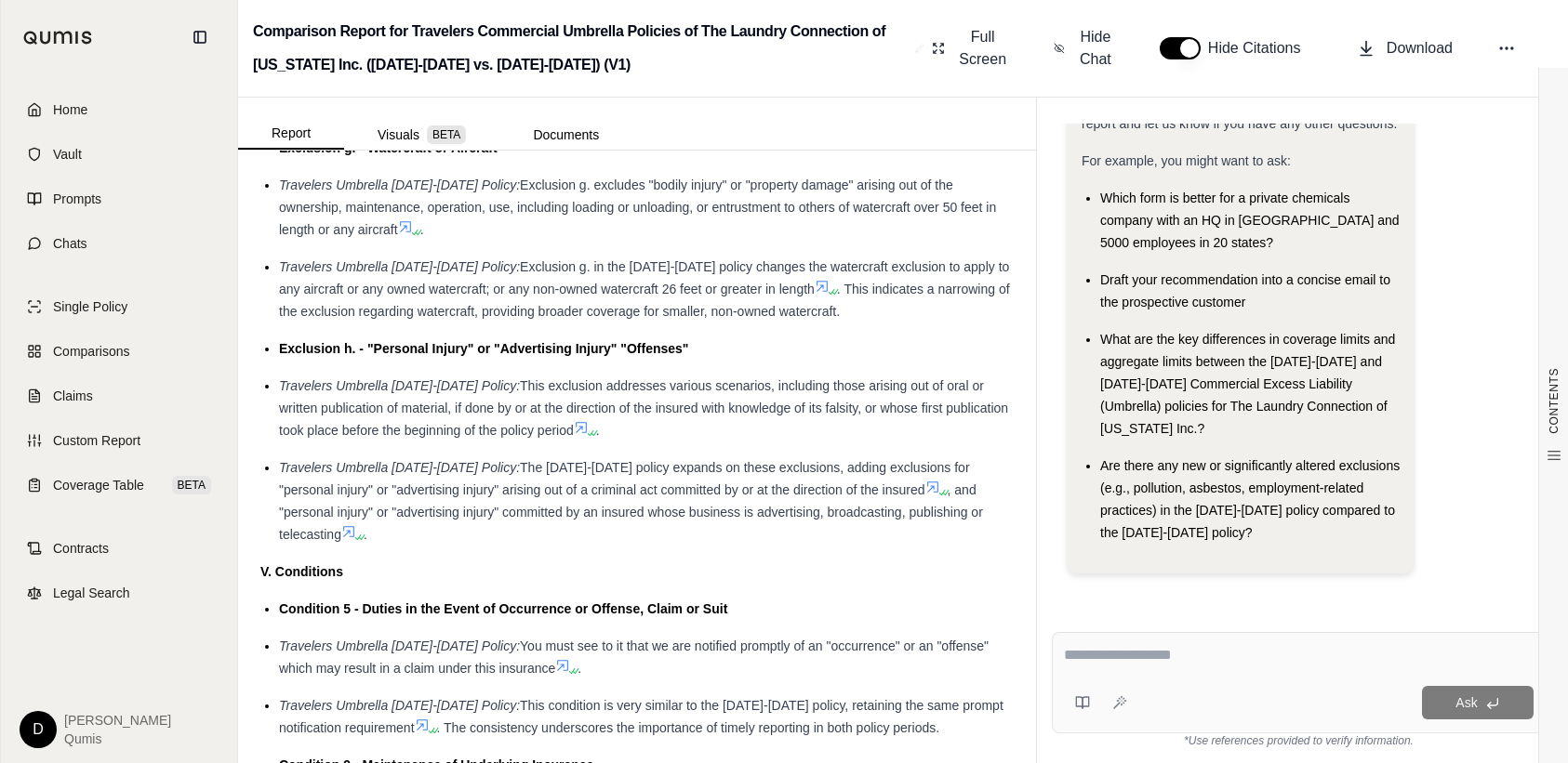
scroll to position [2837, 0]
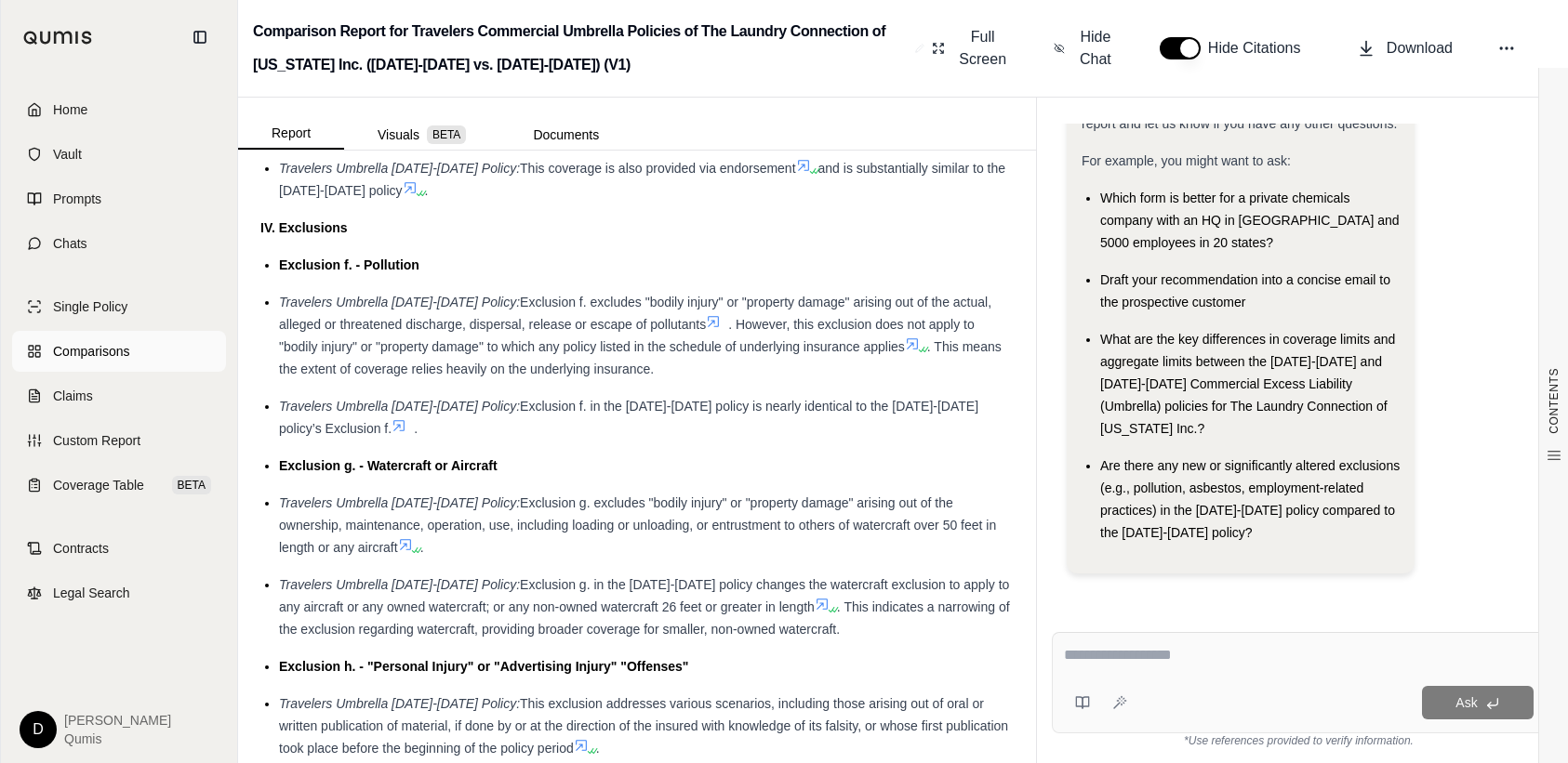
click at [58, 353] on span "Comparisons" at bounding box center [91, 351] width 76 height 18
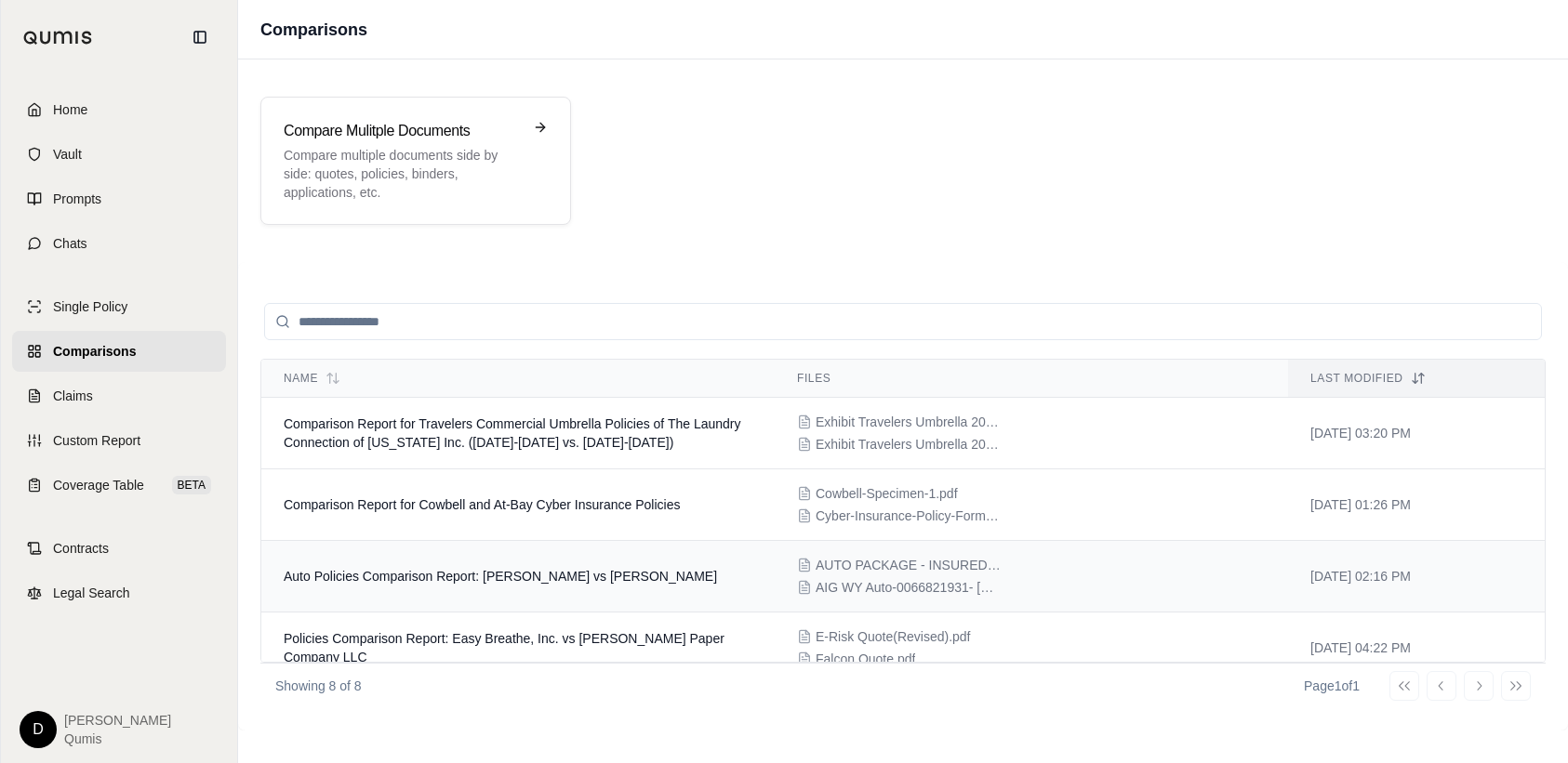
click at [568, 575] on span "Auto Policies Comparison Report: [PERSON_NAME] vs [PERSON_NAME]" at bounding box center [500, 576] width 433 height 14
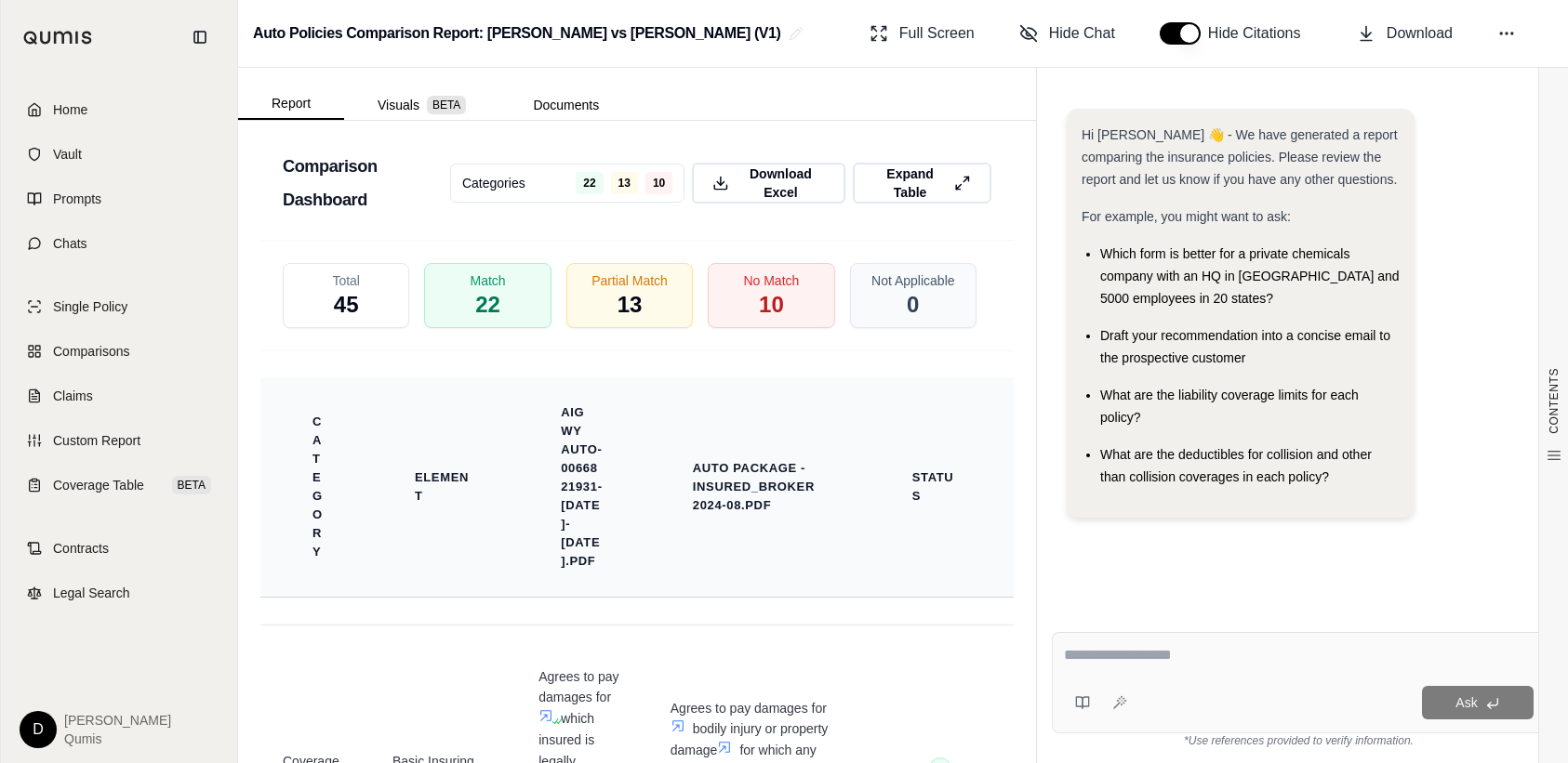
scroll to position [3960, 0]
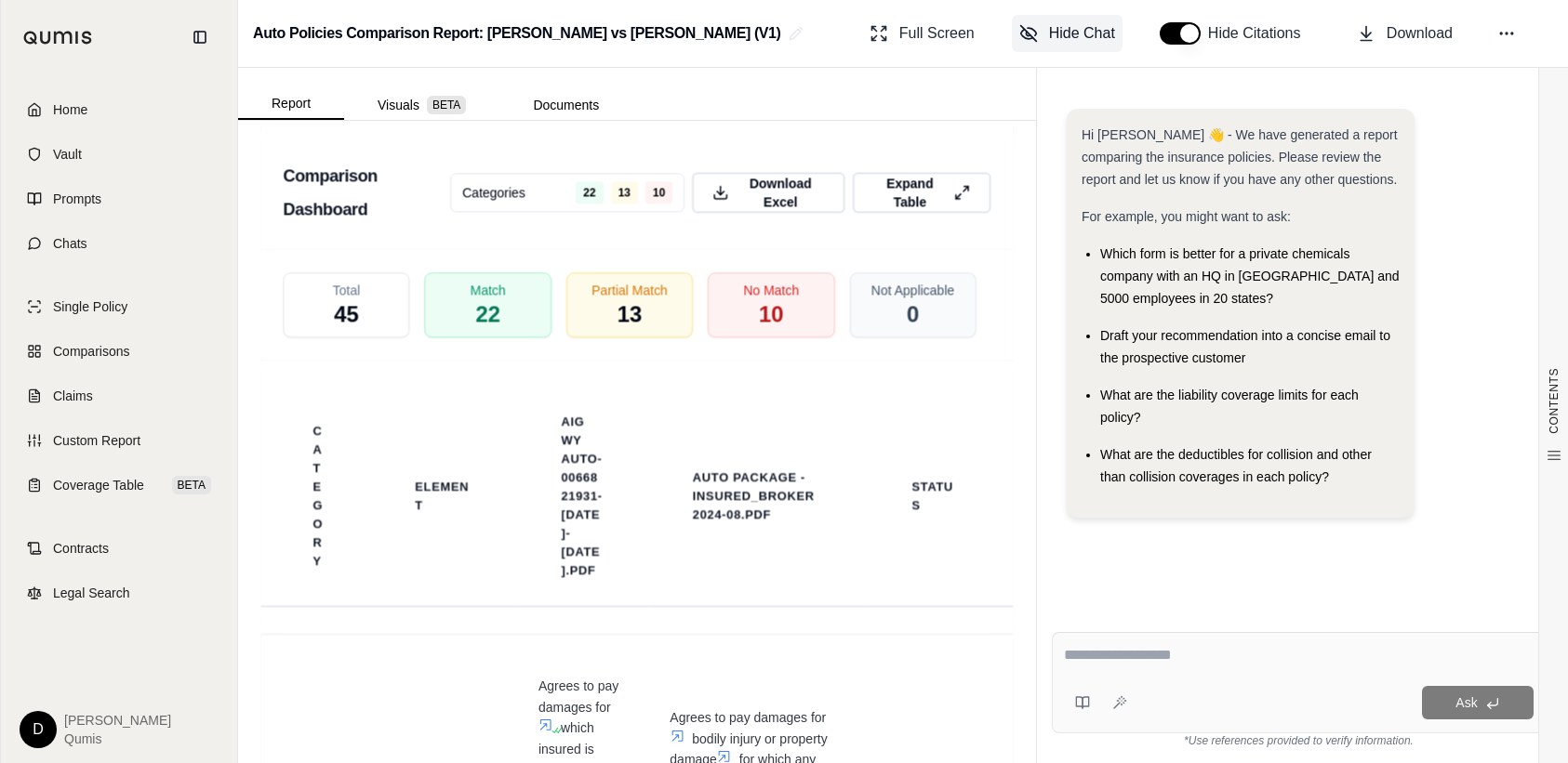
click at [1063, 30] on span "Hide Chat" at bounding box center [1082, 33] width 66 height 22
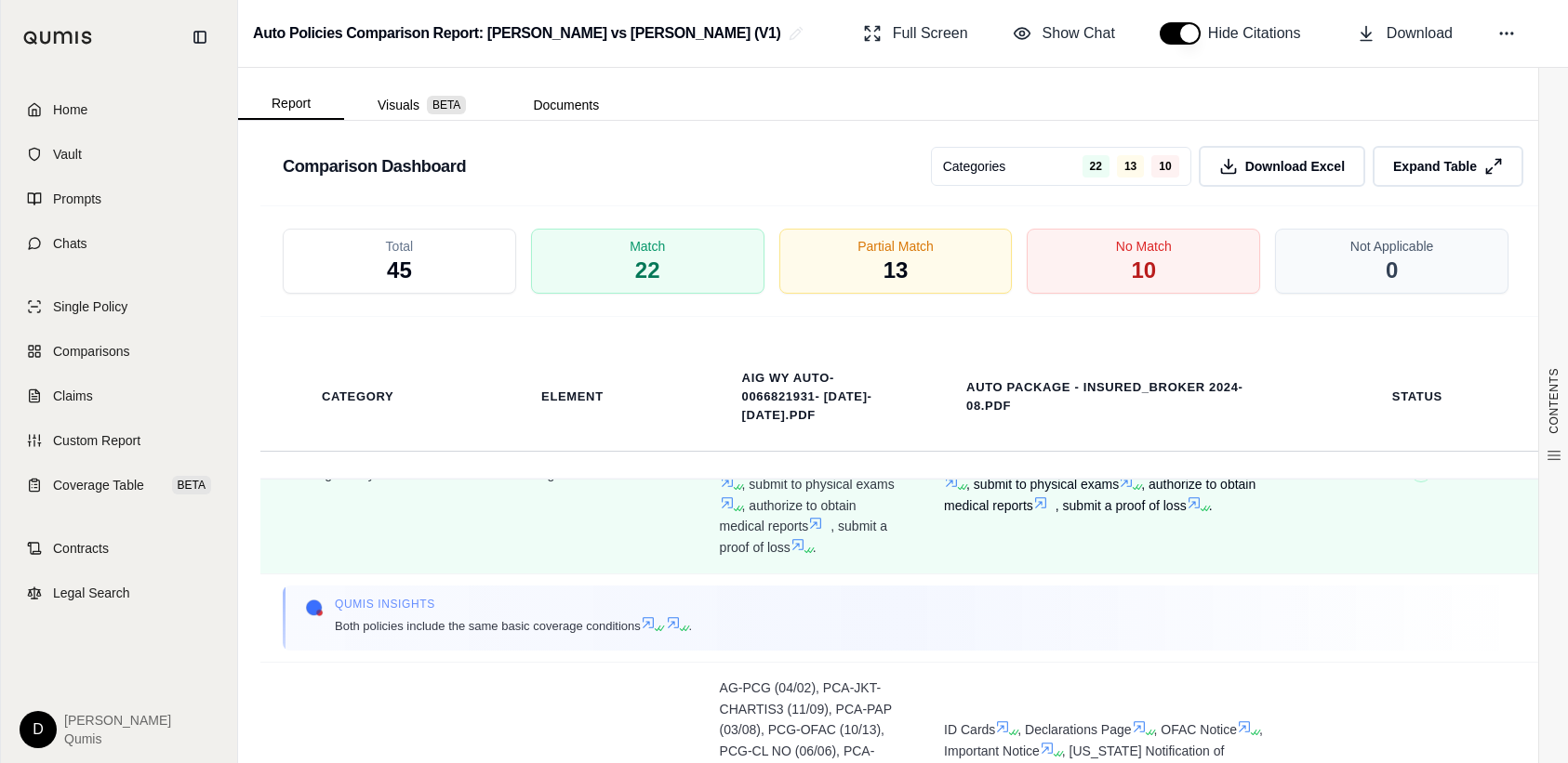
scroll to position [499, 0]
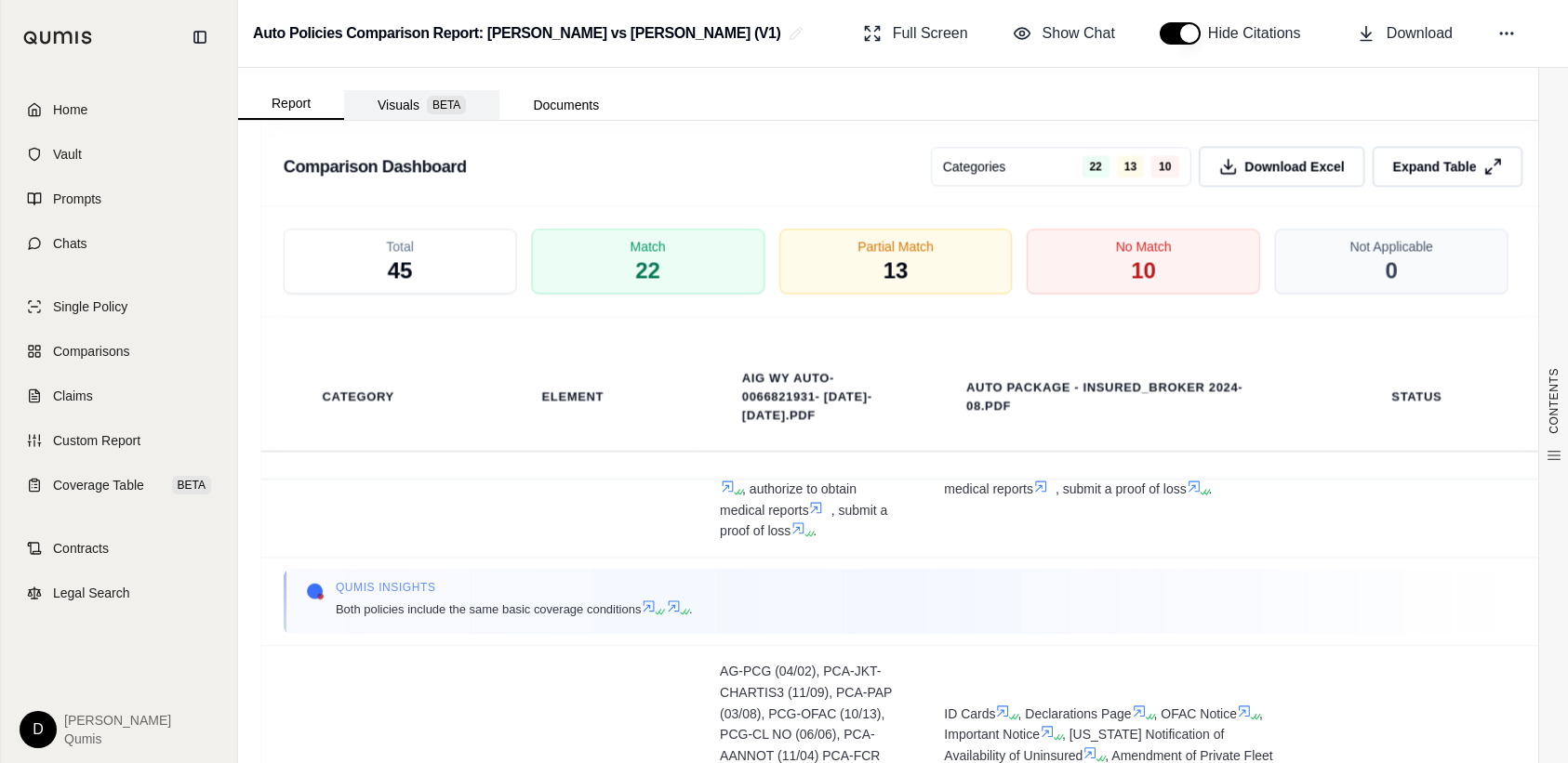
click at [394, 106] on button "Visuals BETA" at bounding box center [422, 104] width 155 height 30
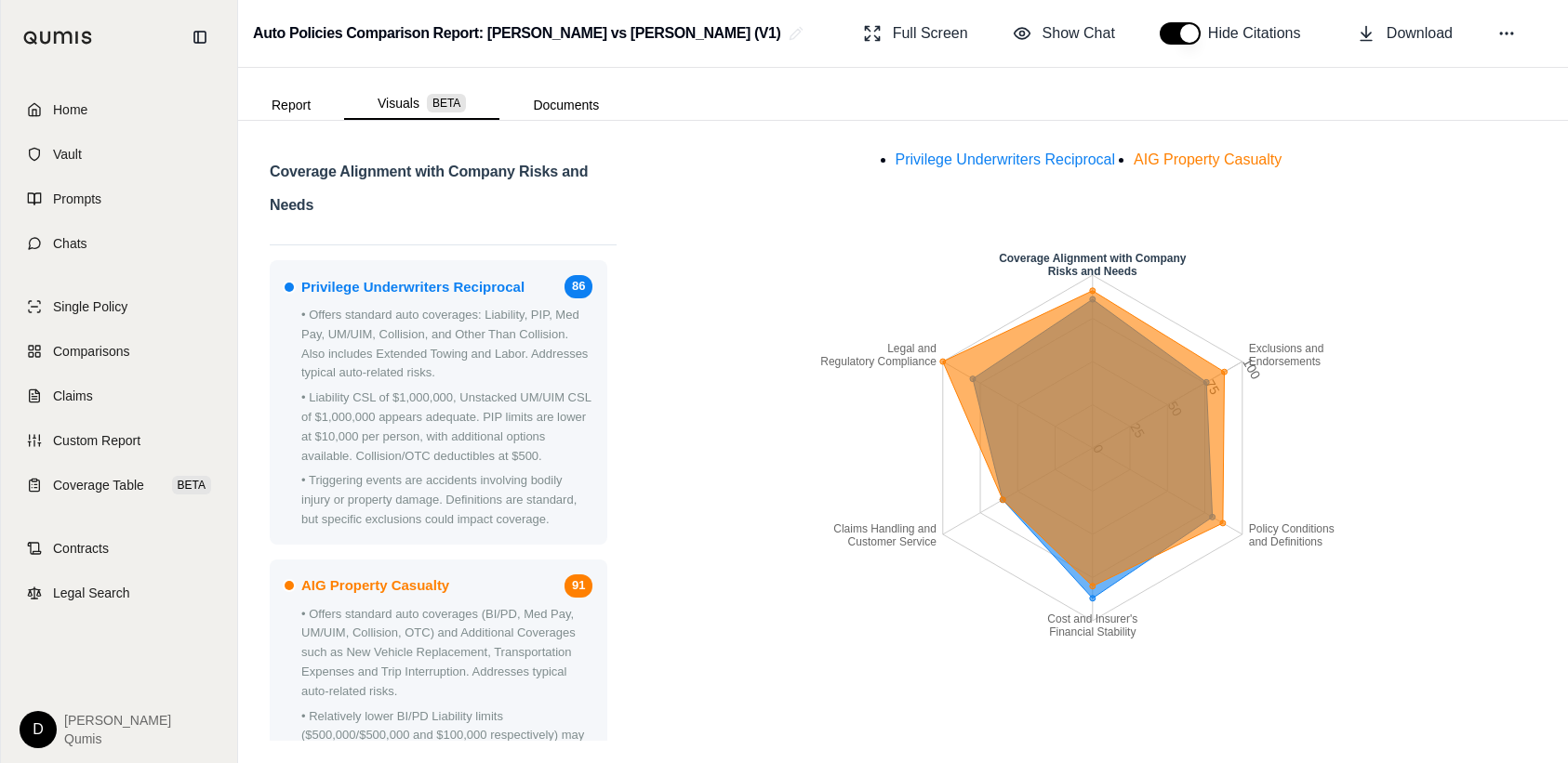
scroll to position [225, 0]
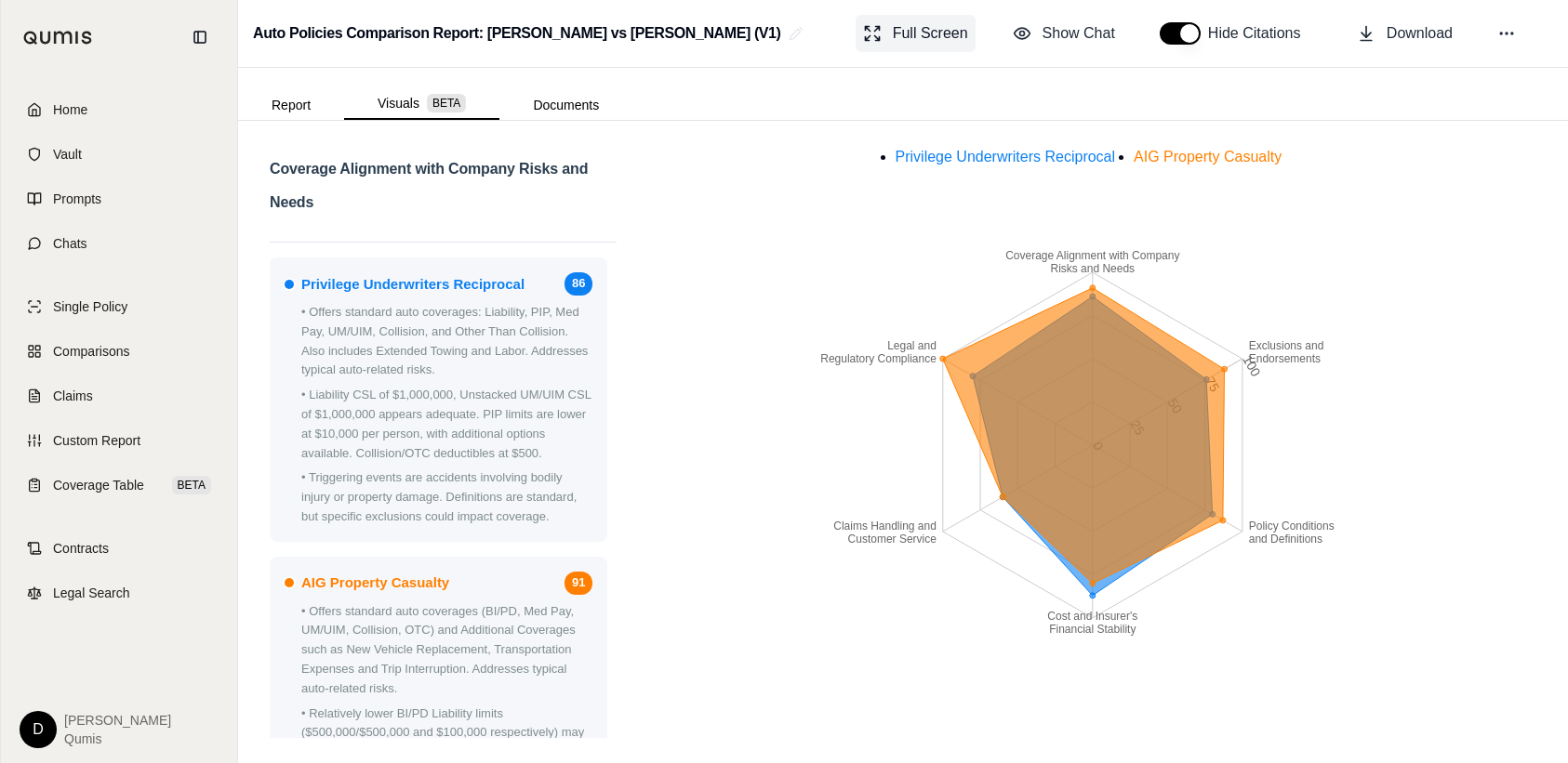
click at [947, 42] on span "Full Screen" at bounding box center [930, 33] width 75 height 22
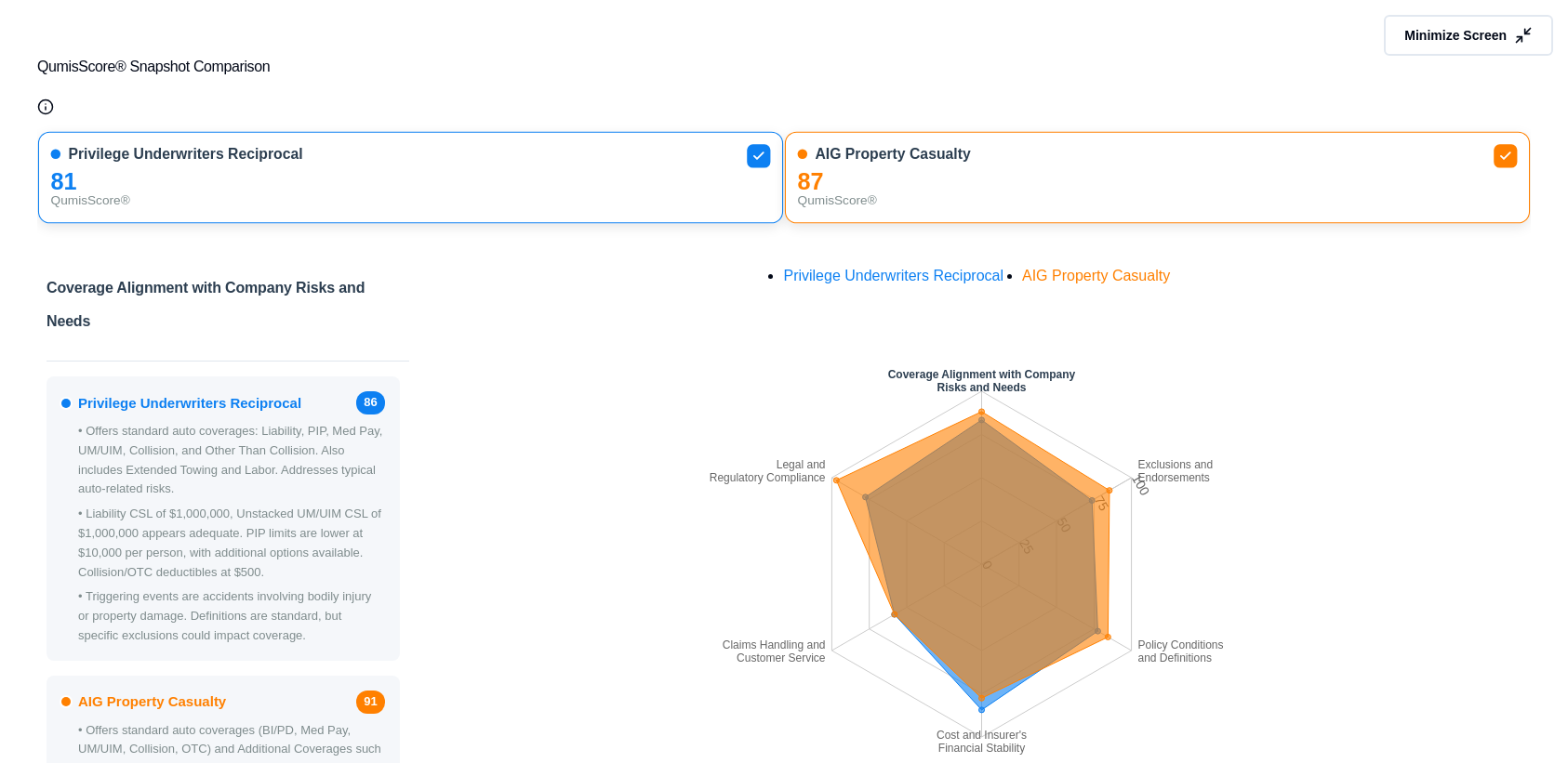
scroll to position [0, 0]
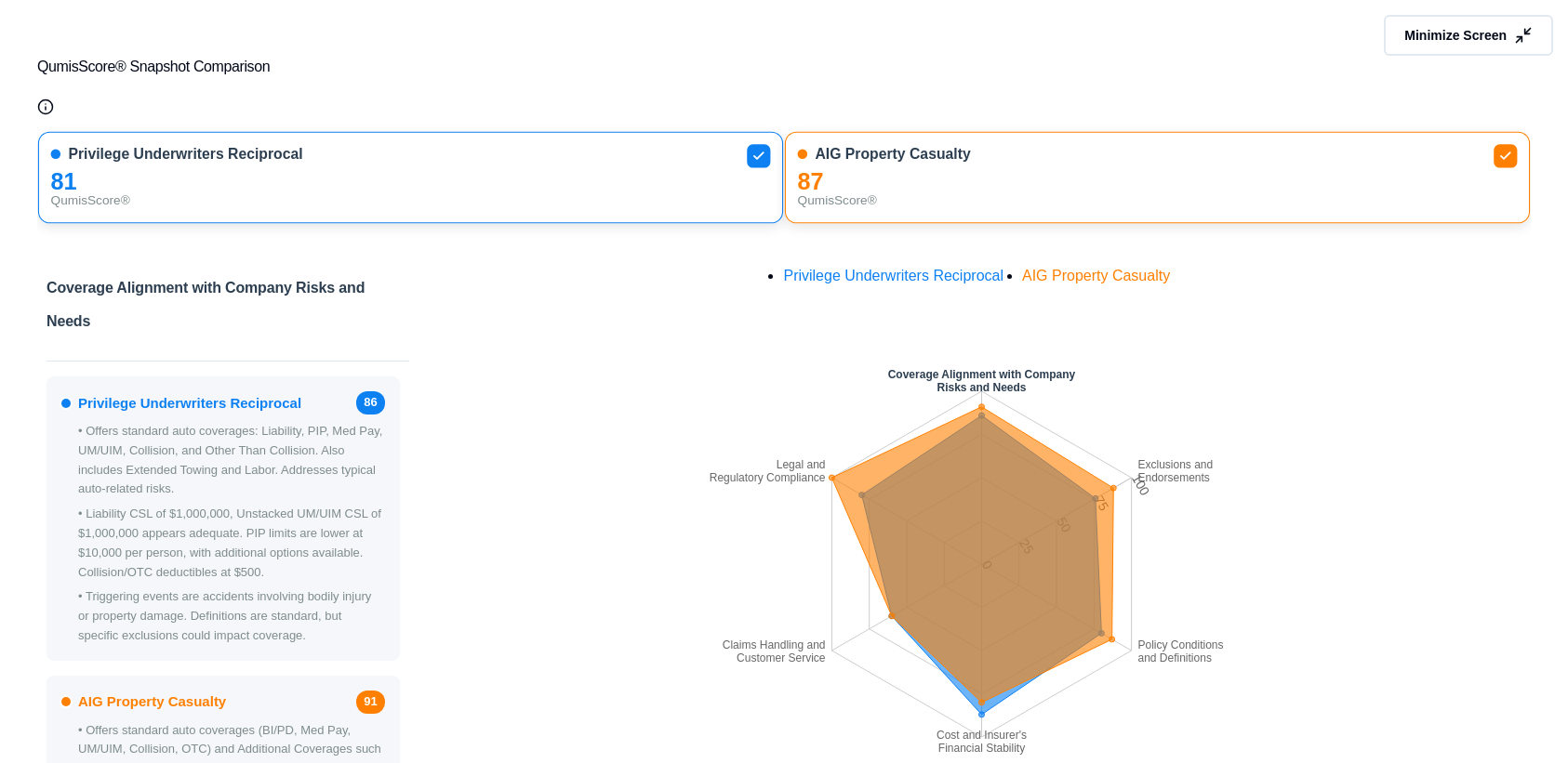
click at [1428, 39] on span "Minimize Screen" at bounding box center [1455, 35] width 102 height 18
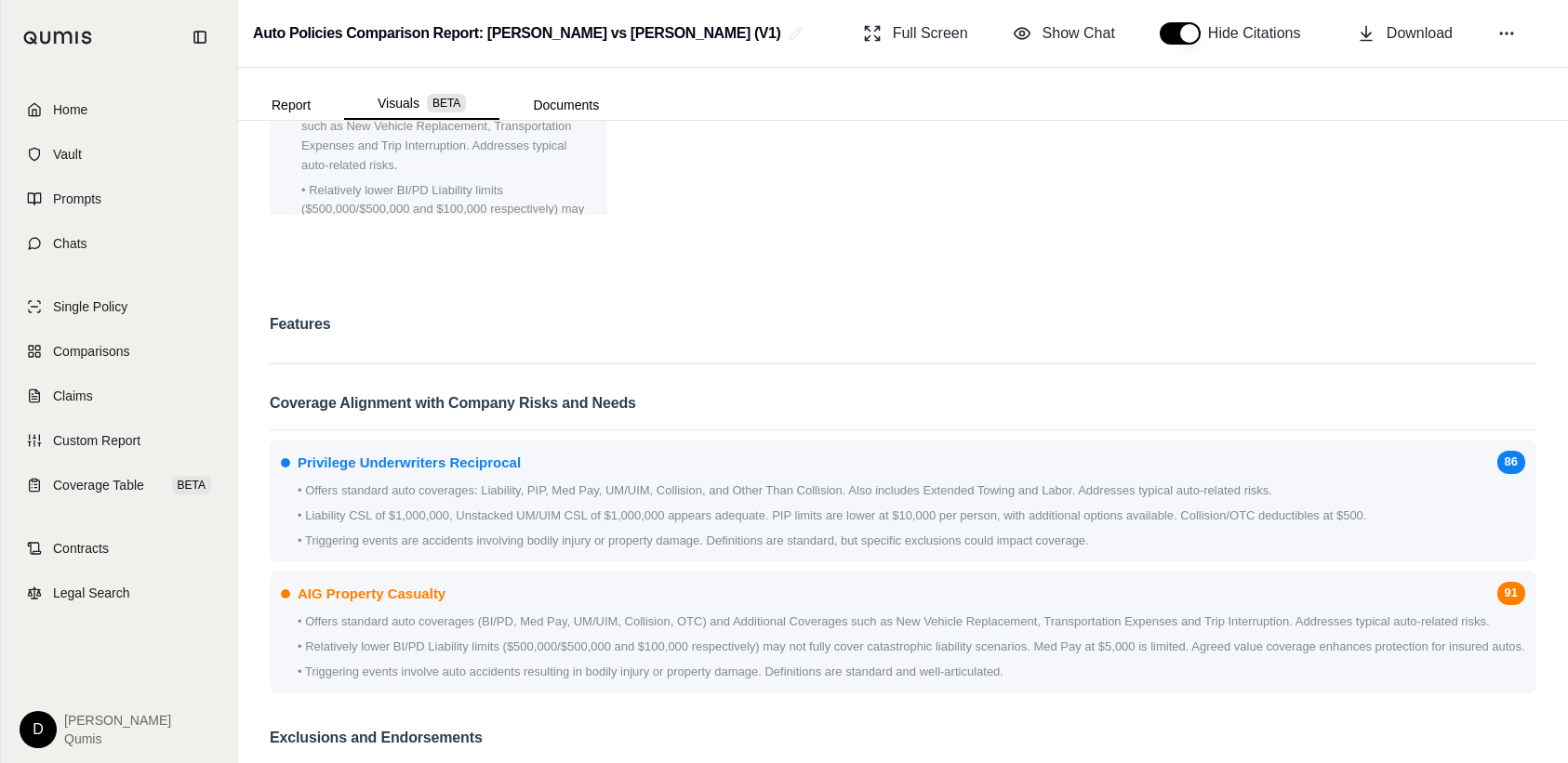
scroll to position [908, 0]
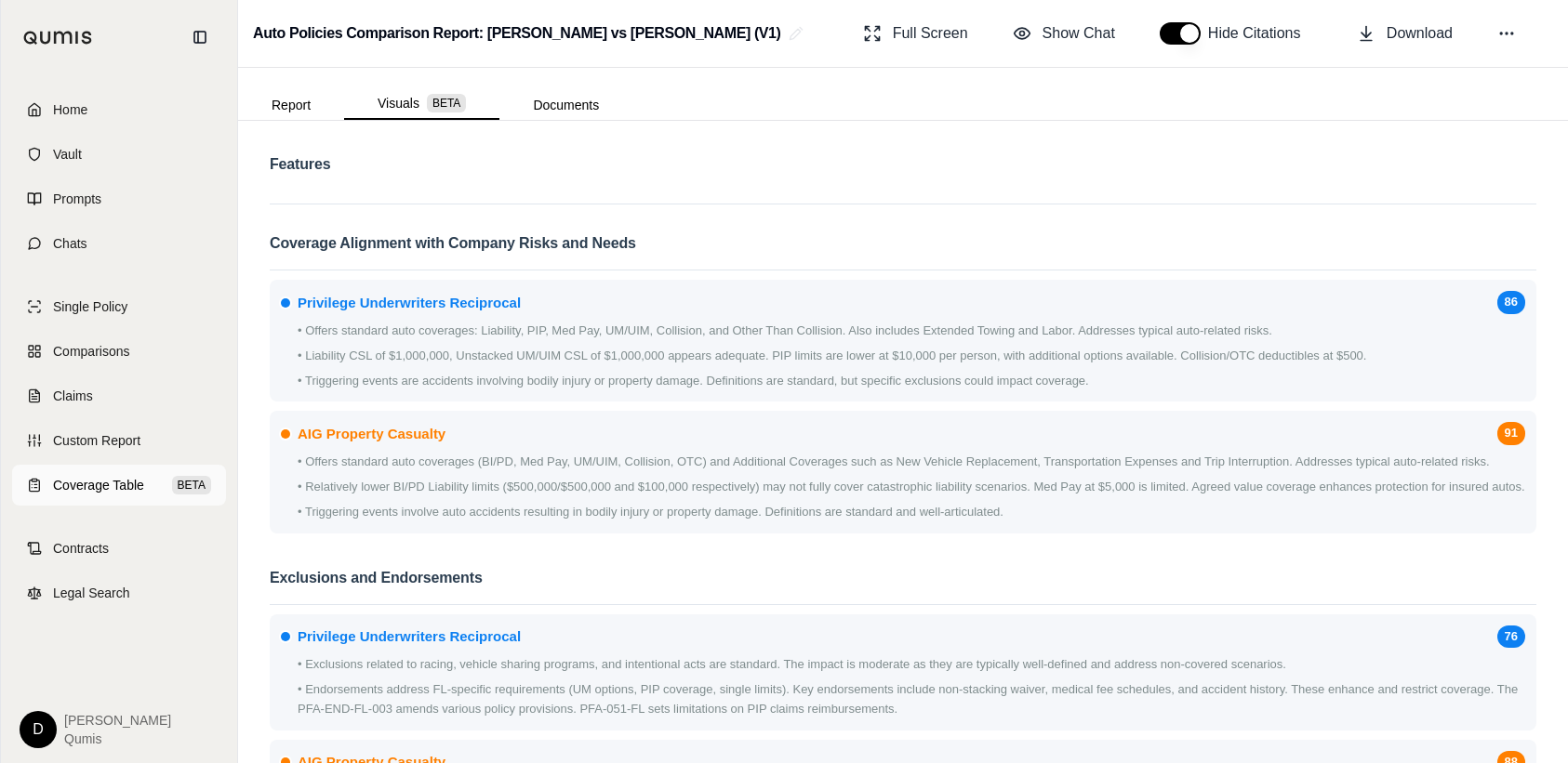
click at [114, 477] on span "Coverage Table" at bounding box center [98, 484] width 91 height 18
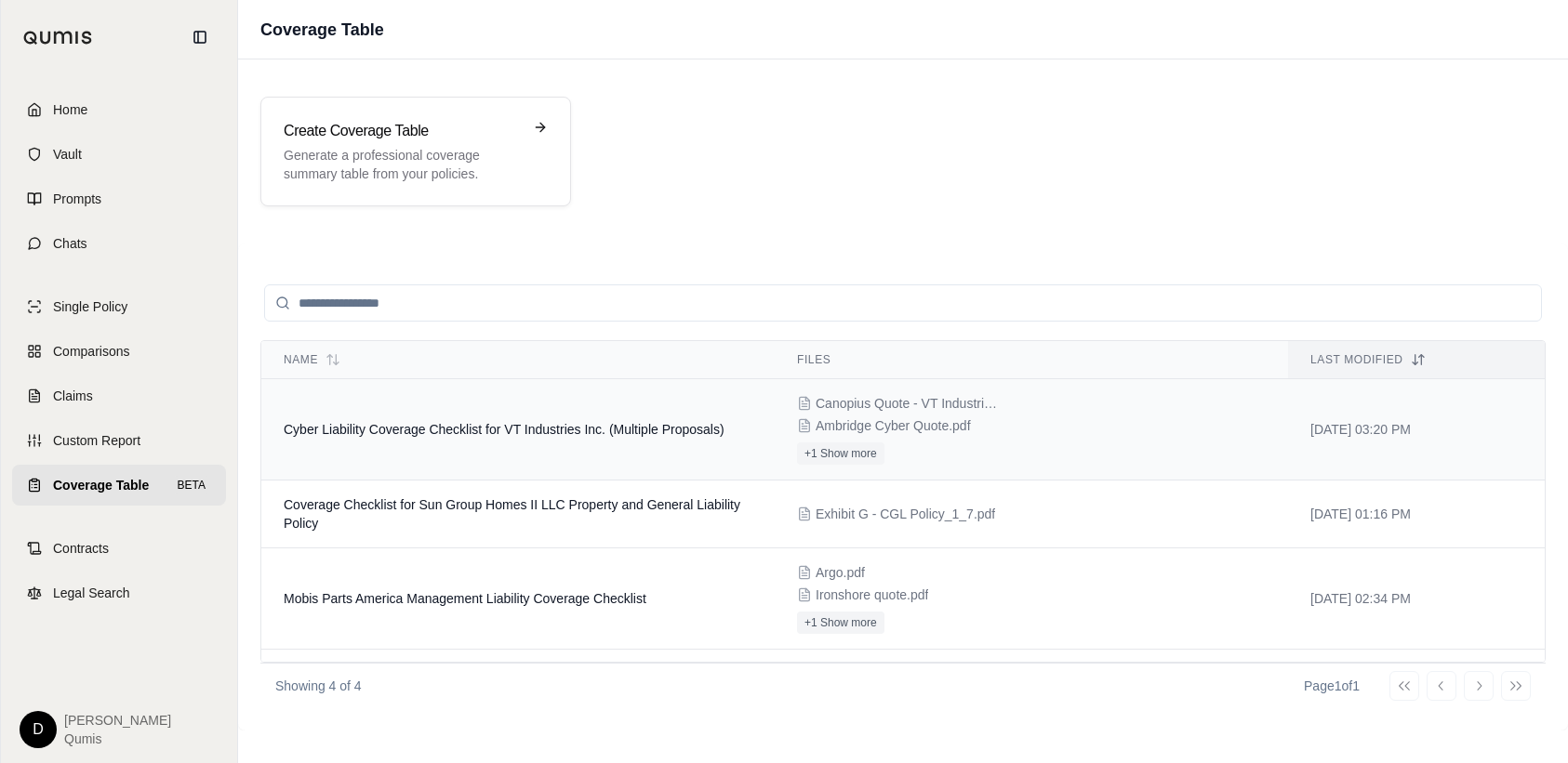
click at [476, 433] on span "Cyber Liability Coverage Checklist for VT Industries Inc. (Multiple Proposals)" at bounding box center [504, 428] width 441 height 14
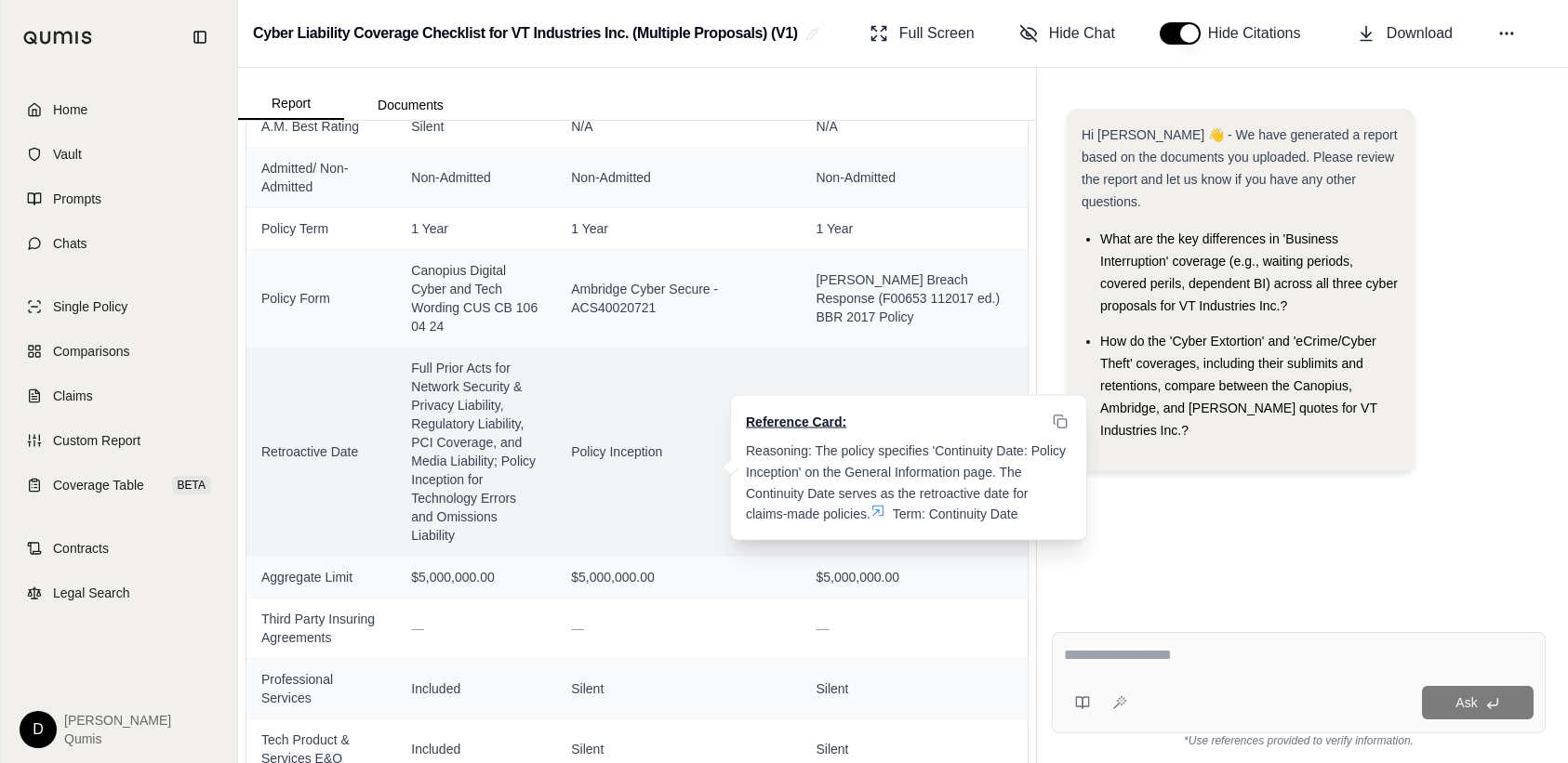
scroll to position [269, 0]
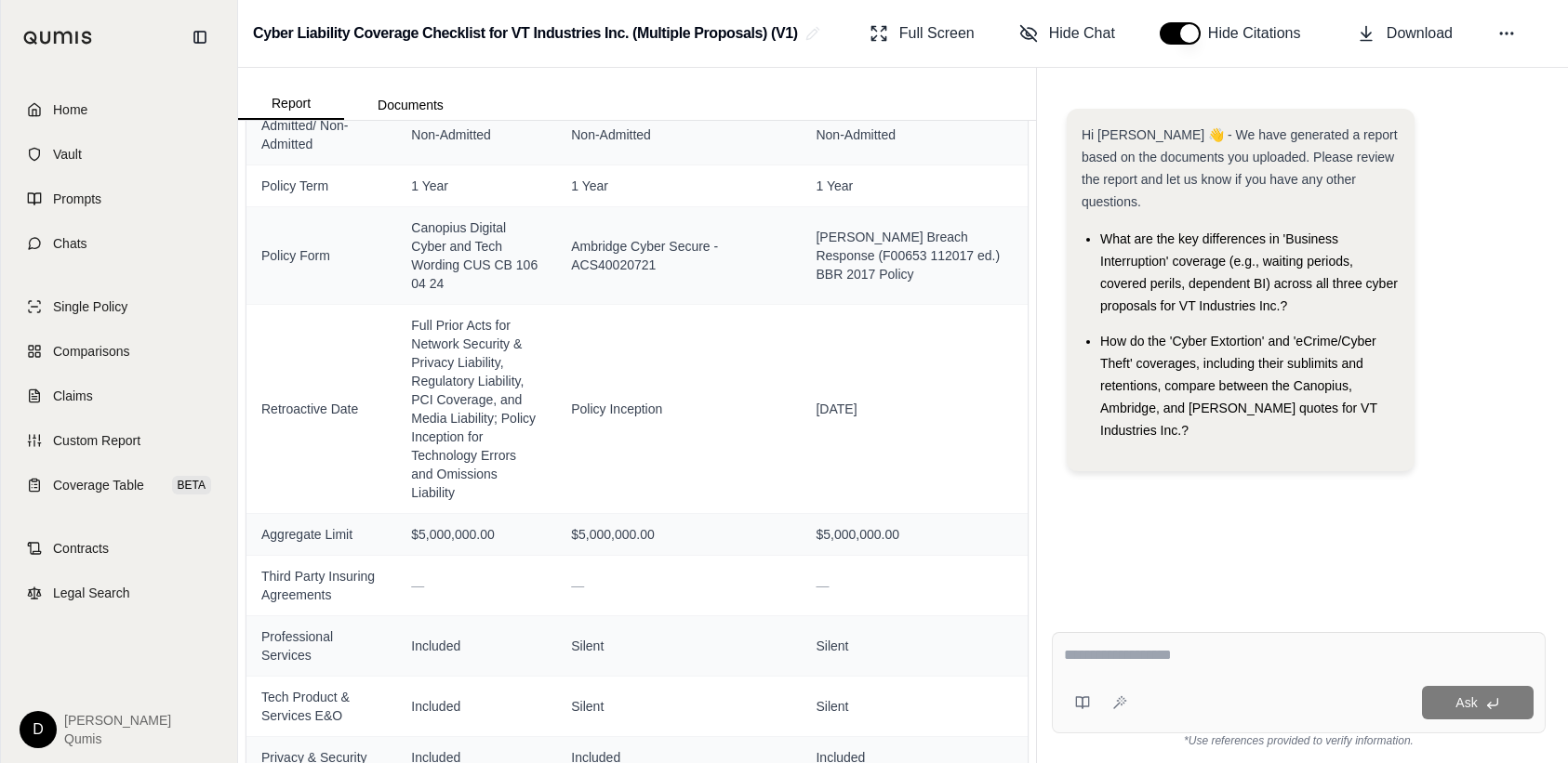
click at [1113, 656] on textarea at bounding box center [1298, 655] width 470 height 22
type textarea "**********"
click at [1123, 702] on icon at bounding box center [1123, 702] width 1 height 1
type textarea "**********"
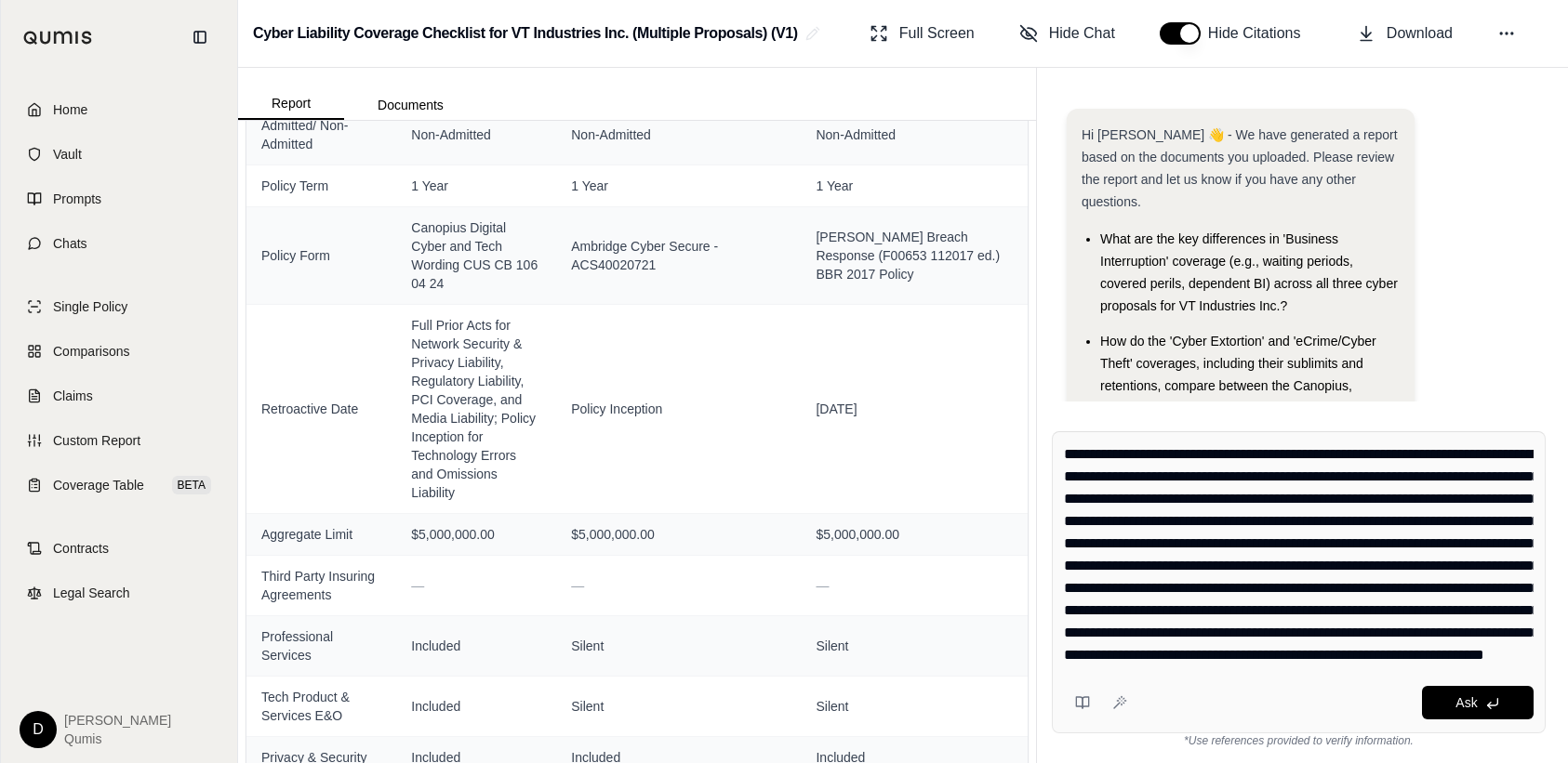
drag, startPoint x: 1480, startPoint y: 657, endPoint x: 1189, endPoint y: 519, distance: 322.1
click at [1189, 519] on textarea "**********" at bounding box center [1298, 555] width 470 height 223
click at [103, 600] on span "Legal Search" at bounding box center [92, 592] width 77 height 18
click at [92, 394] on span "Claims" at bounding box center [72, 395] width 40 height 18
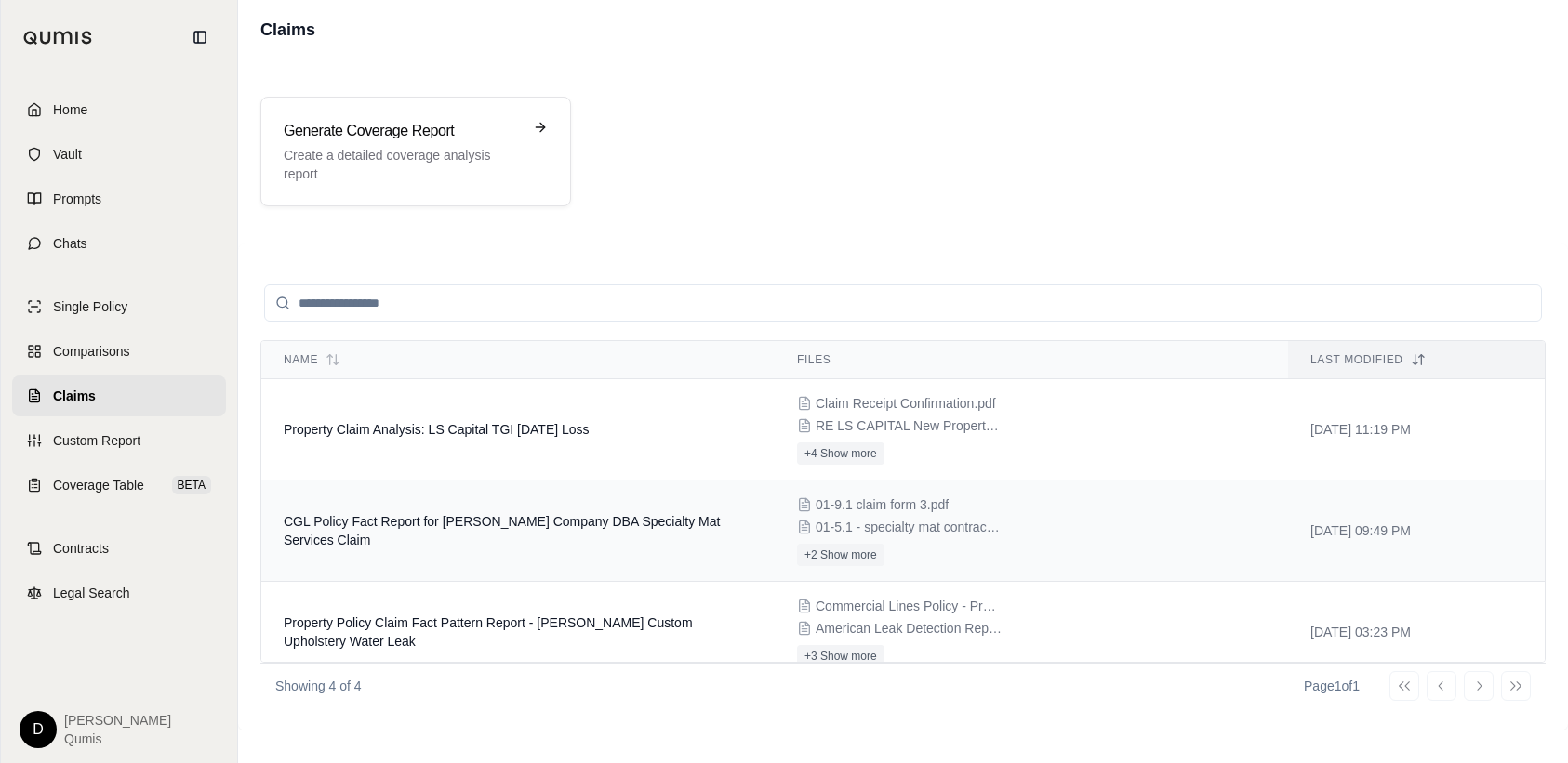
click at [539, 515] on span "CGL Policy Fact Report for [PERSON_NAME] Company DBA Specialty Mat Services Cla…" at bounding box center [502, 531] width 436 height 34
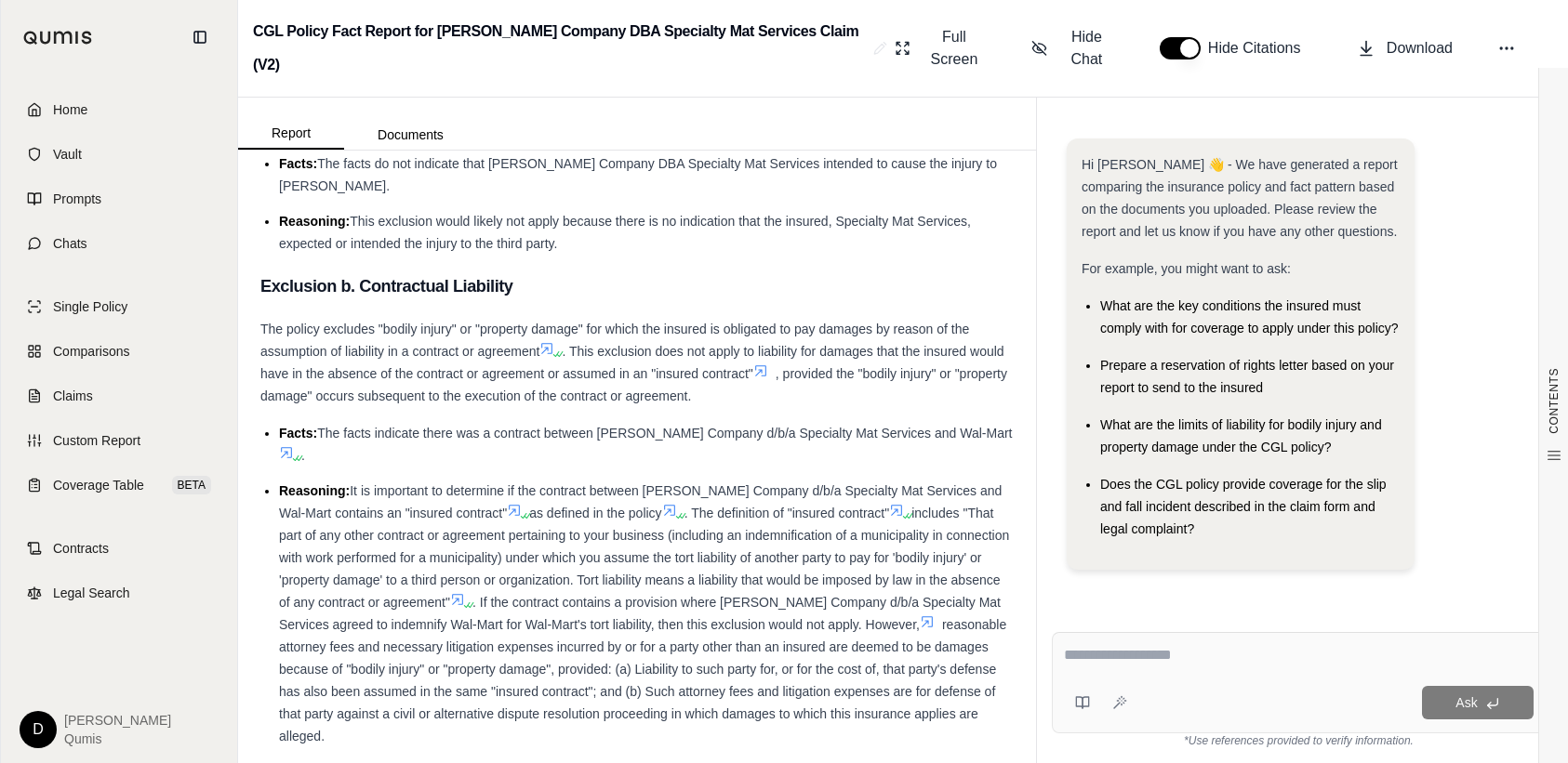
scroll to position [4142, 0]
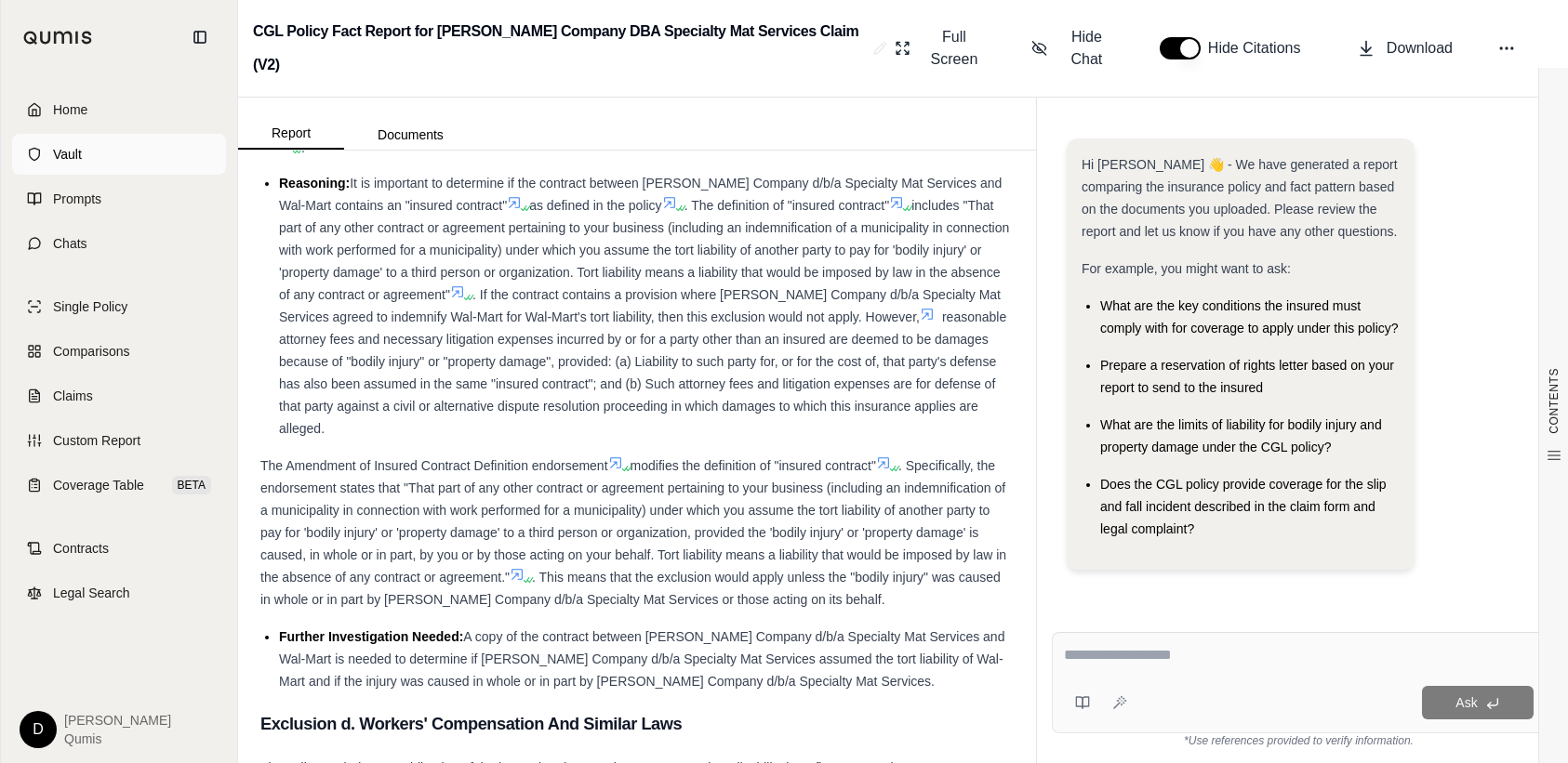
click at [80, 159] on span "Vault" at bounding box center [68, 153] width 29 height 18
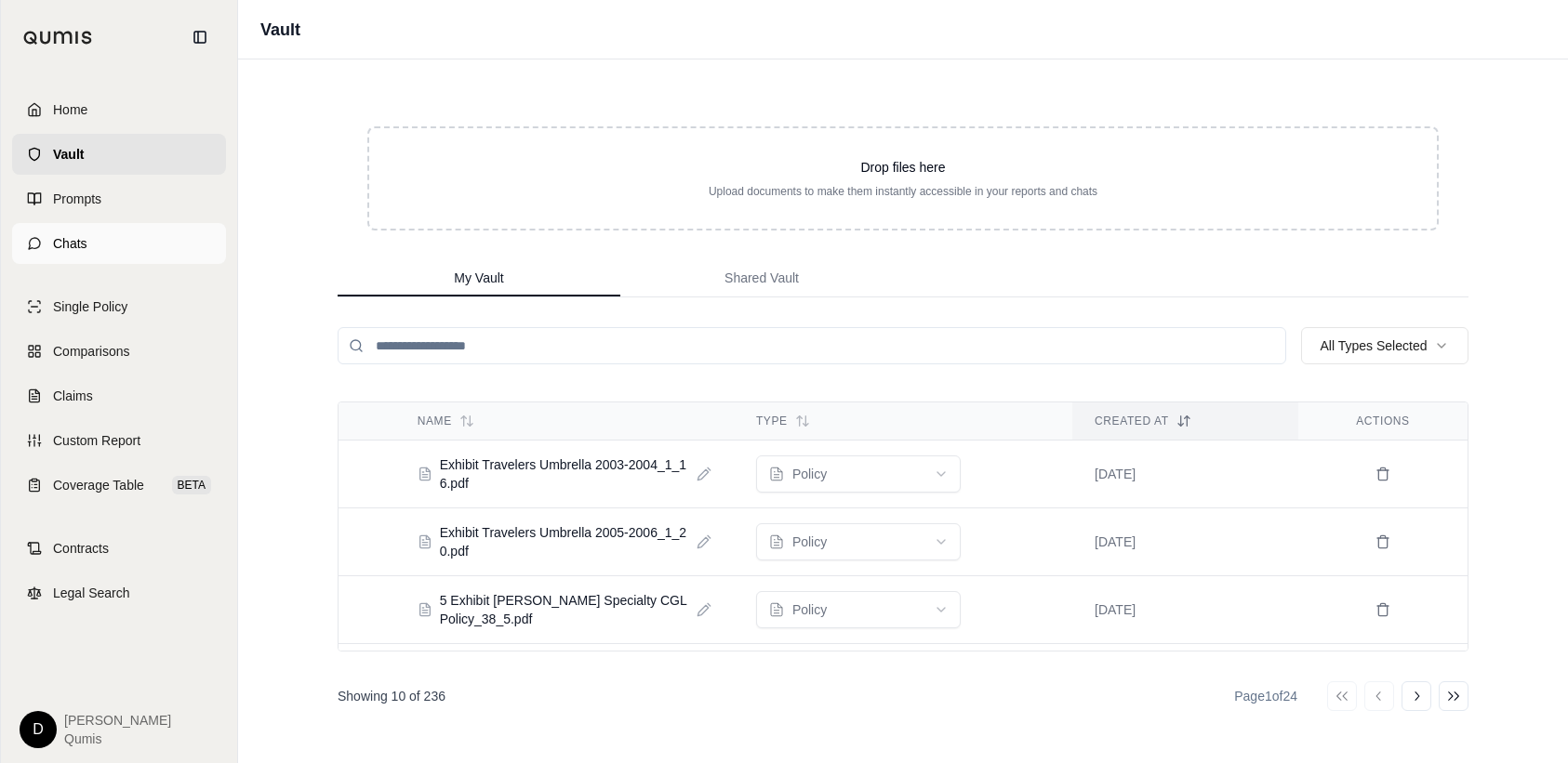
click at [97, 253] on link "Chats" at bounding box center [120, 243] width 214 height 41
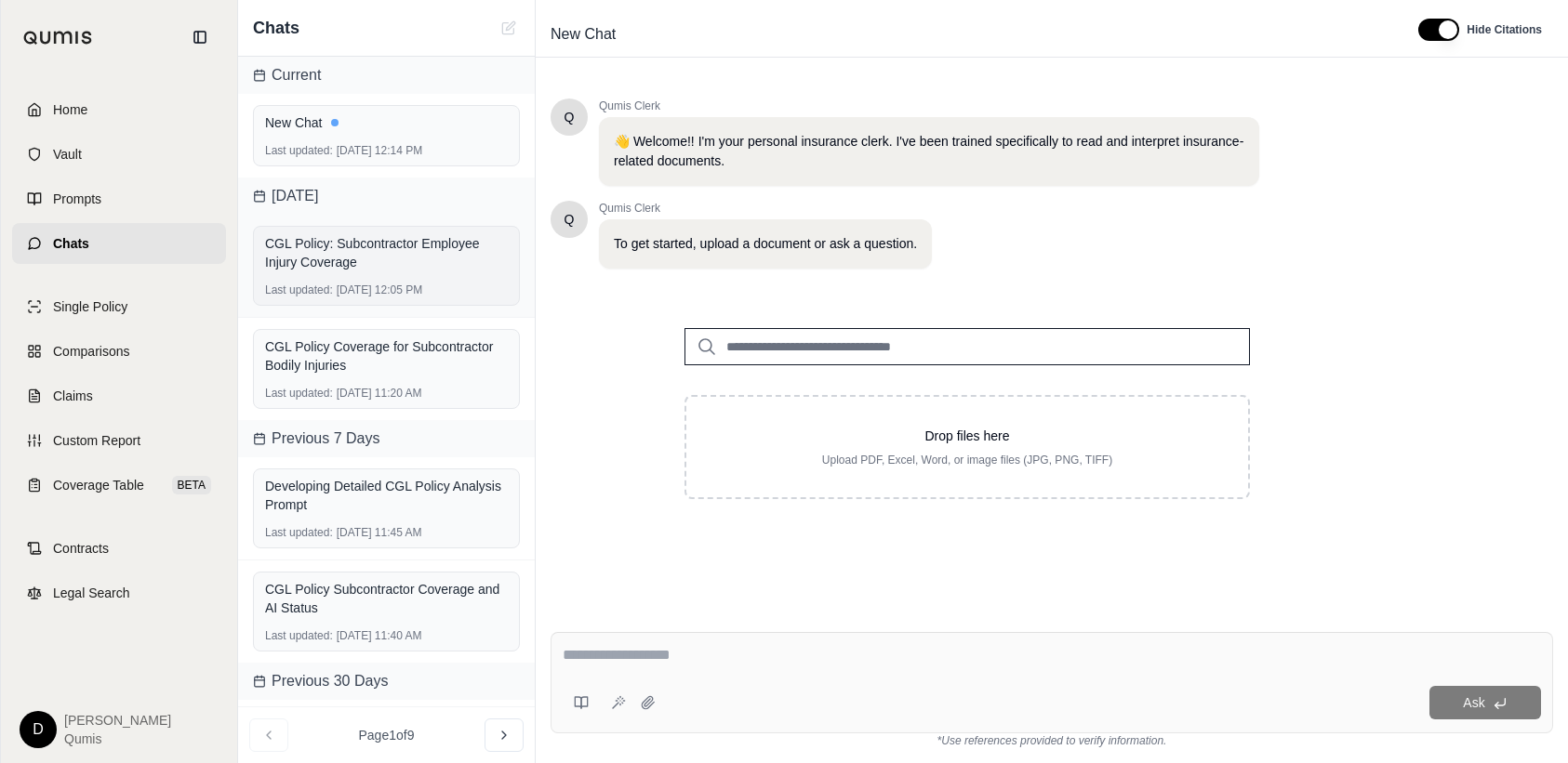
click at [333, 259] on div "CGL Policy: Subcontractor Employee Injury Coverage" at bounding box center [386, 253] width 242 height 38
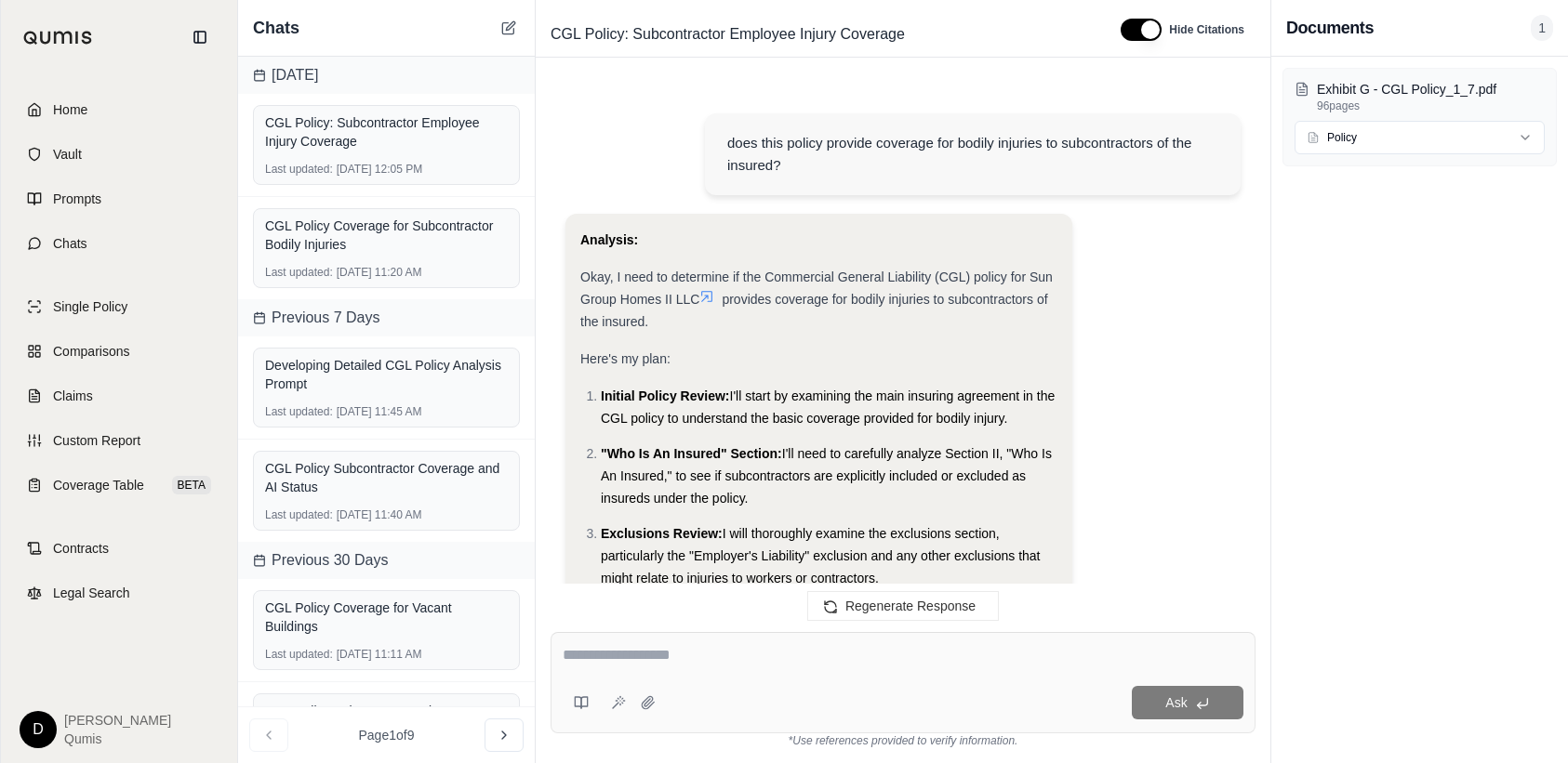
scroll to position [2419, 0]
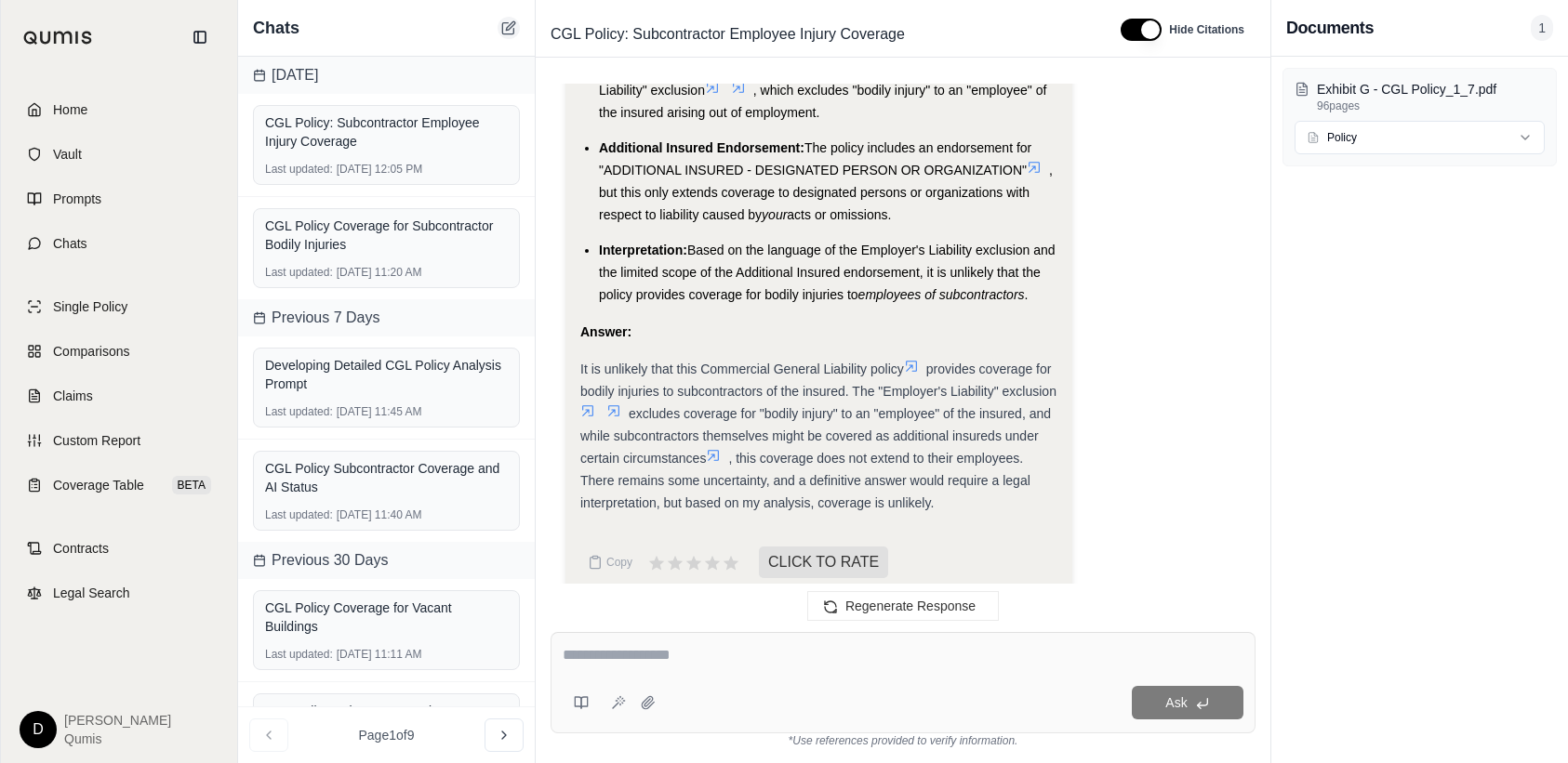
click at [513, 23] on icon at bounding box center [509, 25] width 9 height 9
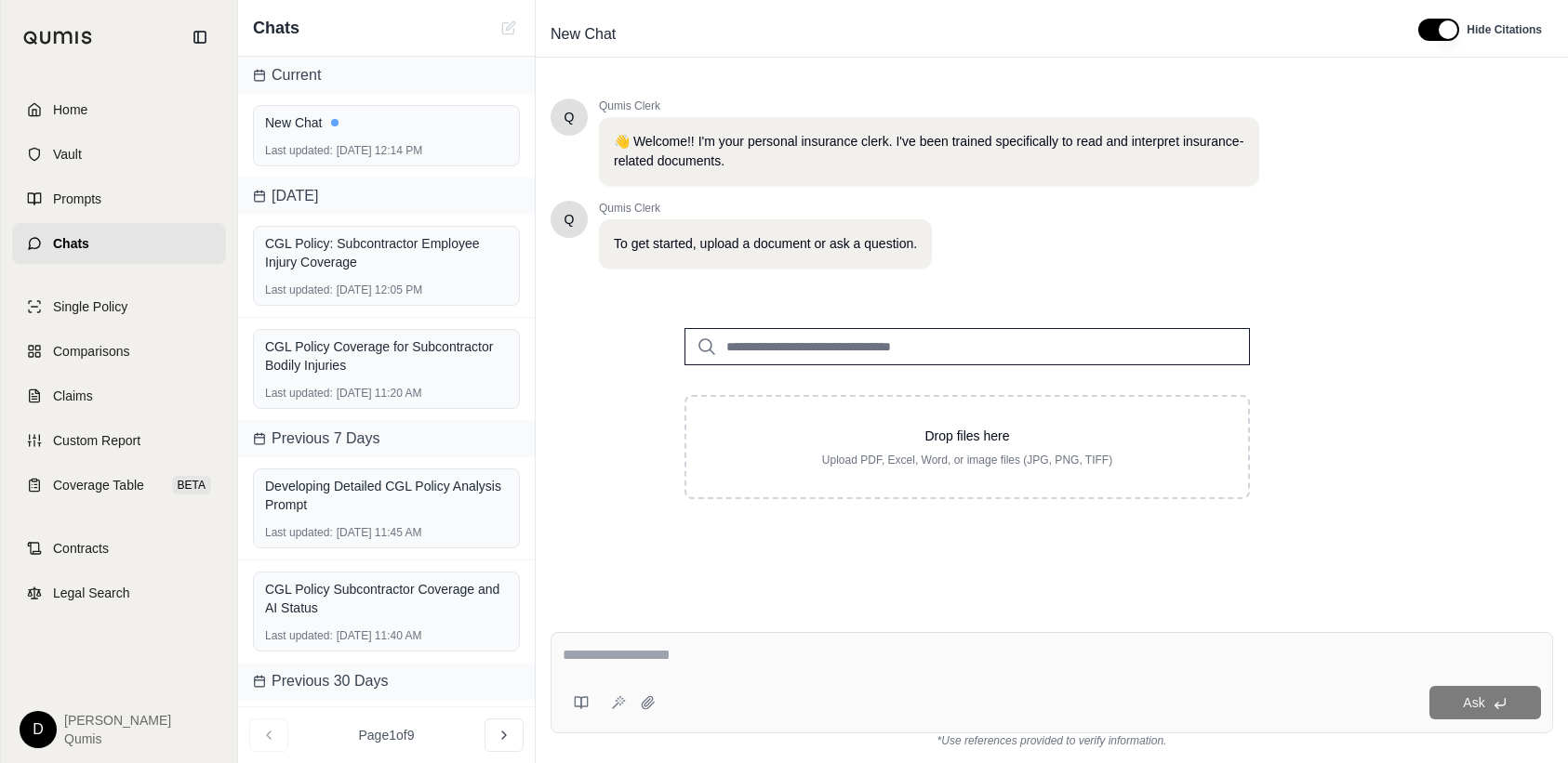
click at [862, 346] on input "search" at bounding box center [967, 346] width 565 height 38
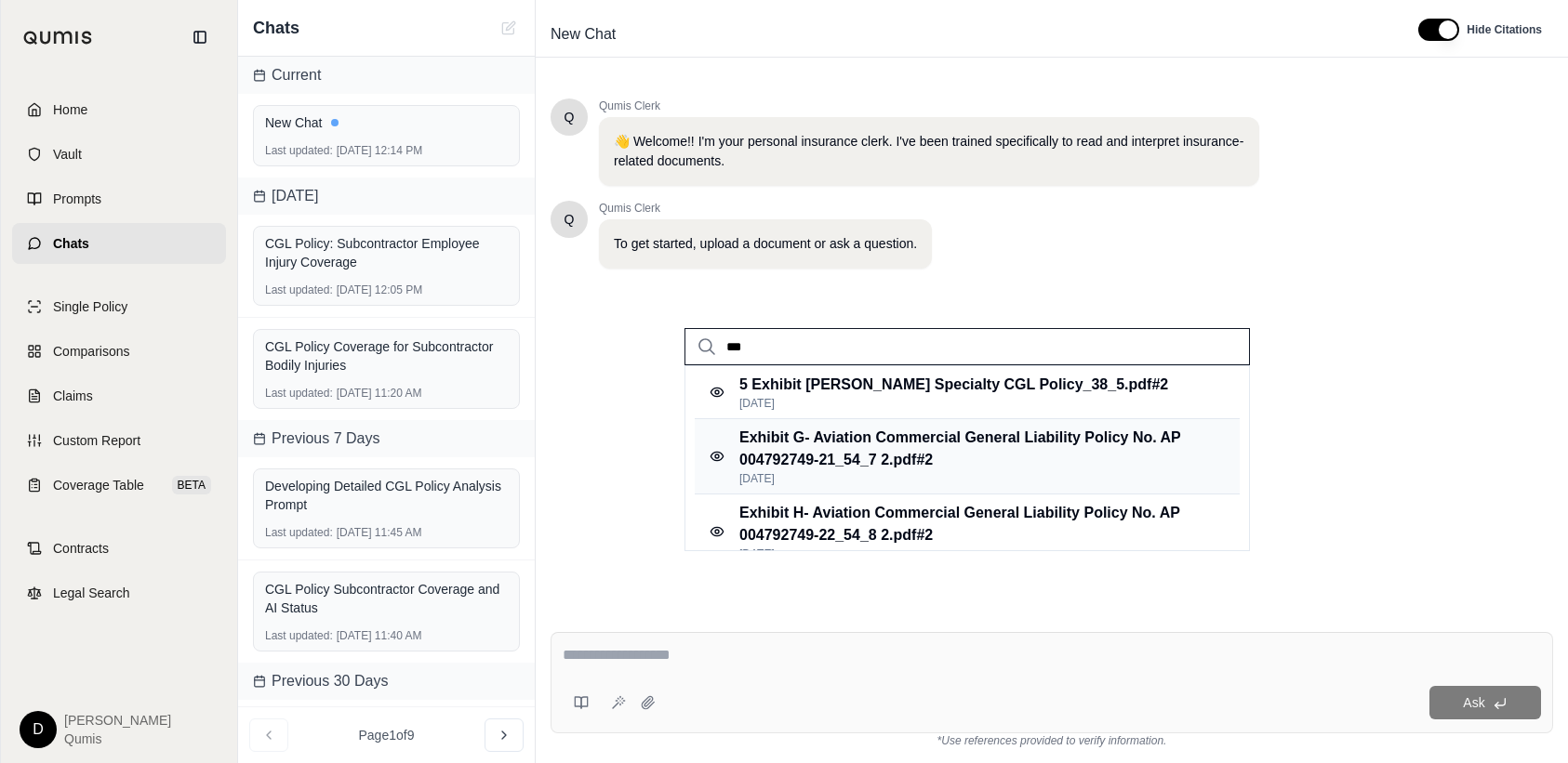
type input "***"
click at [897, 451] on p "Exhibit G- Aviation Commercial General Liability Policy No. AP 004792749-21_54_…" at bounding box center [973, 449] width 467 height 44
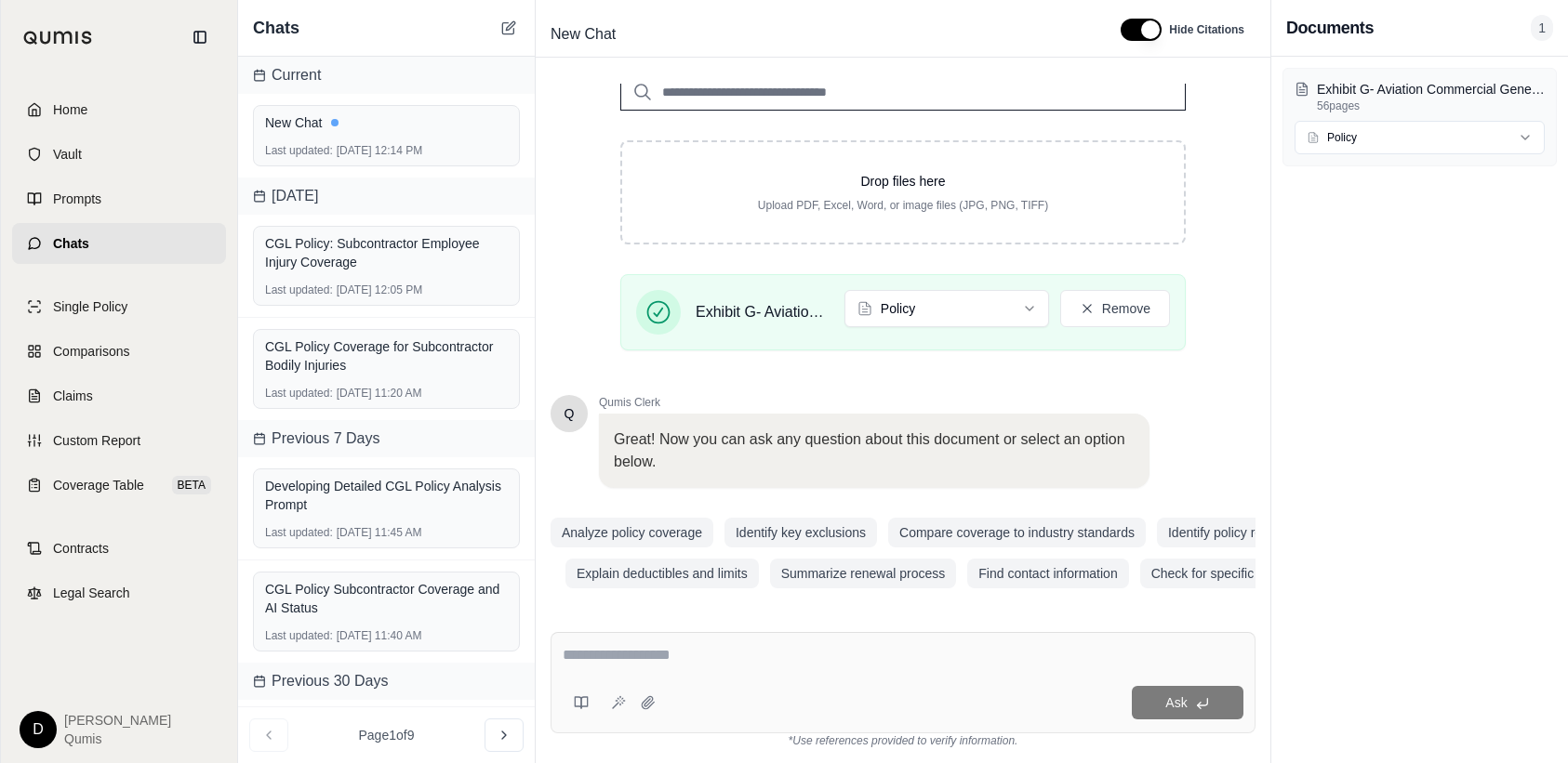
scroll to position [262, 0]
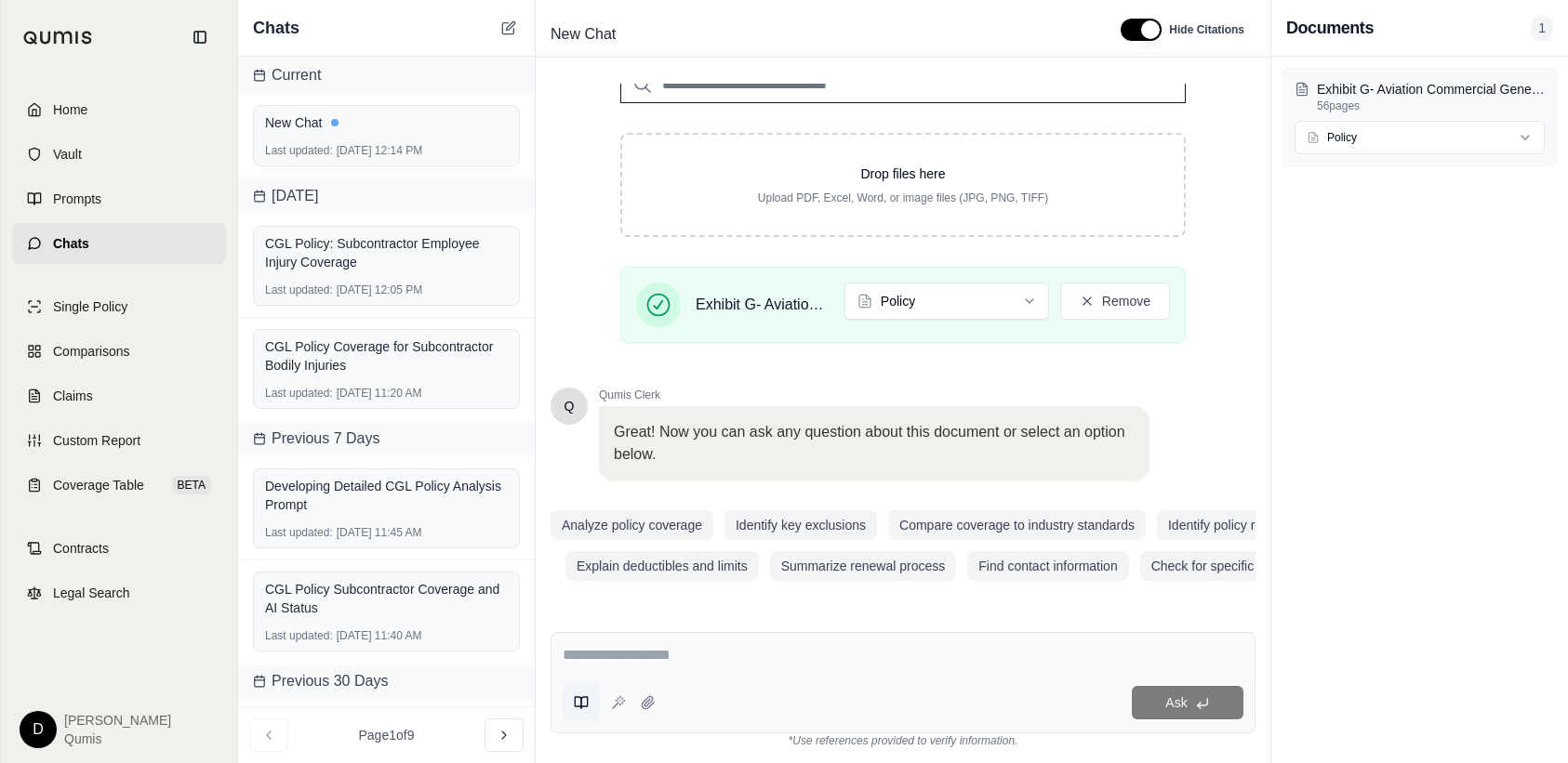
click at [584, 701] on icon at bounding box center [581, 702] width 14 height 14
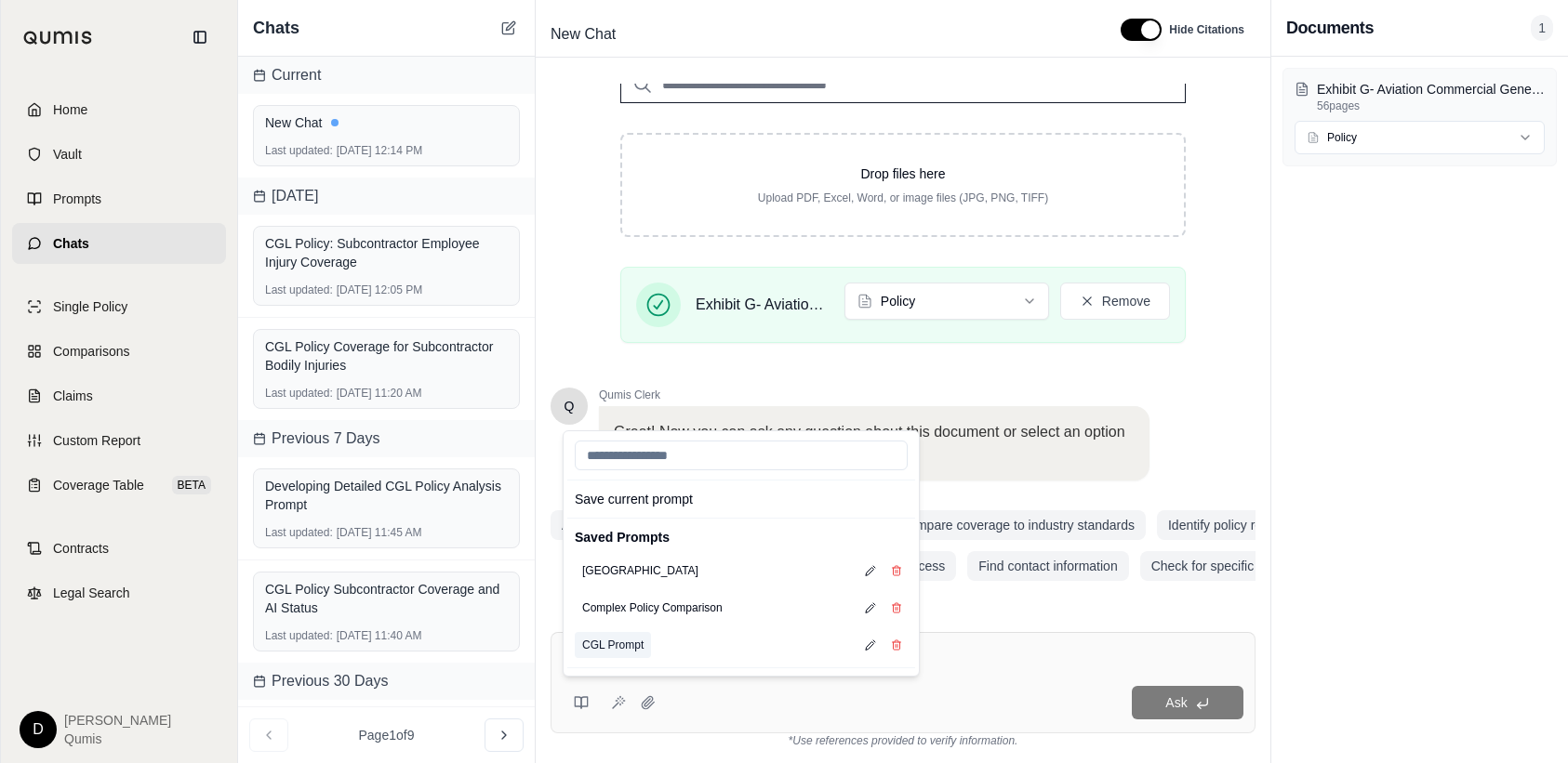
click at [620, 640] on button "CGL Prompt" at bounding box center [612, 644] width 76 height 26
type textarea "**********"
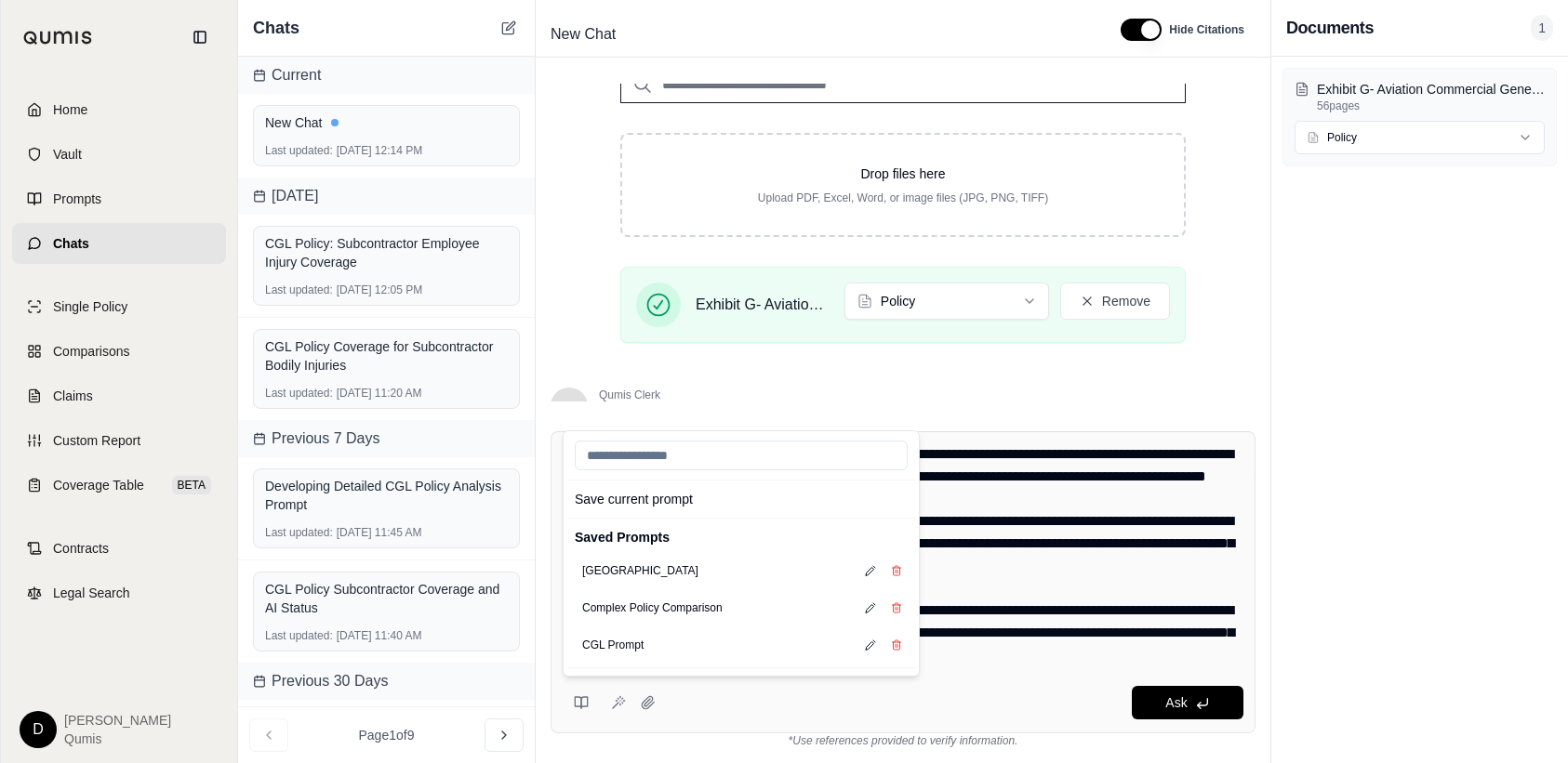
click at [1093, 619] on textarea at bounding box center [902, 555] width 680 height 223
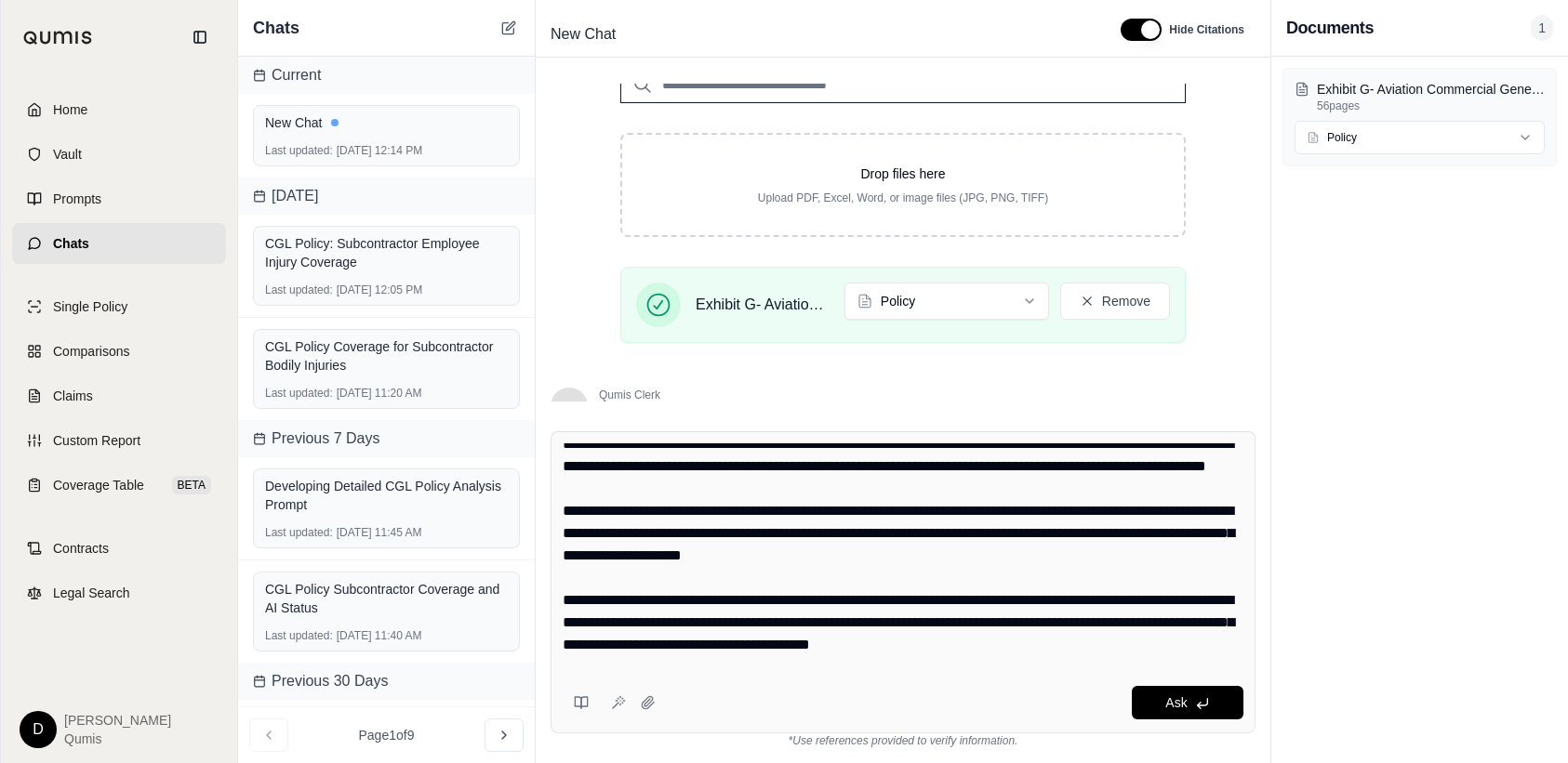
scroll to position [0, 0]
